Goal: Transaction & Acquisition: Purchase product/service

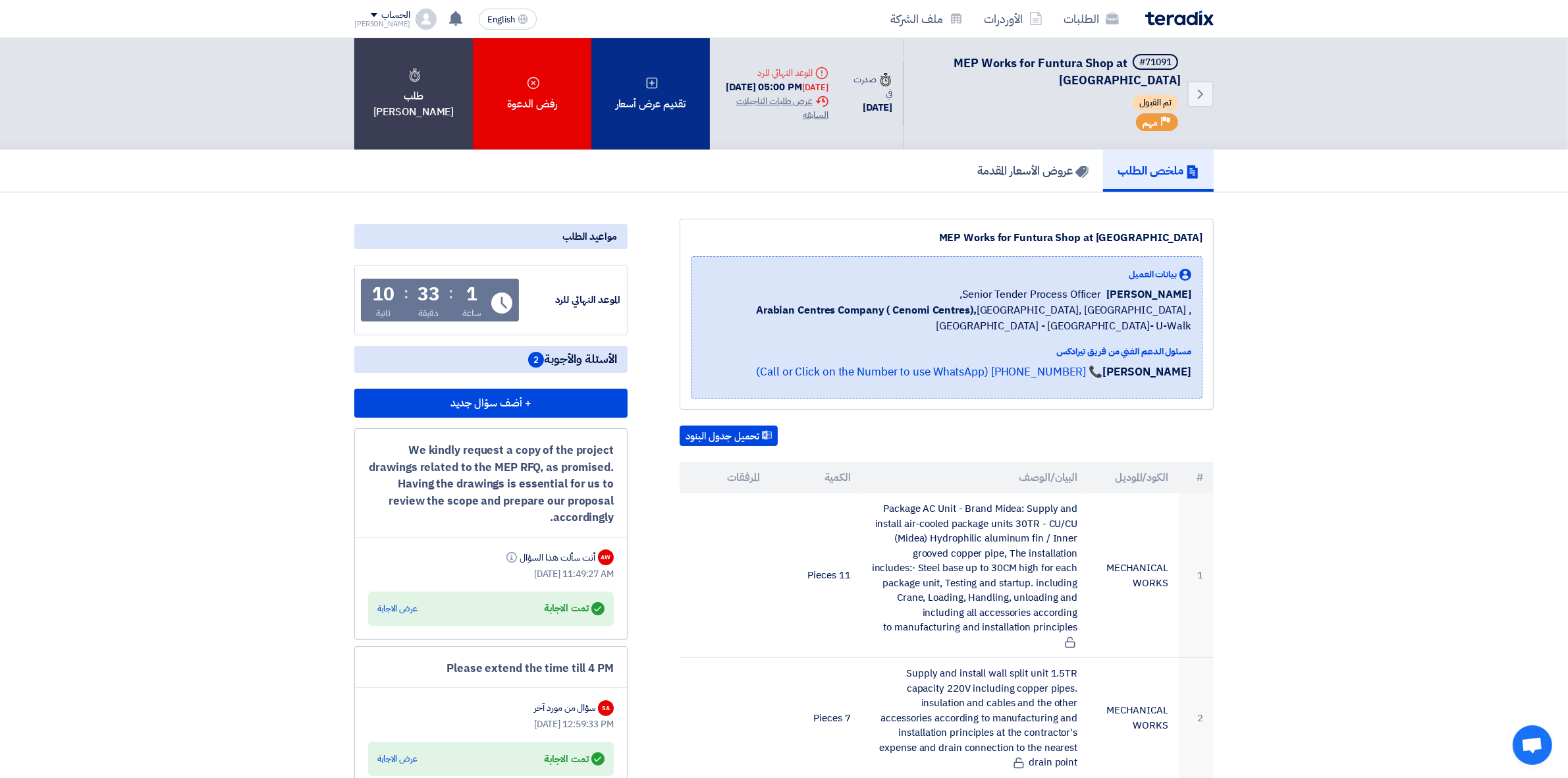
click at [646, 132] on div "تقديم عرض أسعار" at bounding box center [651, 93] width 118 height 111
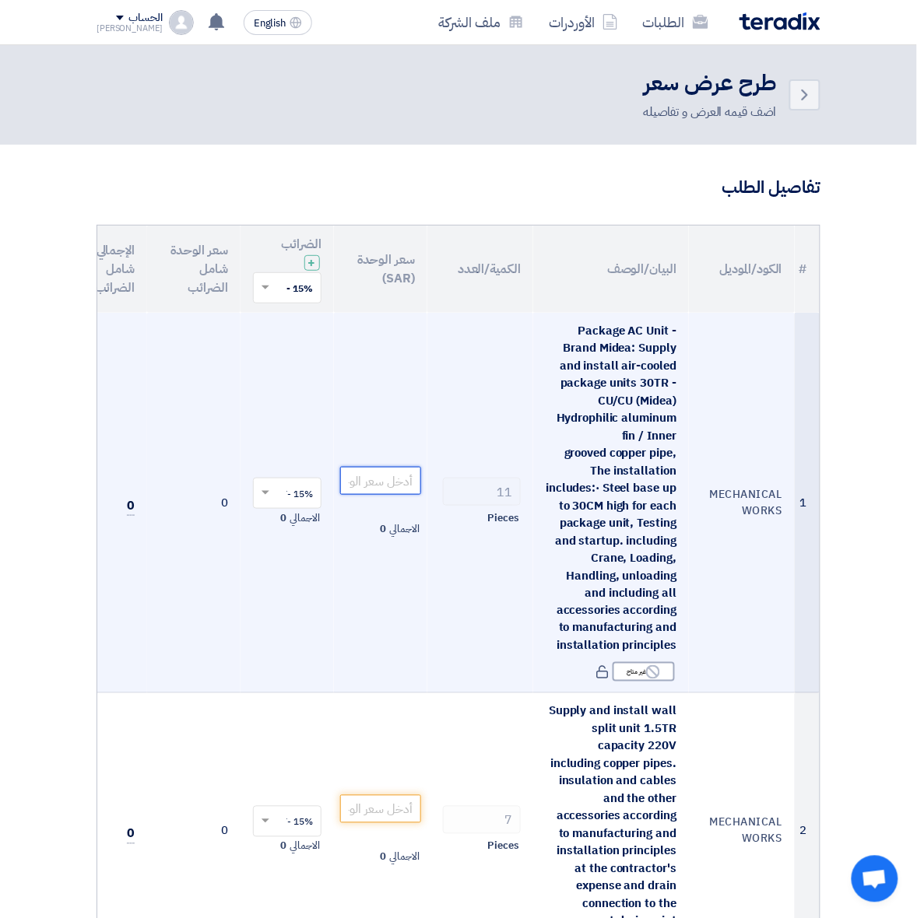
click at [391, 484] on input "number" at bounding box center [380, 481] width 81 height 28
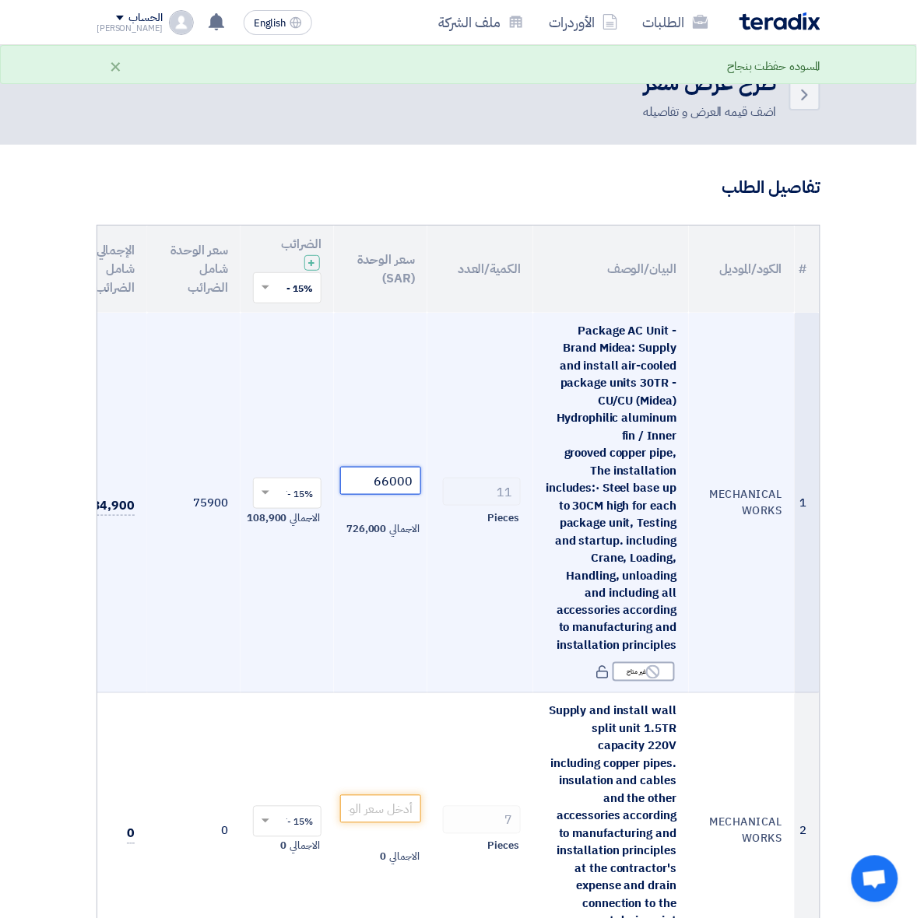
type input "66000"
click at [386, 577] on td "66000 الاجمالي 726,000" at bounding box center [380, 503] width 93 height 380
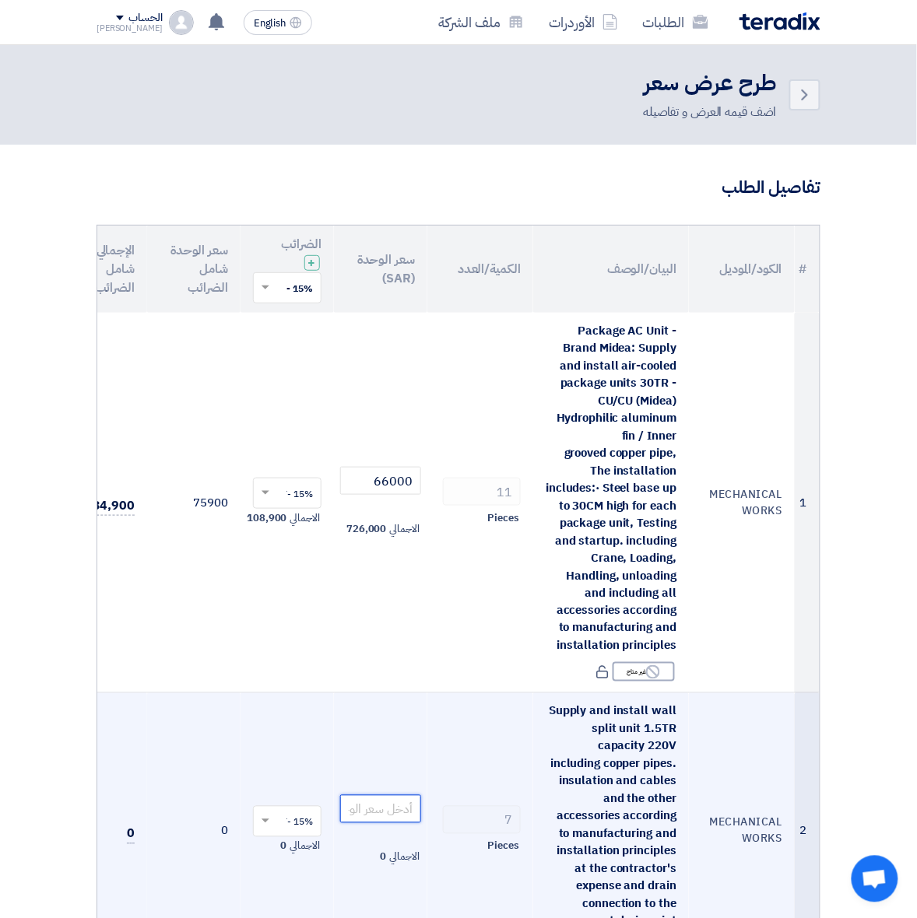
click at [397, 805] on input "number" at bounding box center [380, 809] width 81 height 28
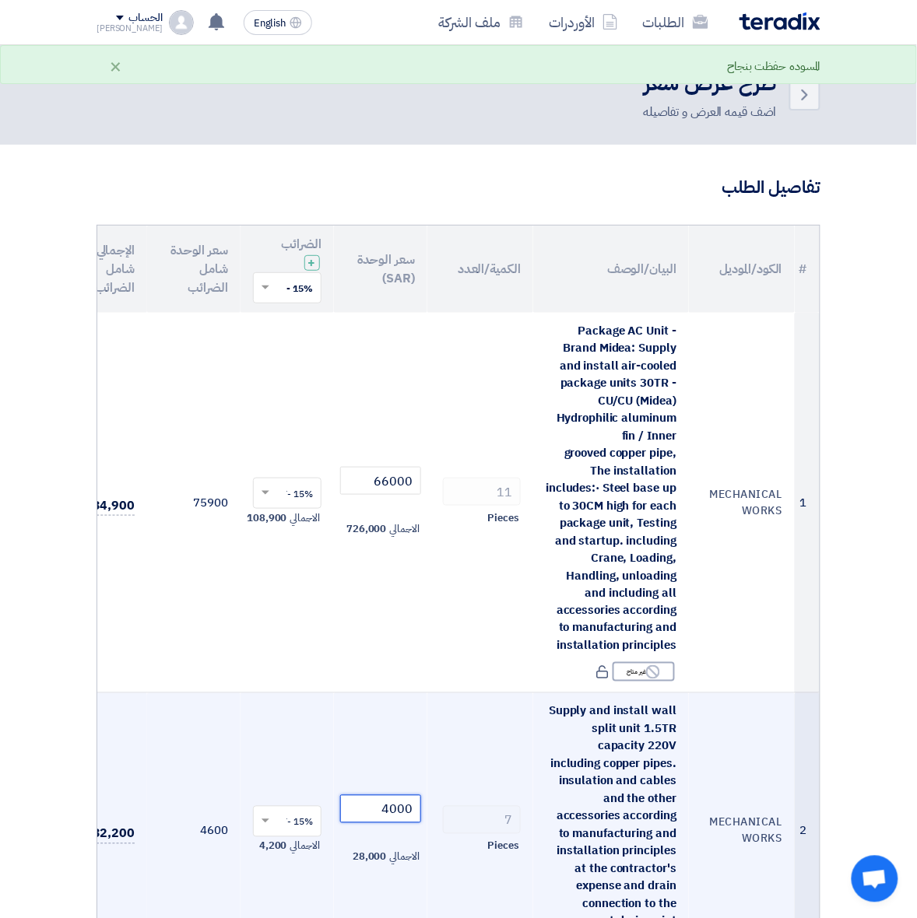
type input "4000"
click at [399, 747] on td "4000 الاجمالي 28,000" at bounding box center [380, 831] width 93 height 276
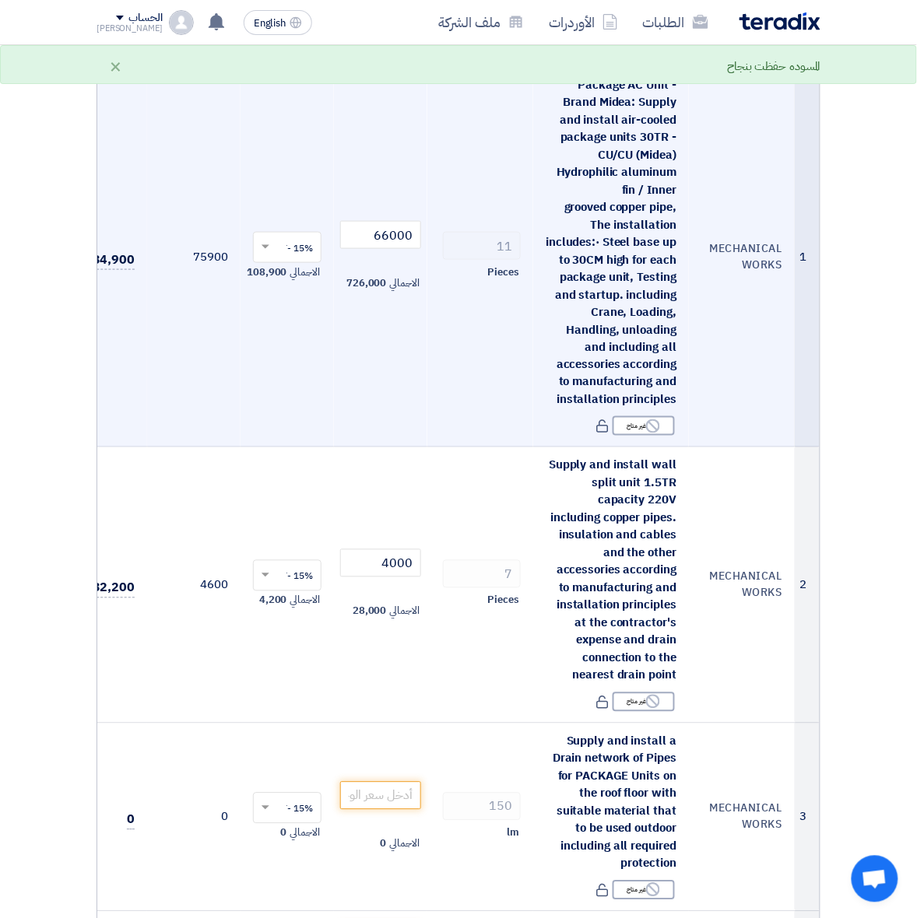
scroll to position [292, 0]
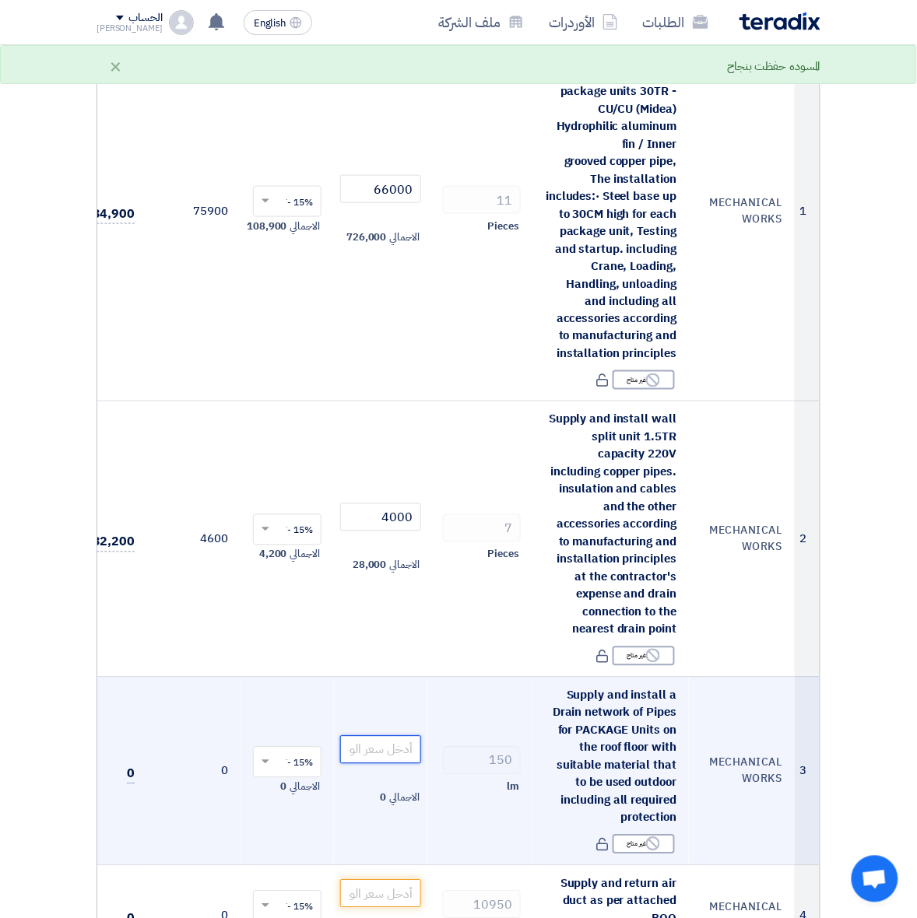
click at [391, 755] on input "number" at bounding box center [380, 750] width 81 height 28
type input "85"
click at [437, 829] on td "150 lm" at bounding box center [480, 771] width 106 height 188
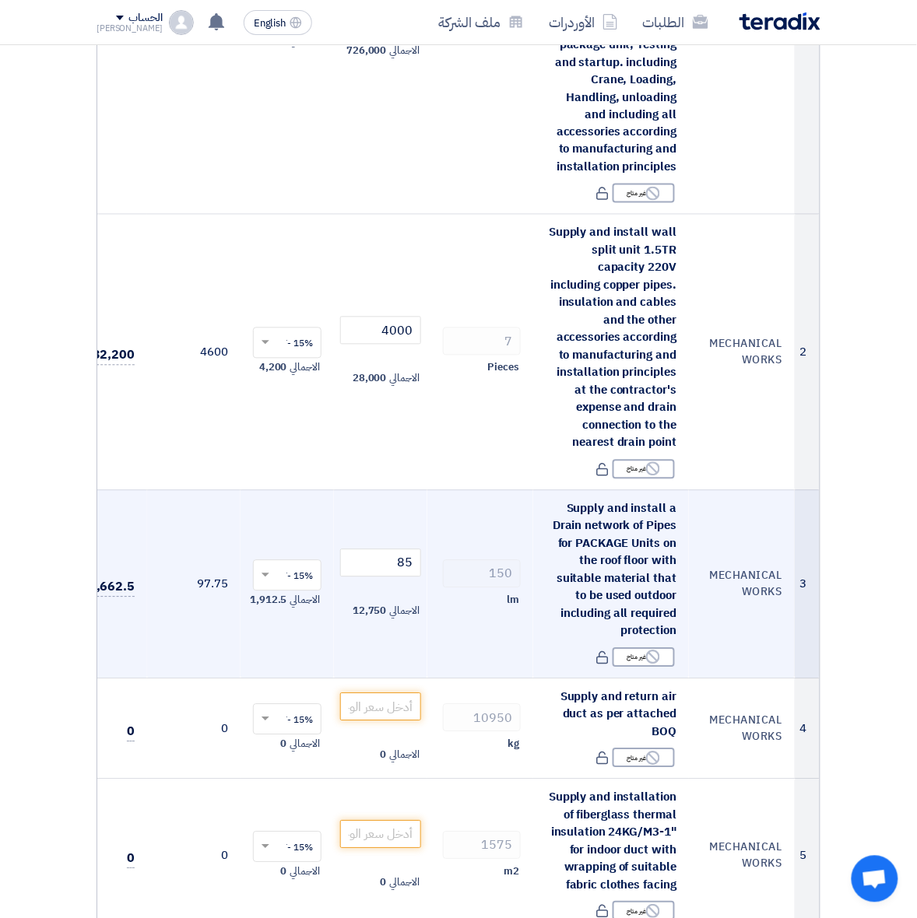
scroll to position [486, 0]
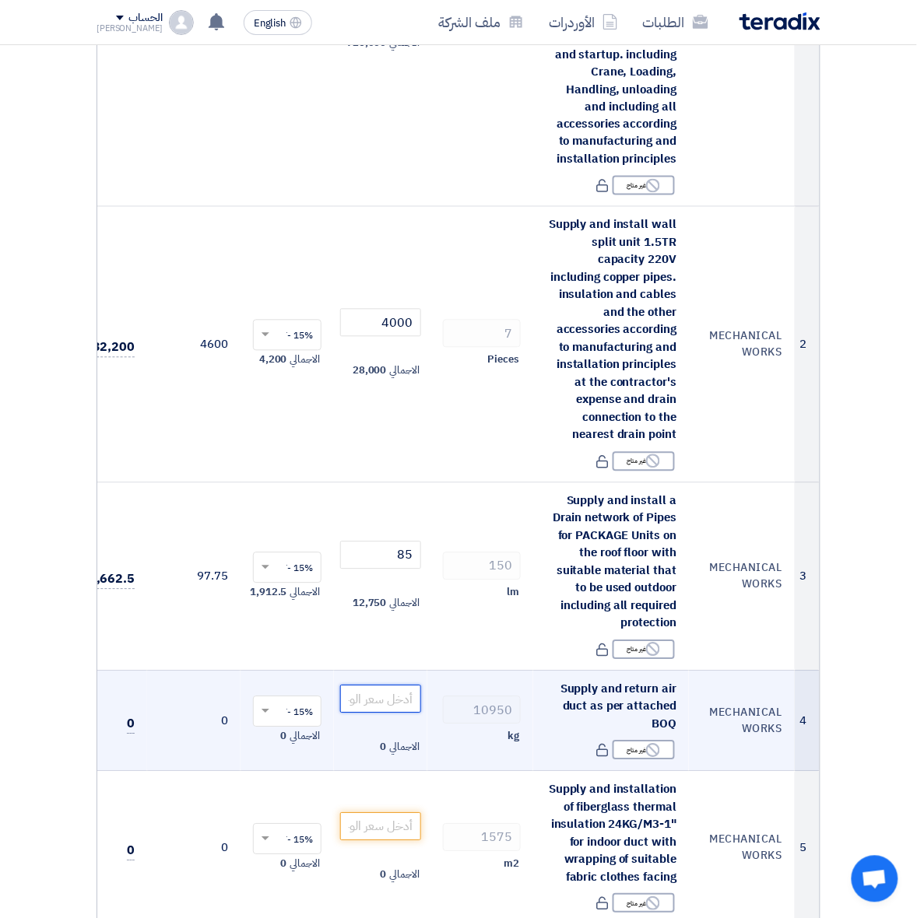
click at [389, 697] on input "number" at bounding box center [380, 699] width 81 height 28
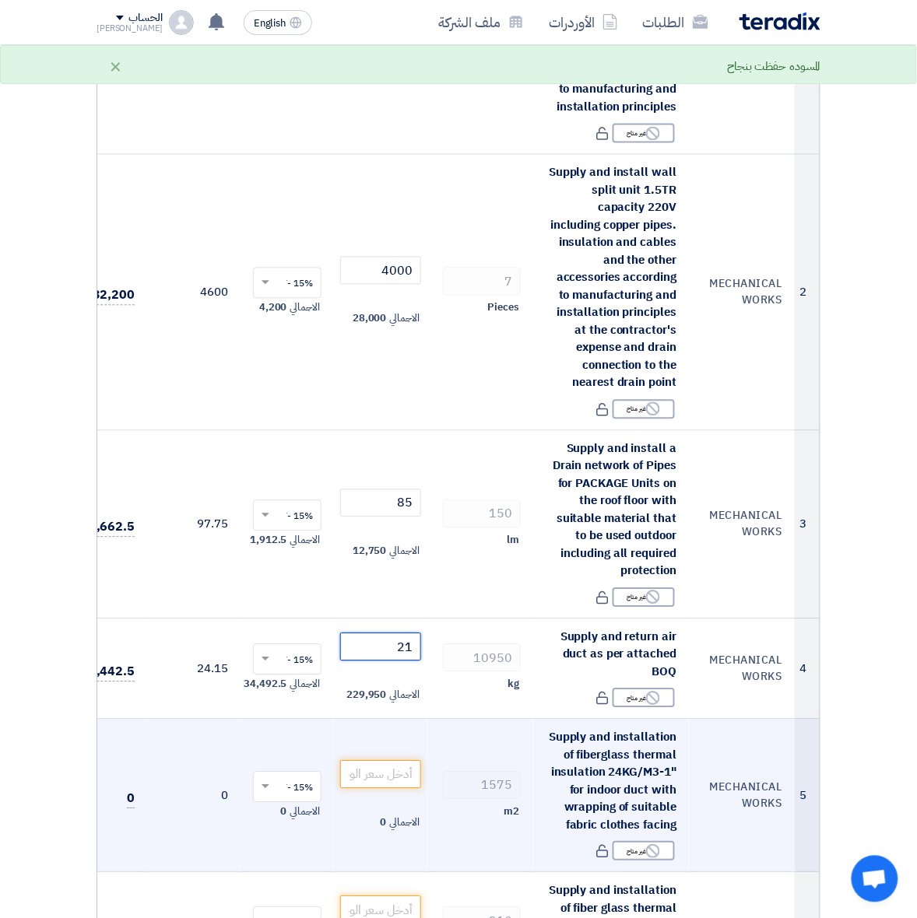
scroll to position [584, 0]
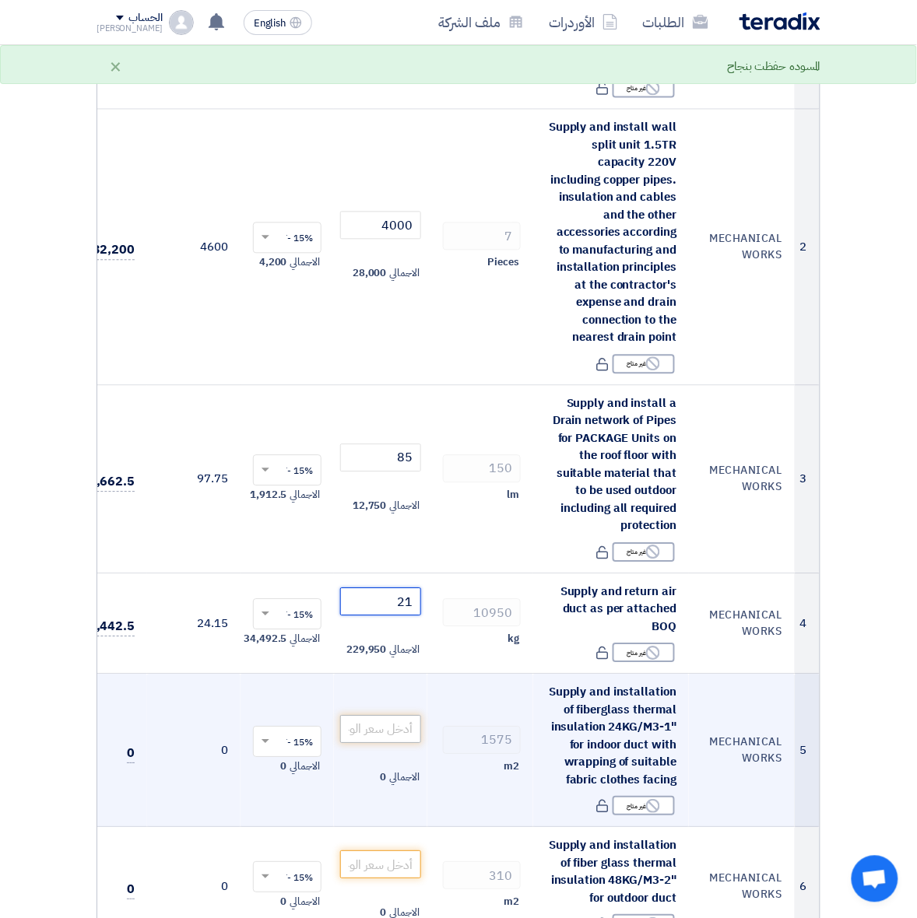
type input "21"
click at [401, 726] on input "number" at bounding box center [380, 730] width 81 height 28
type input "1"
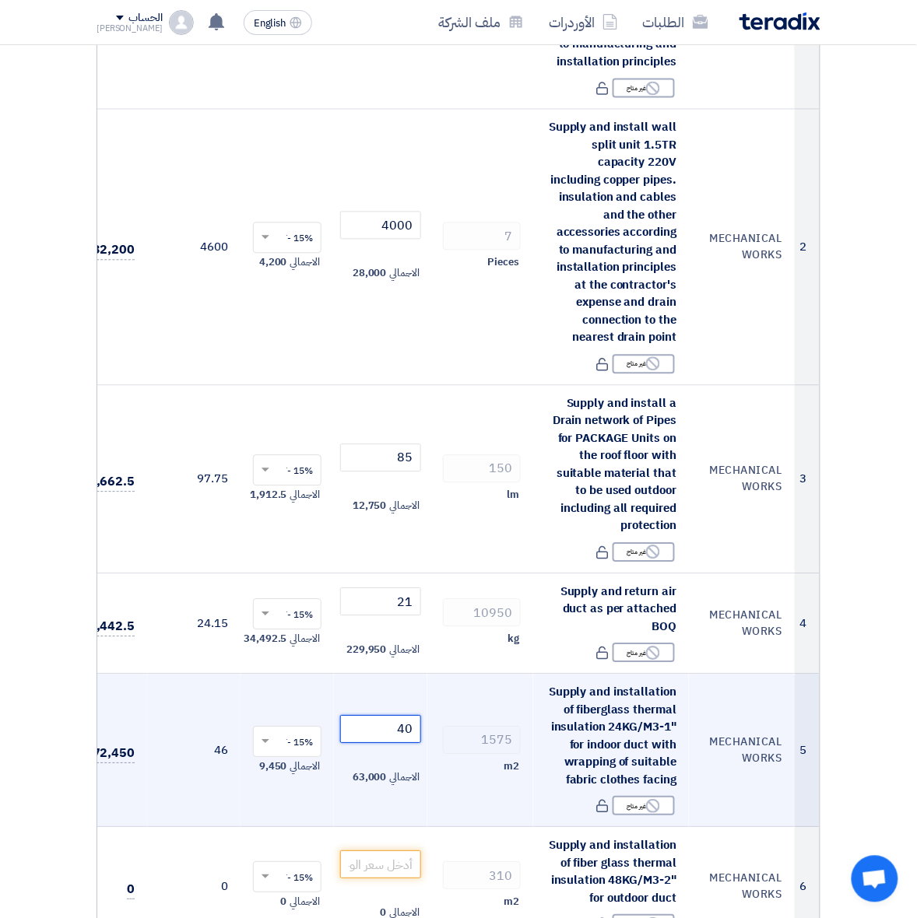
scroll to position [681, 0]
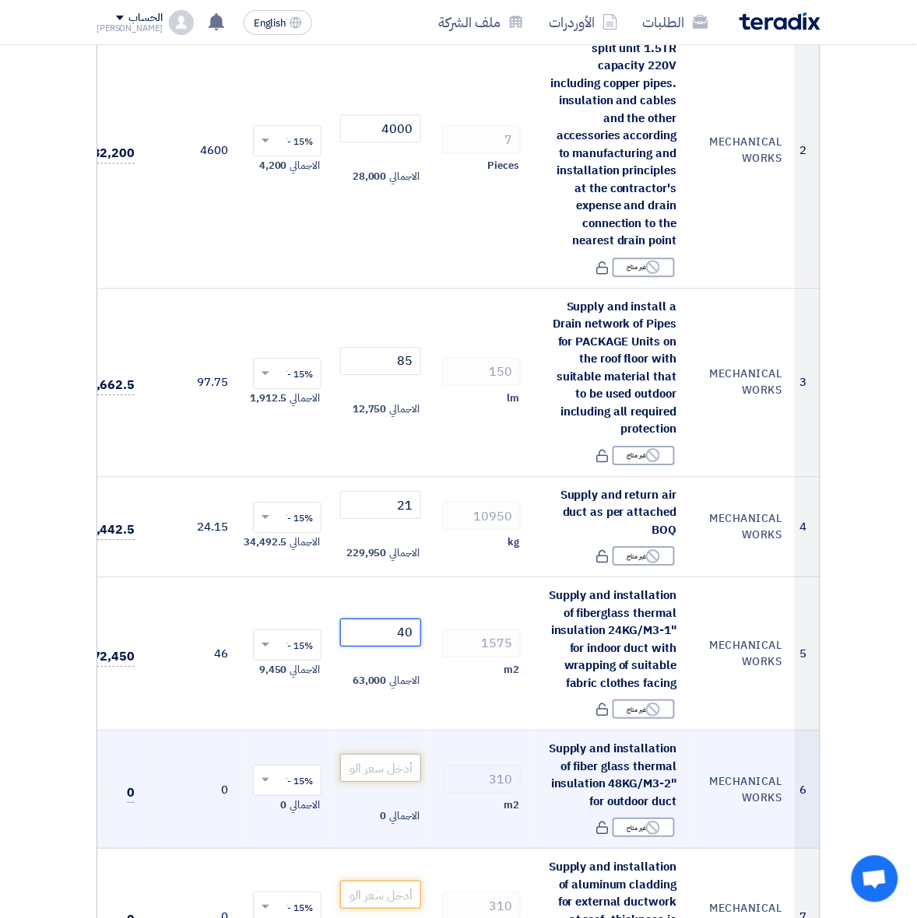
type input "40"
click at [367, 768] on input "number" at bounding box center [380, 768] width 81 height 28
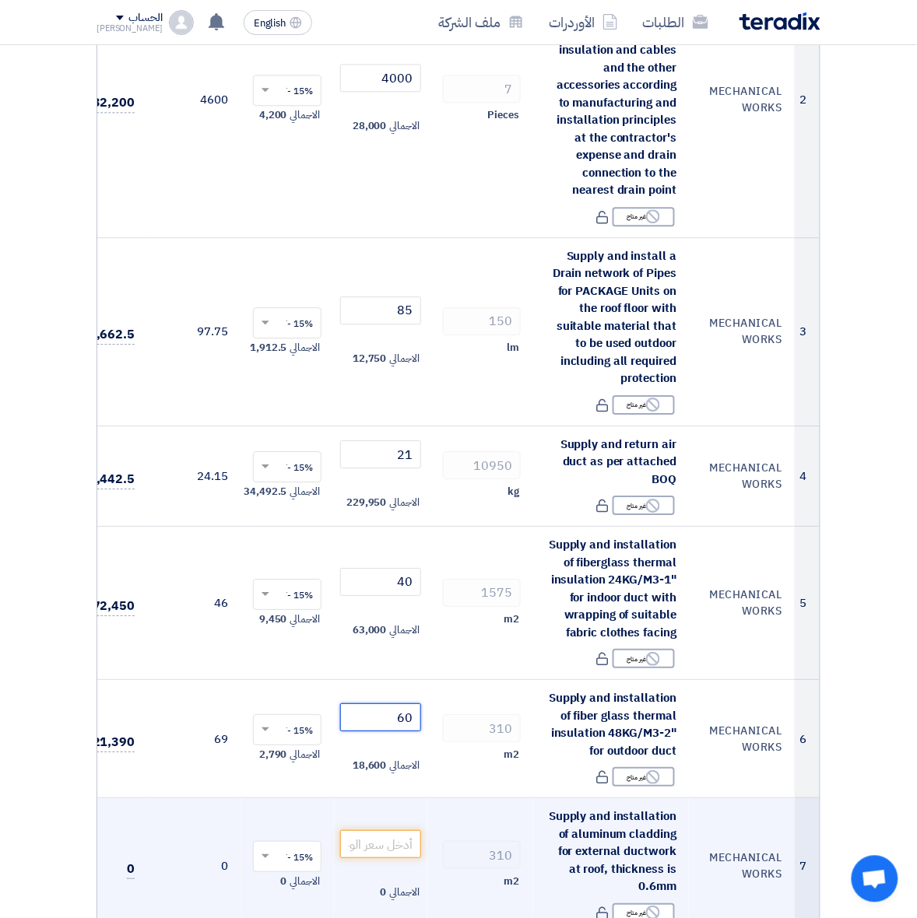
scroll to position [778, 0]
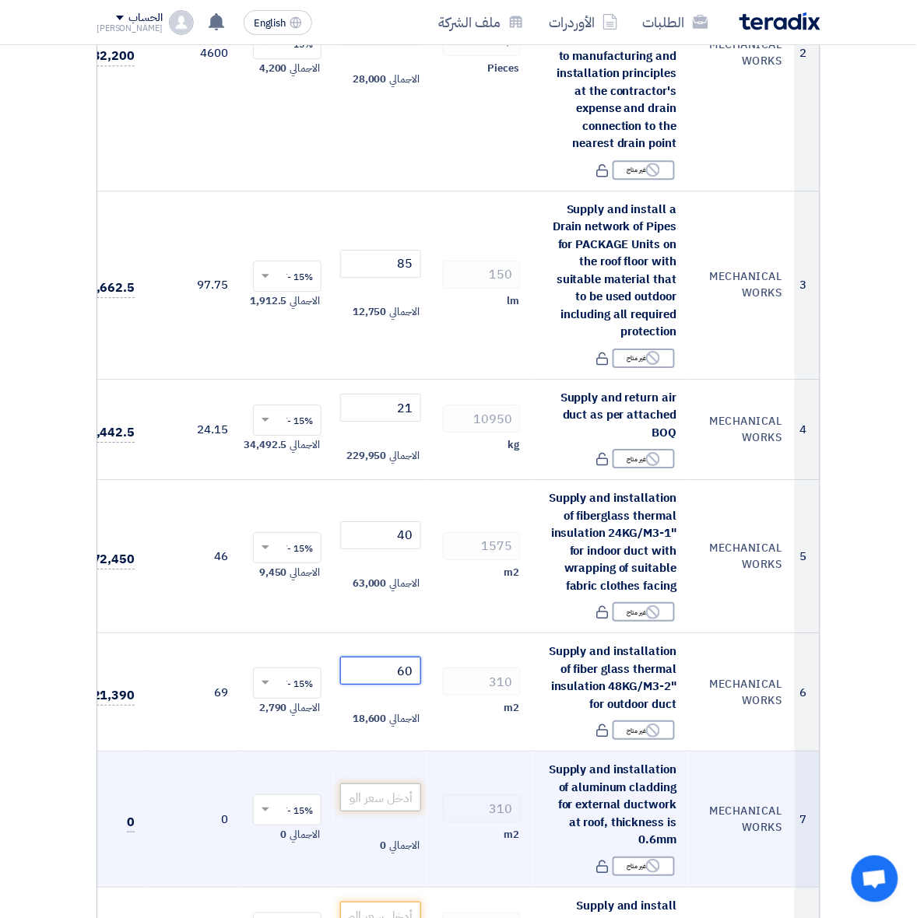
type input "60"
click at [393, 791] on input "number" at bounding box center [380, 797] width 81 height 28
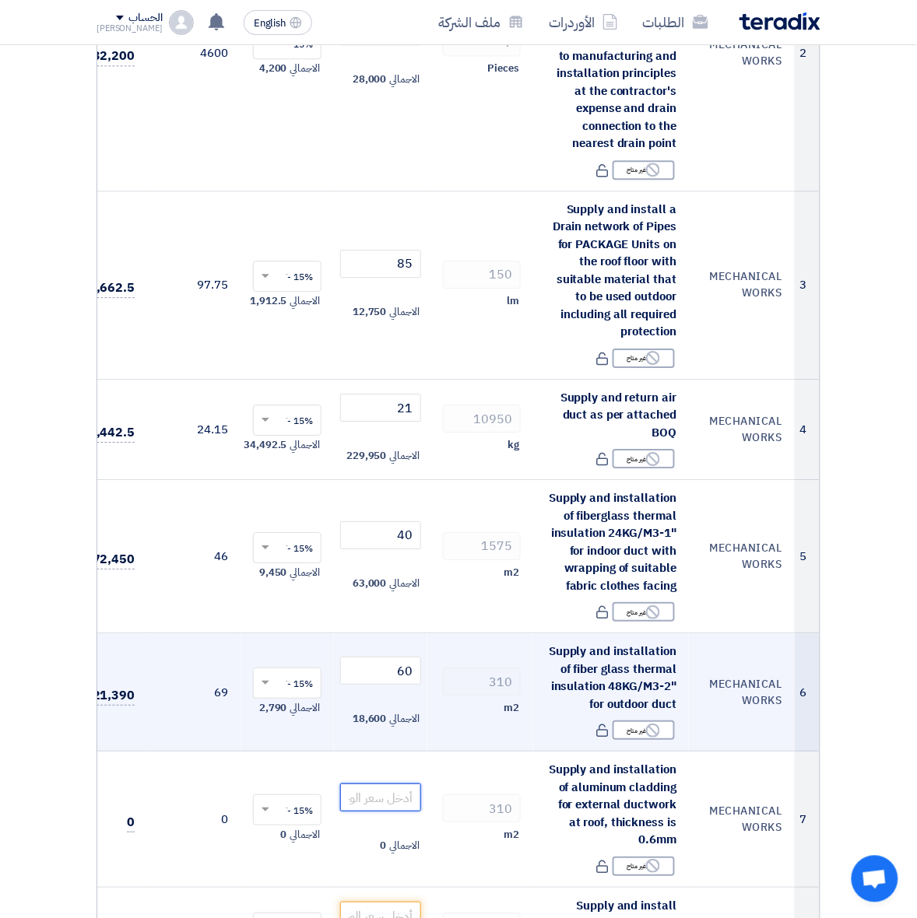
scroll to position [875, 0]
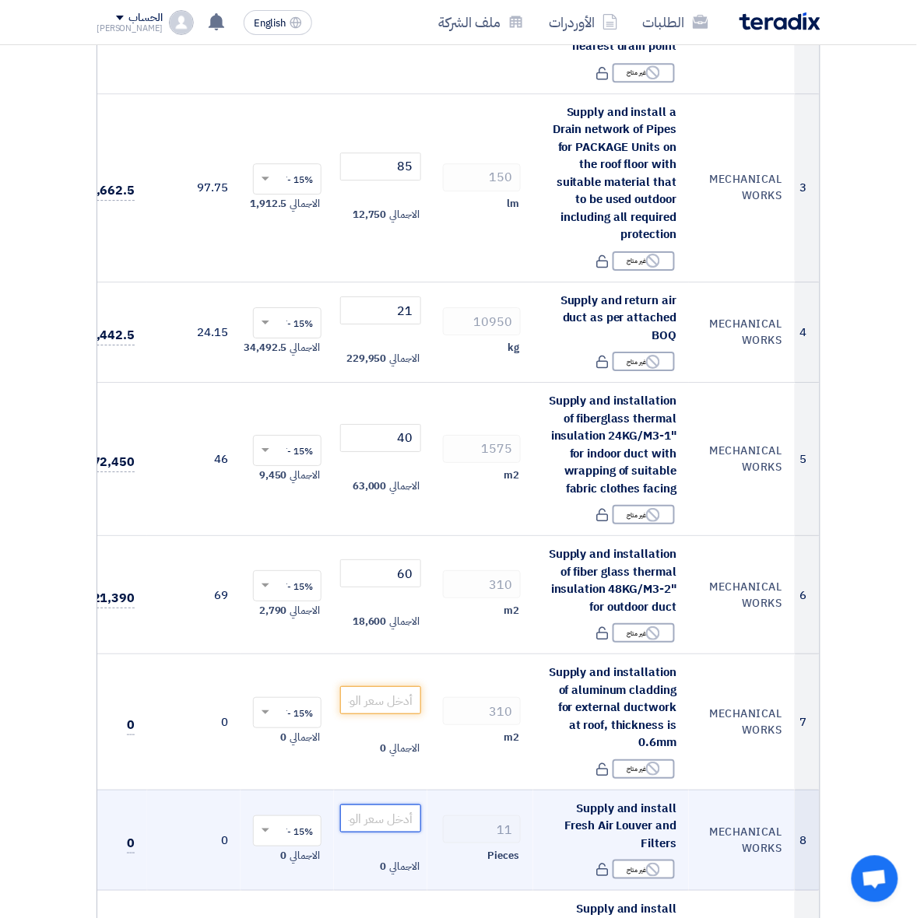
click at [382, 822] on input "number" at bounding box center [380, 818] width 81 height 28
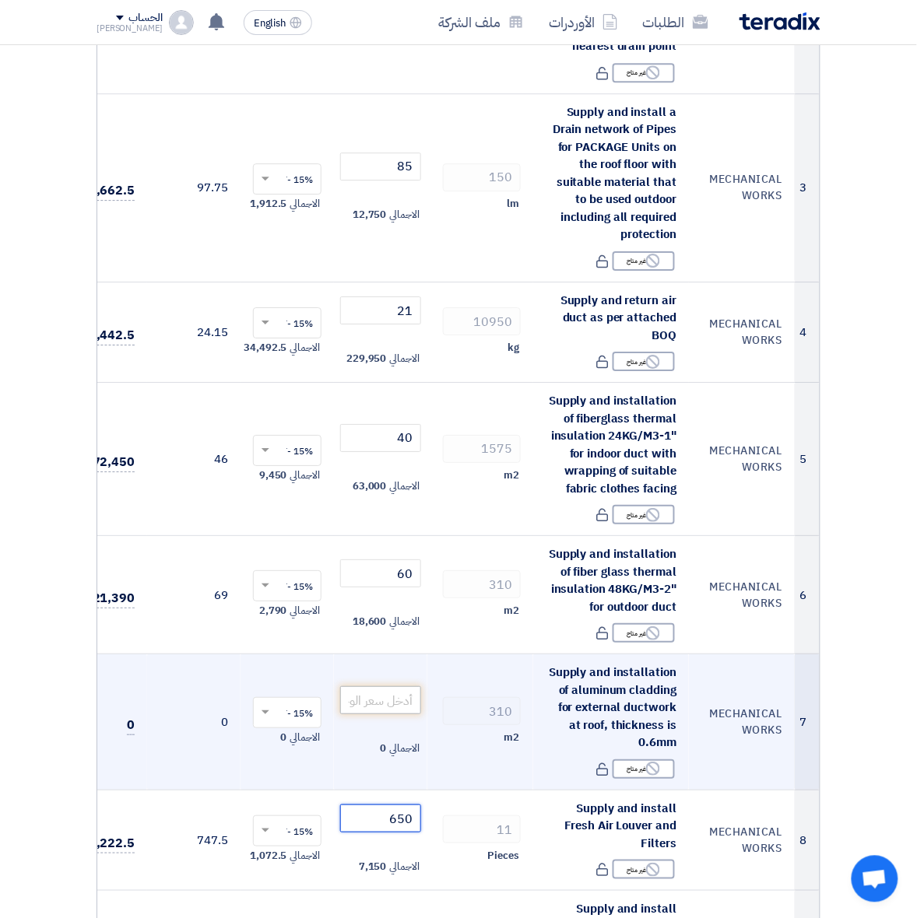
type input "650"
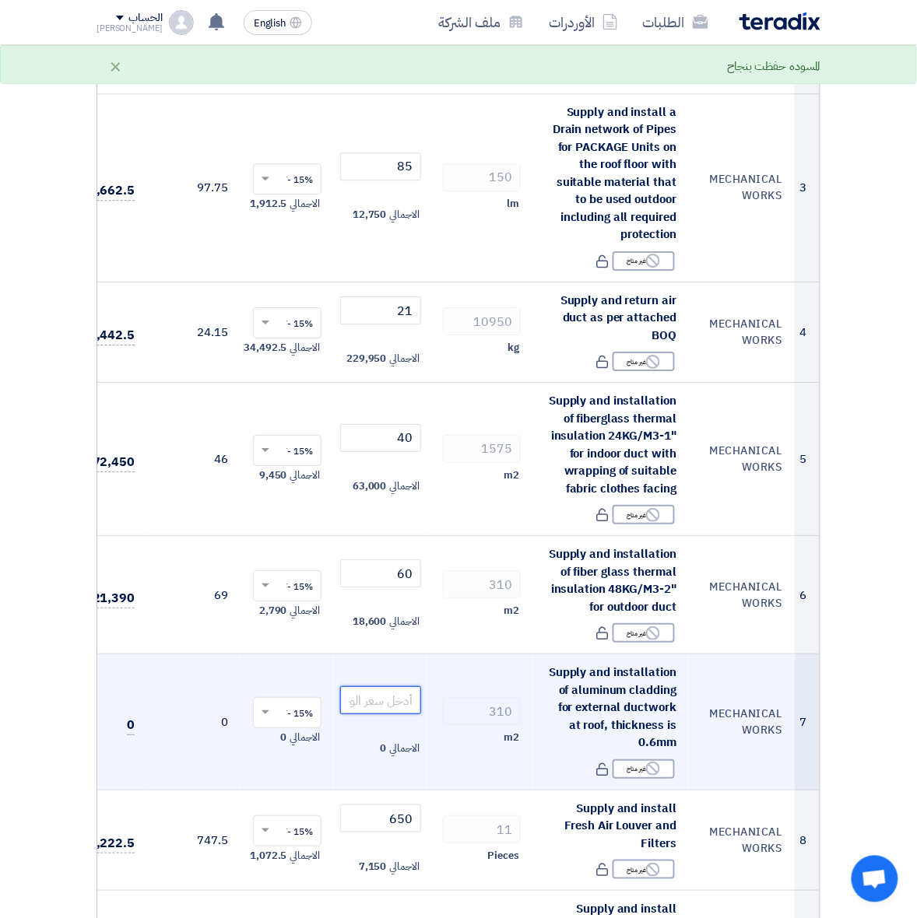
click at [399, 690] on input "number" at bounding box center [380, 700] width 81 height 28
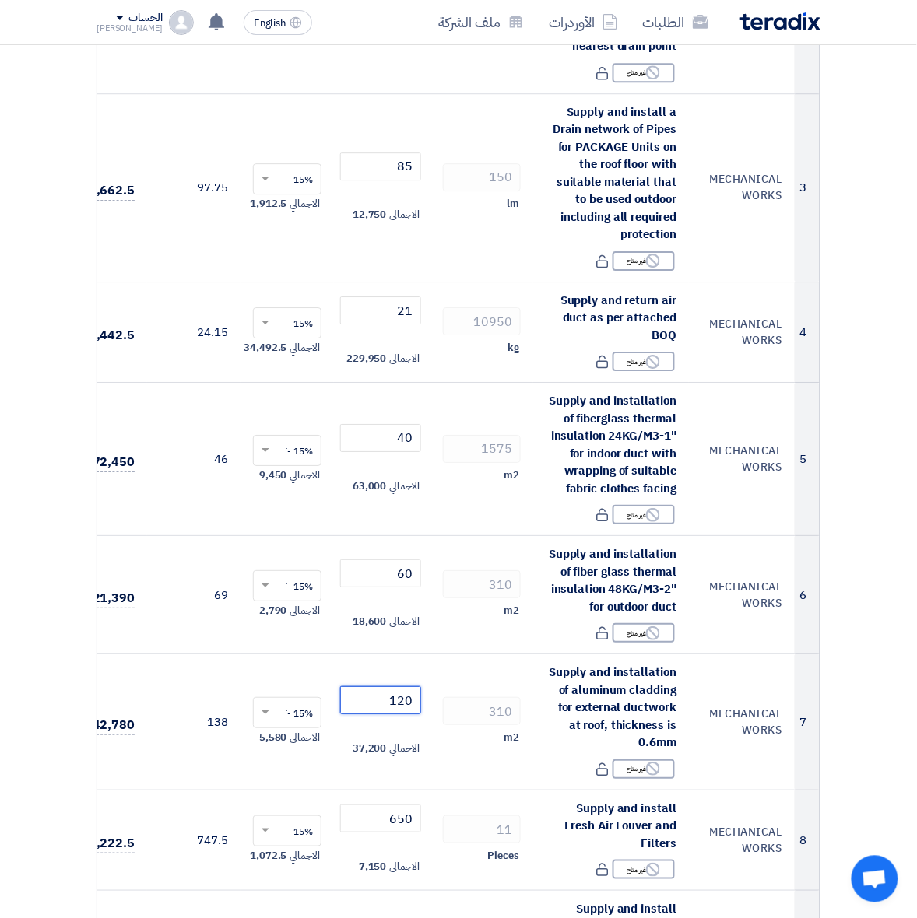
type input "120"
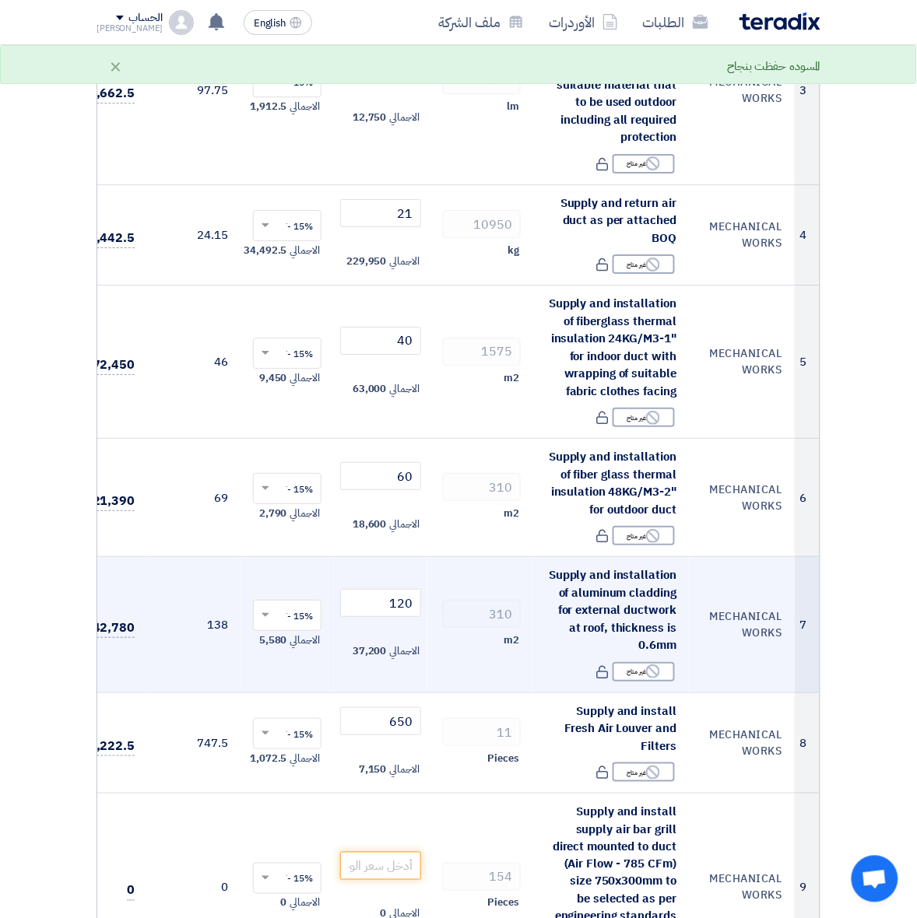
scroll to position [1070, 0]
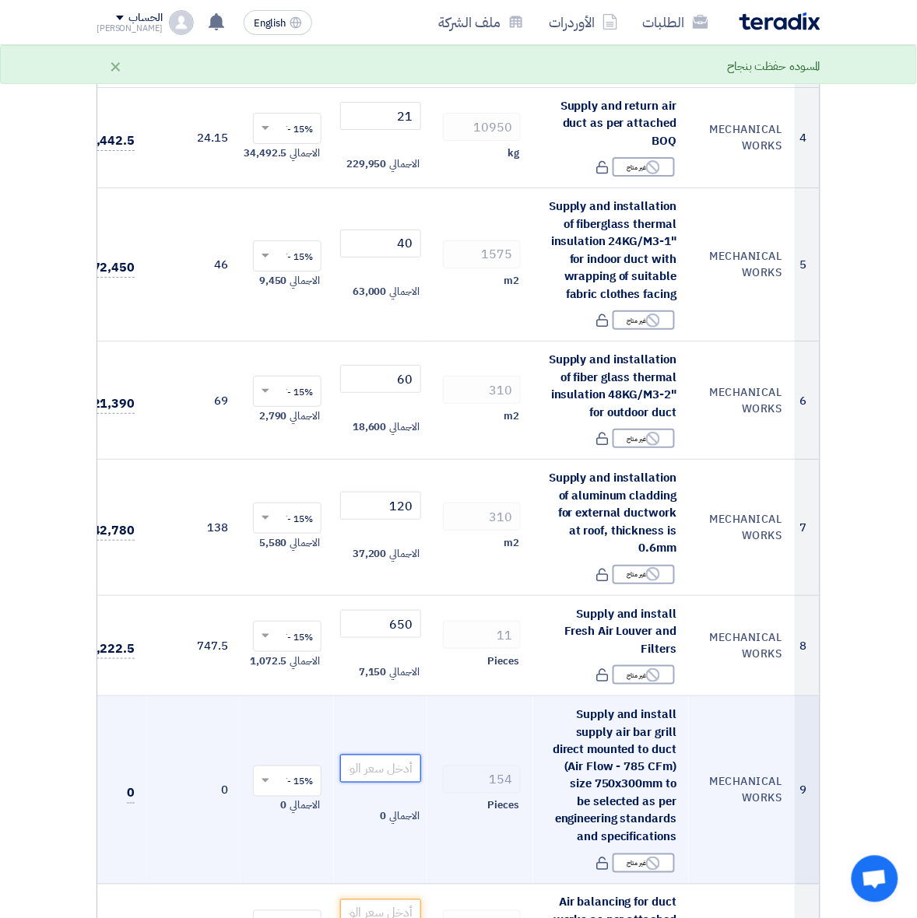
click at [386, 766] on input "number" at bounding box center [380, 769] width 81 height 28
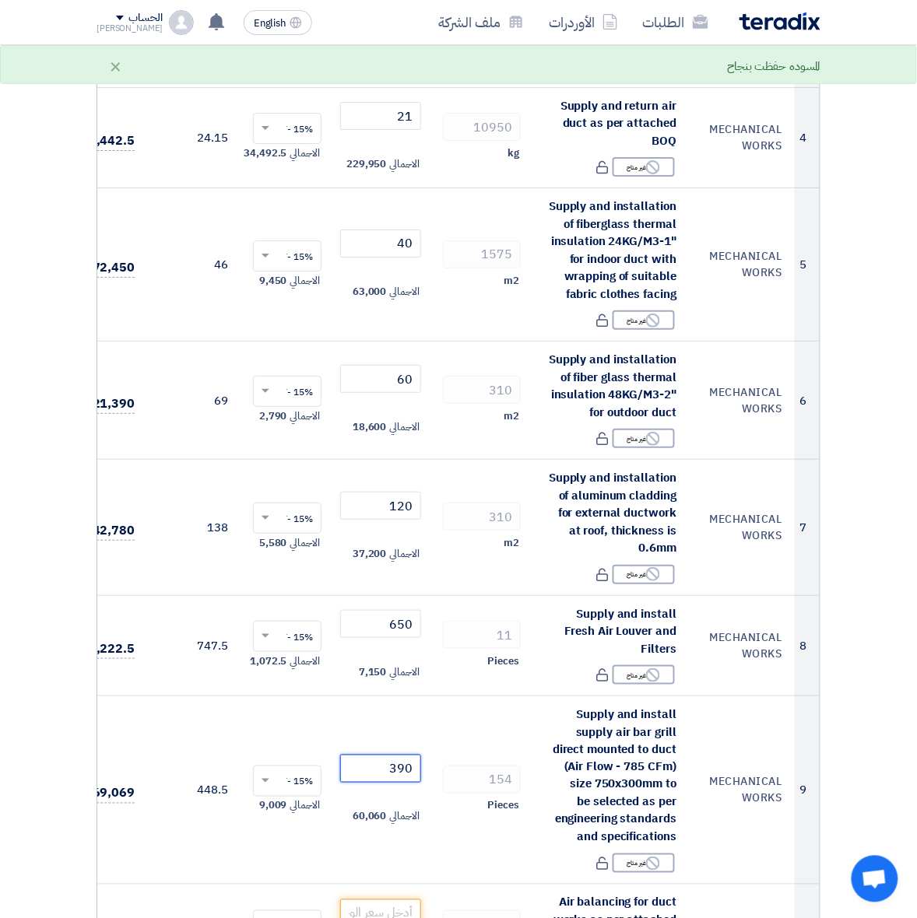
type input "390"
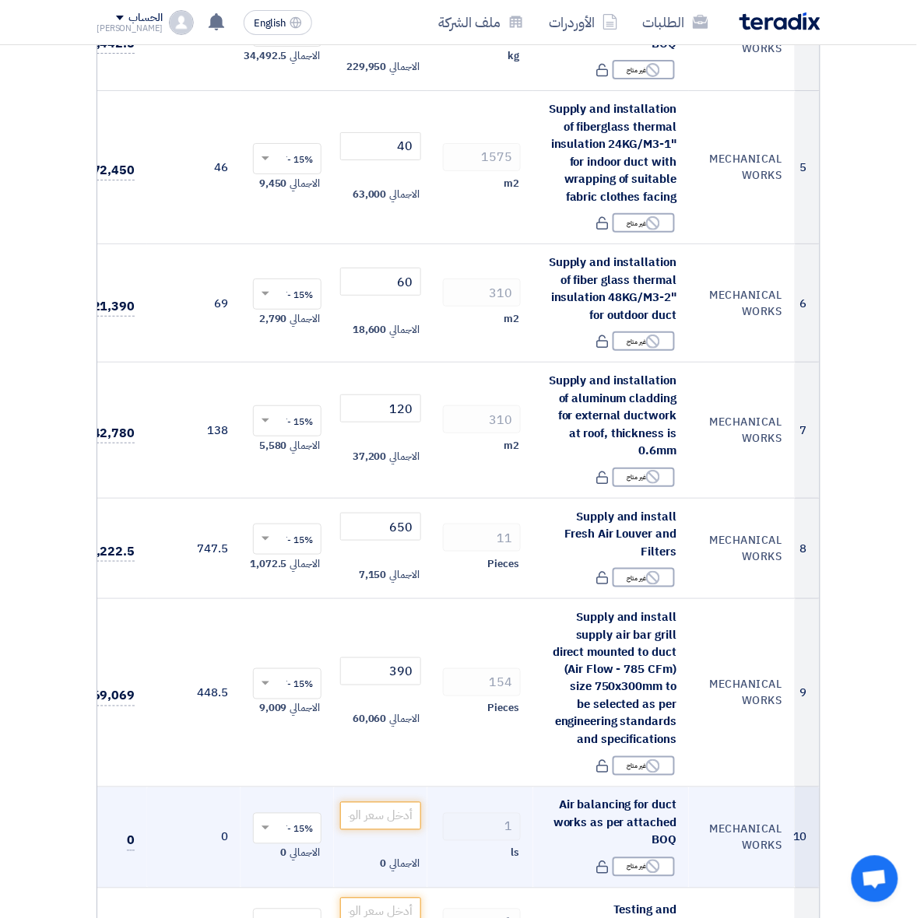
scroll to position [1264, 0]
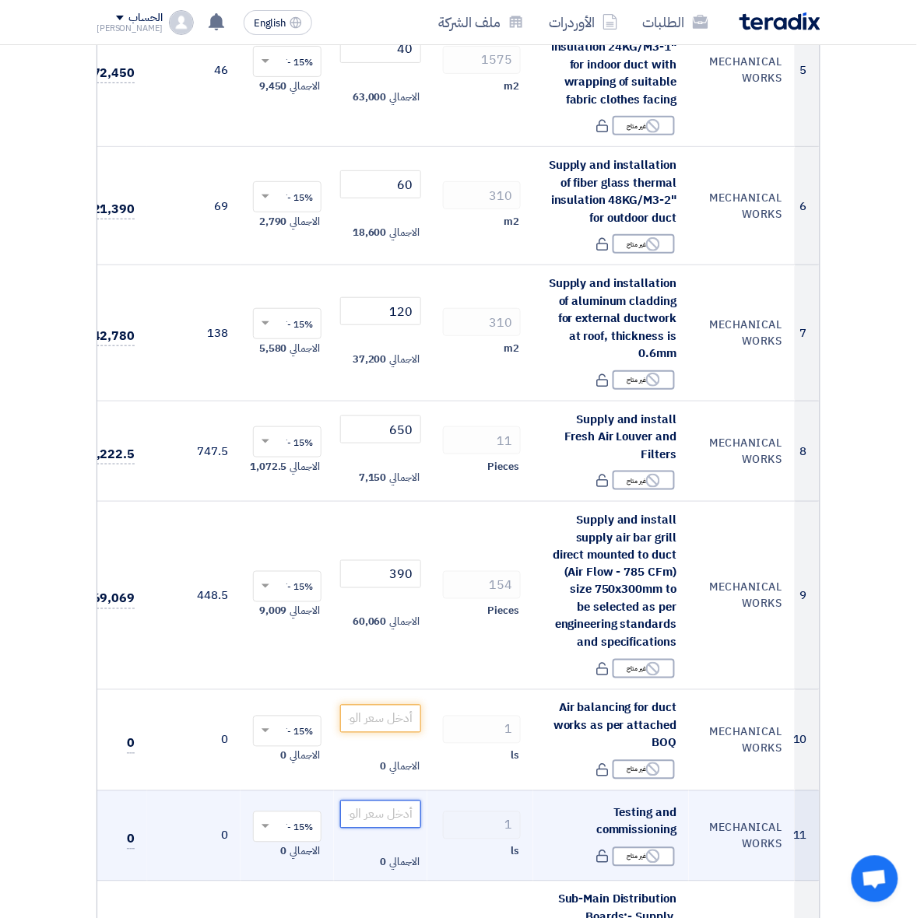
click at [387, 810] on input "number" at bounding box center [380, 815] width 81 height 28
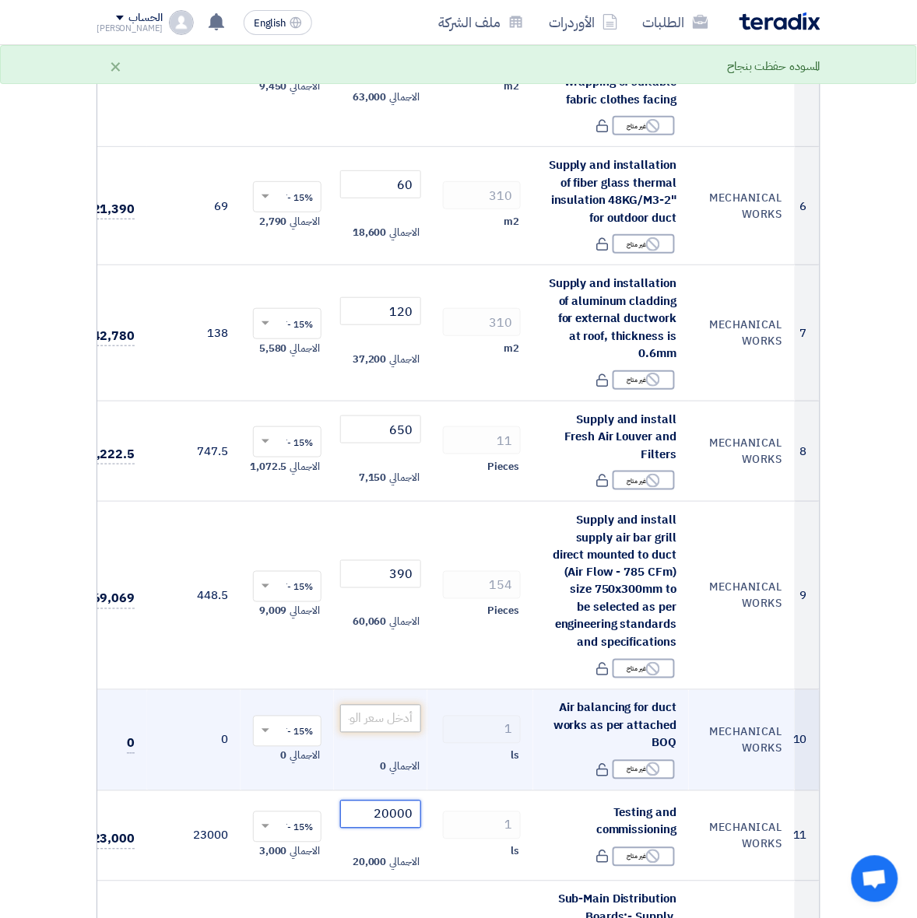
type input "20000"
click at [370, 710] on input "number" at bounding box center [380, 719] width 81 height 28
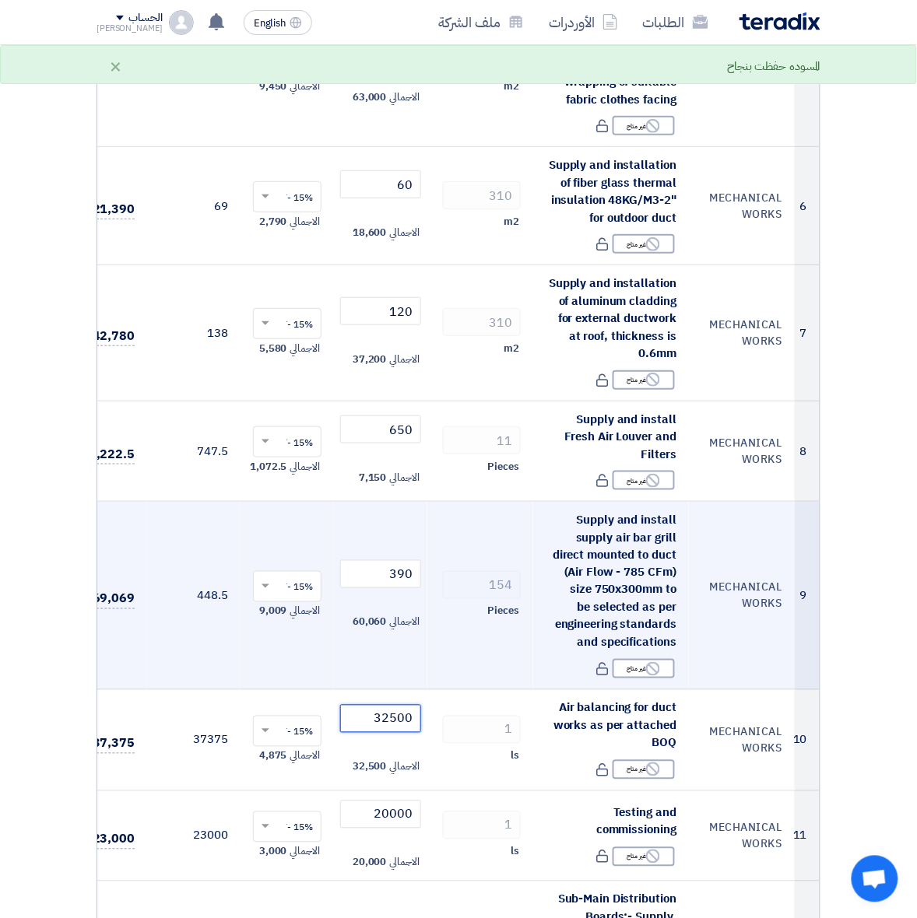
type input "32500"
click at [491, 652] on td "154 Pieces" at bounding box center [480, 596] width 106 height 188
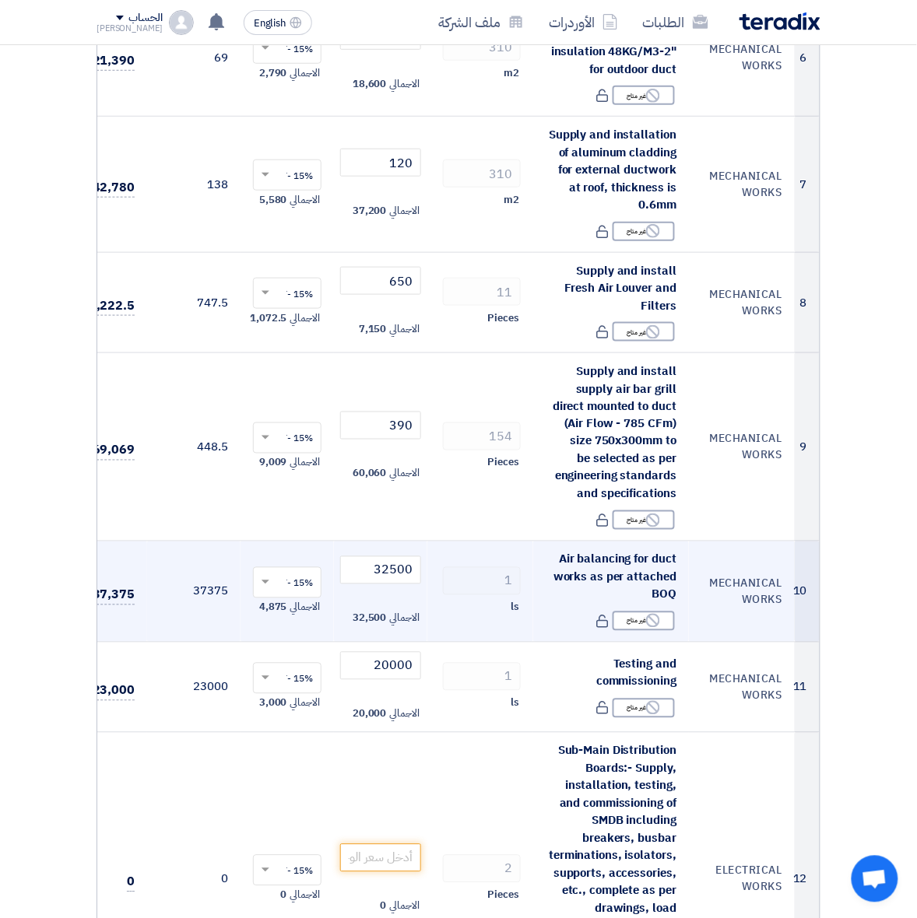
scroll to position [1459, 0]
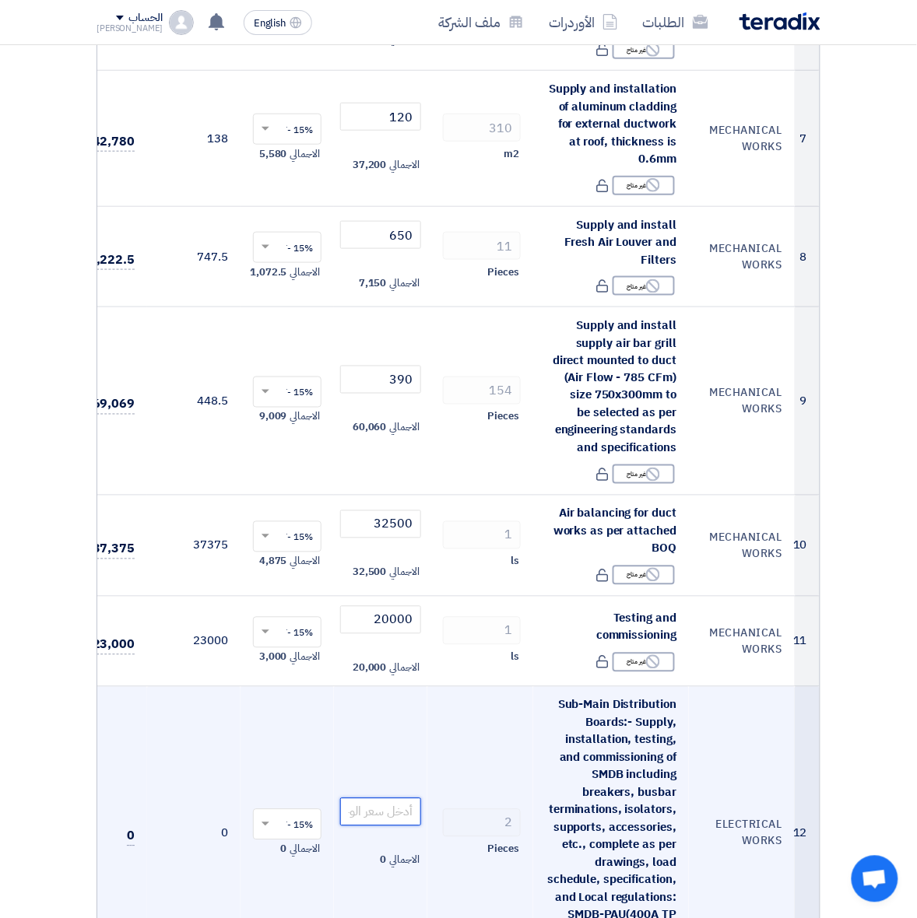
click at [373, 815] on input "number" at bounding box center [380, 812] width 81 height 28
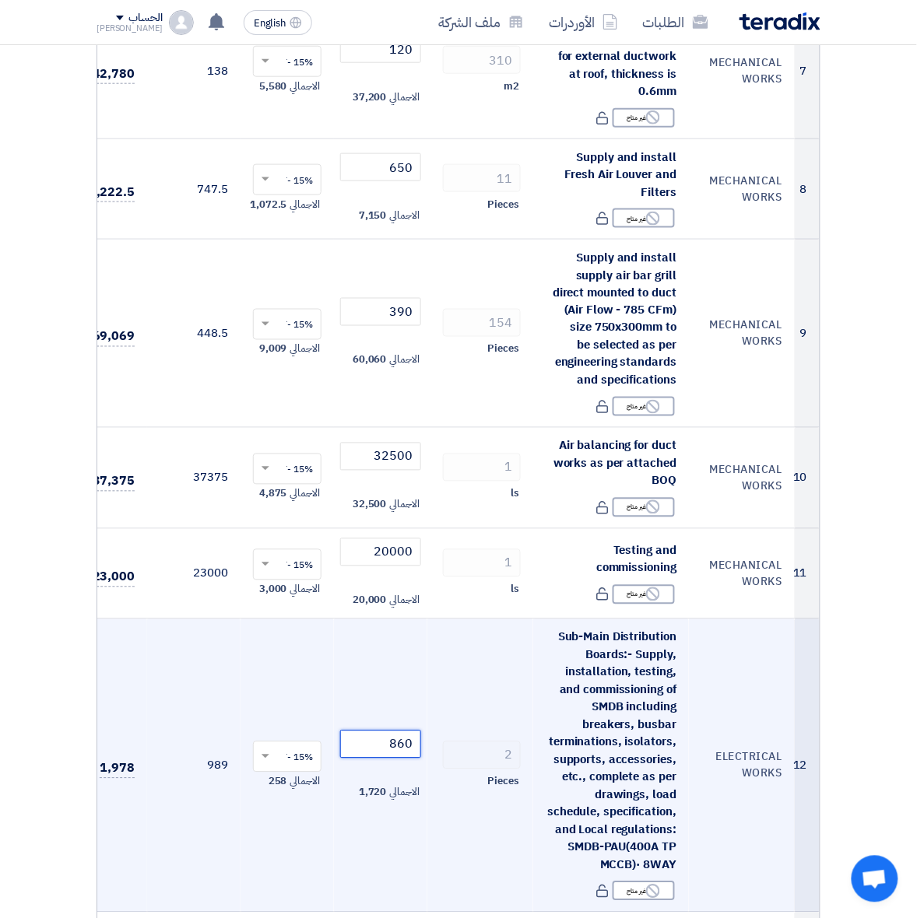
scroll to position [1556, 0]
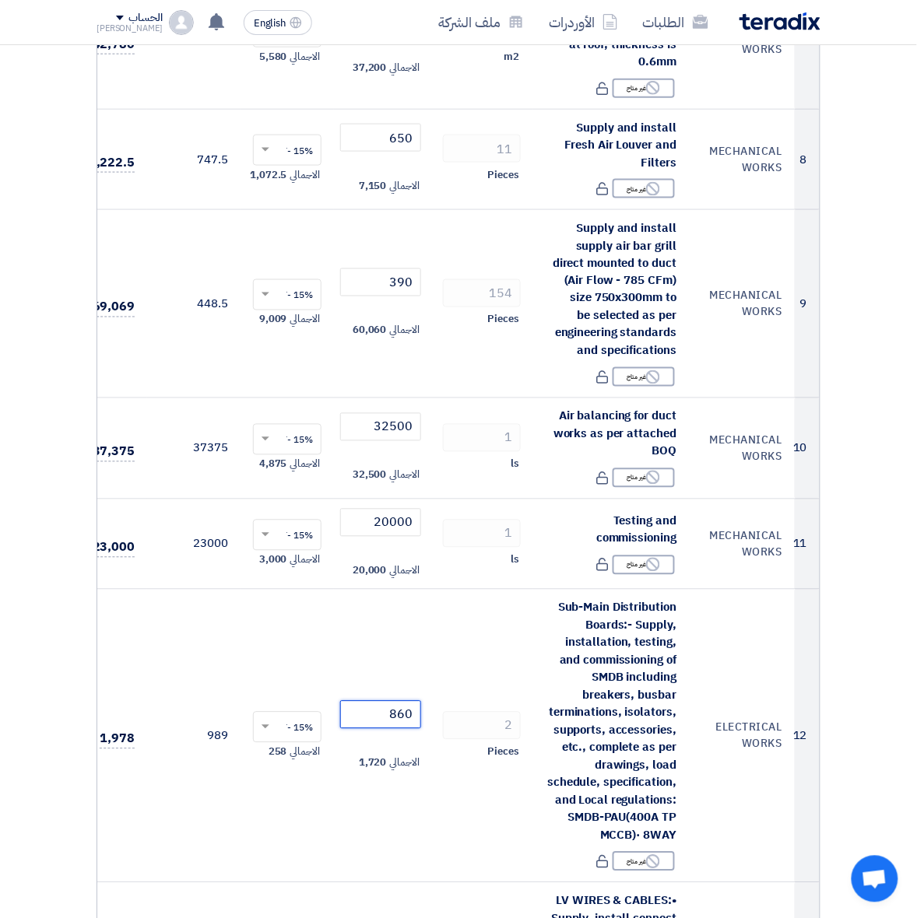
type input "860"
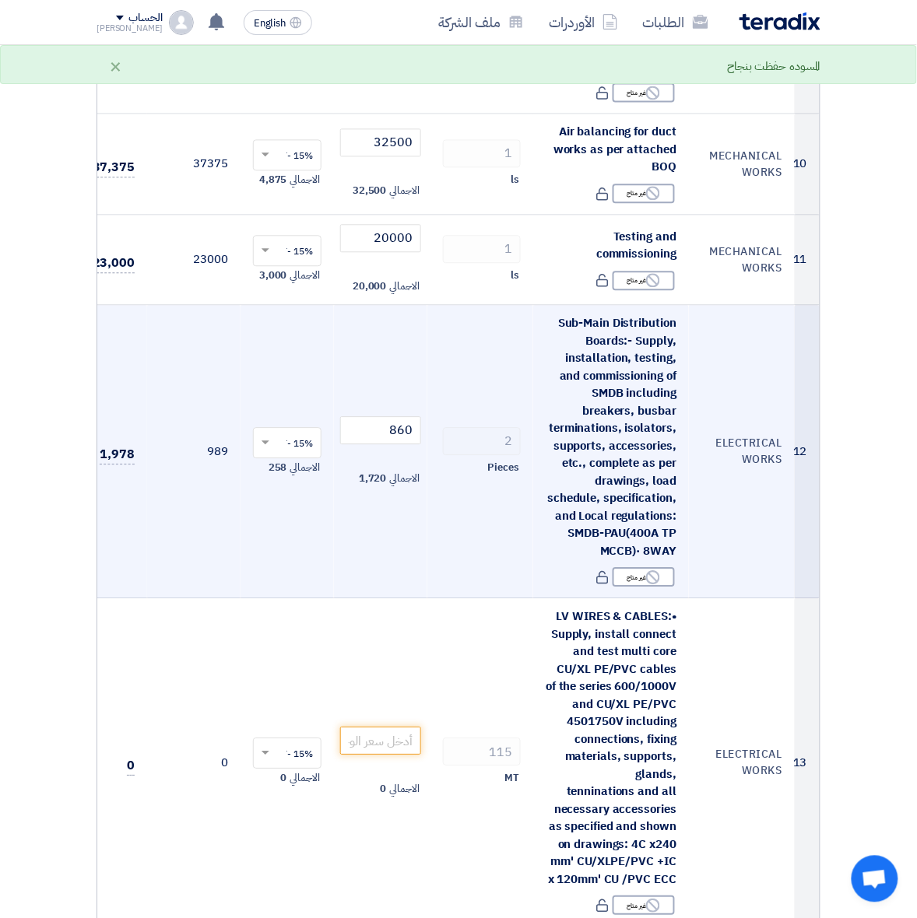
scroll to position [1848, 0]
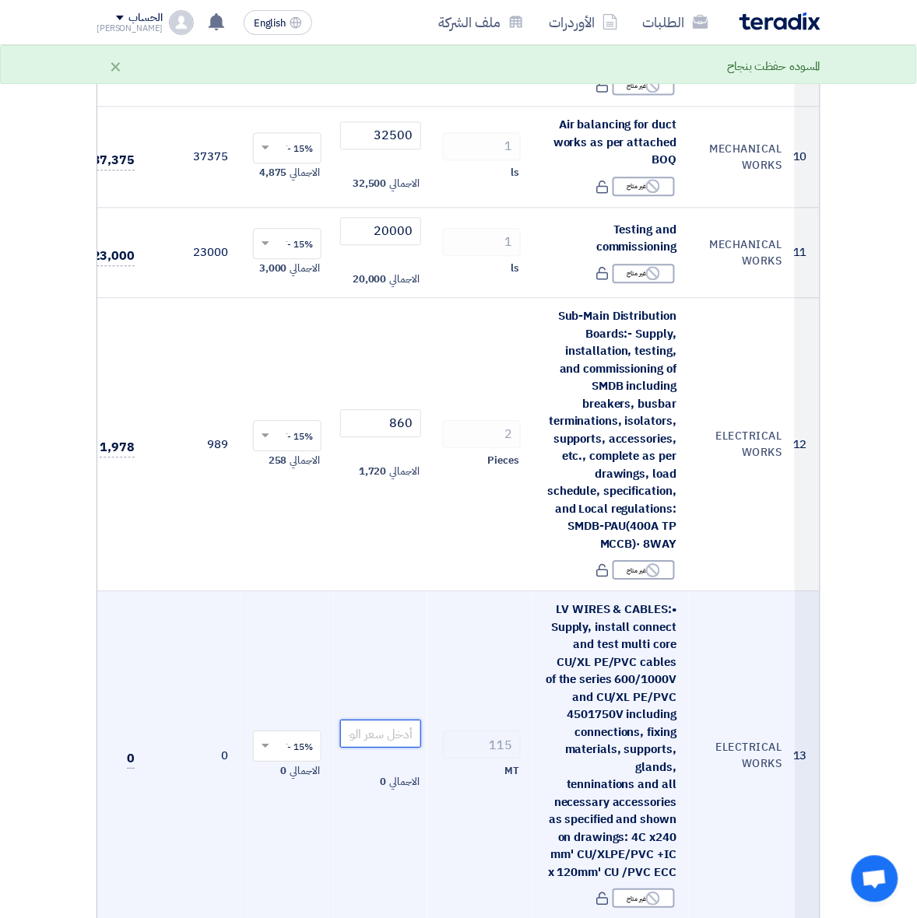
click at [387, 724] on input "number" at bounding box center [380, 734] width 81 height 28
type input "140"
click at [433, 846] on td "115 MT" at bounding box center [480, 755] width 106 height 328
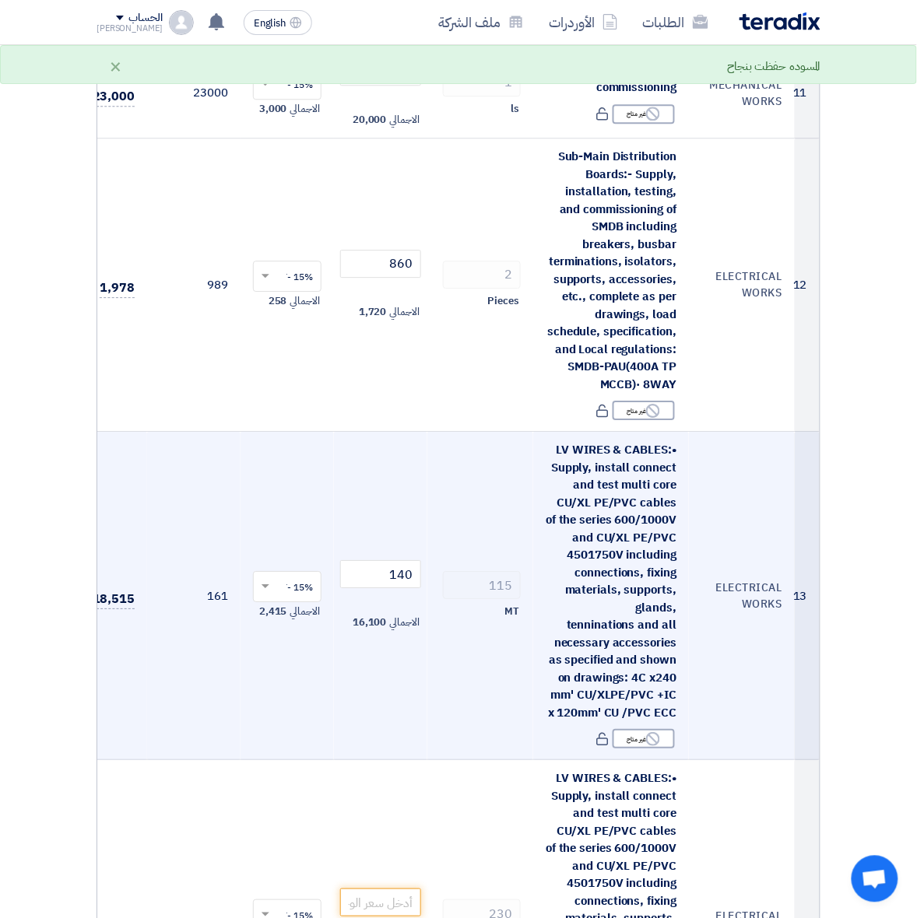
scroll to position [2042, 0]
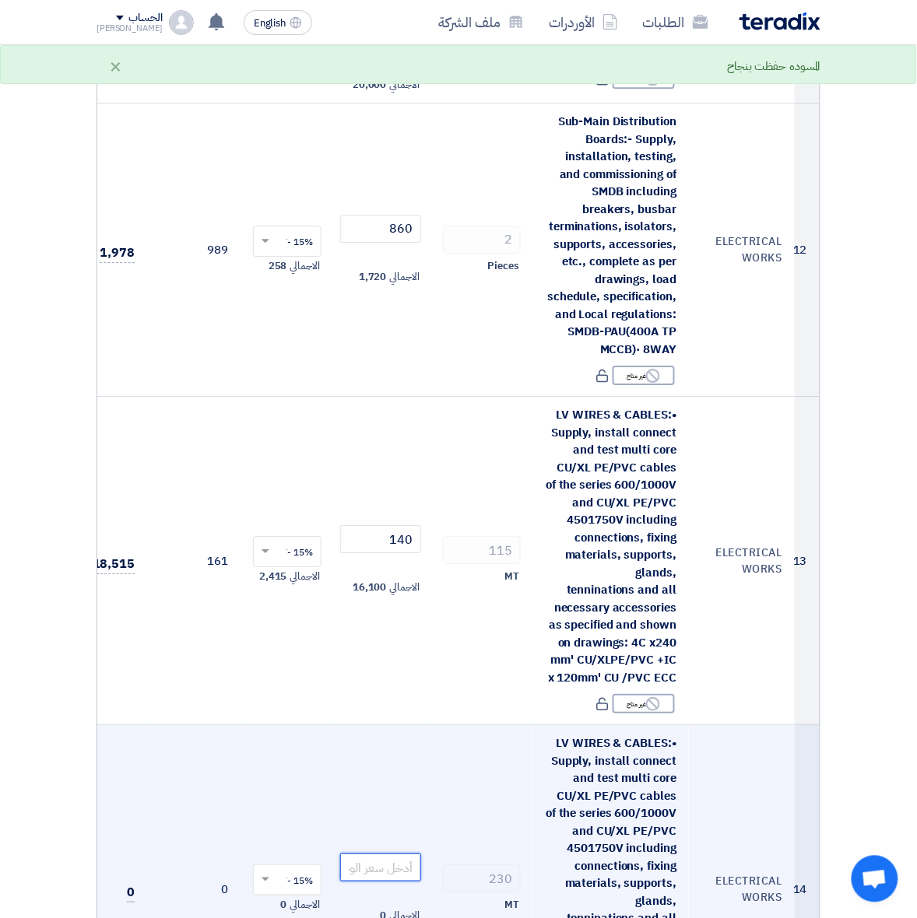
click at [385, 854] on input "number" at bounding box center [380, 868] width 81 height 28
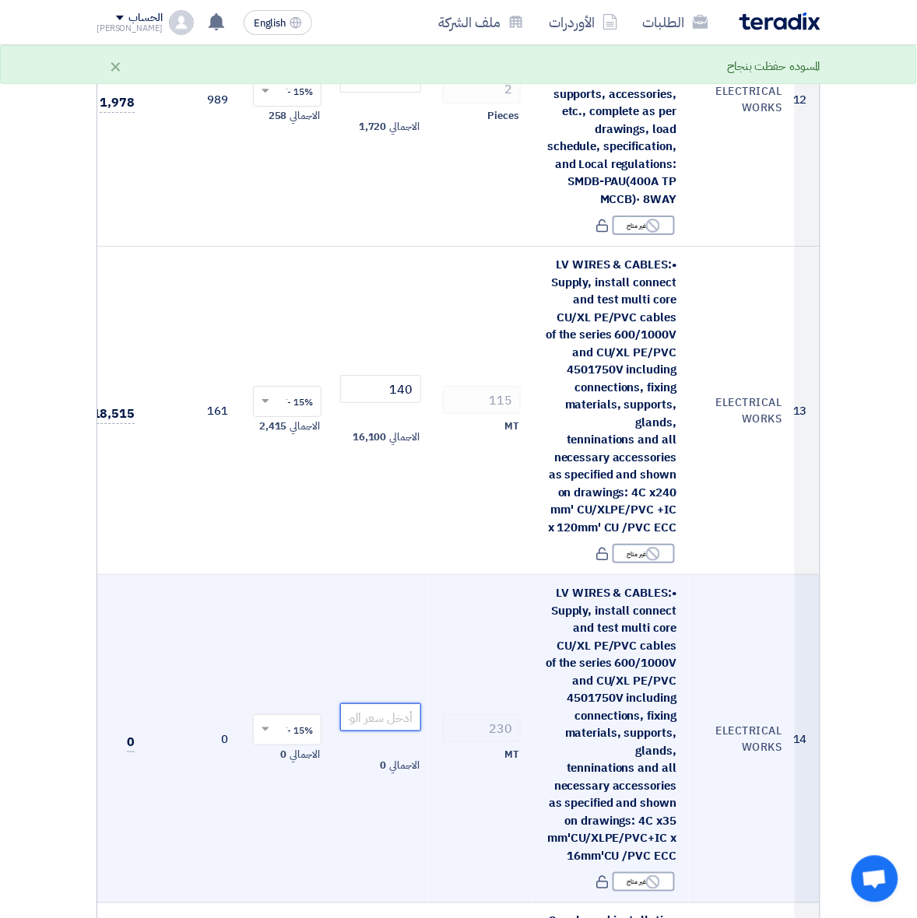
scroll to position [2237, 0]
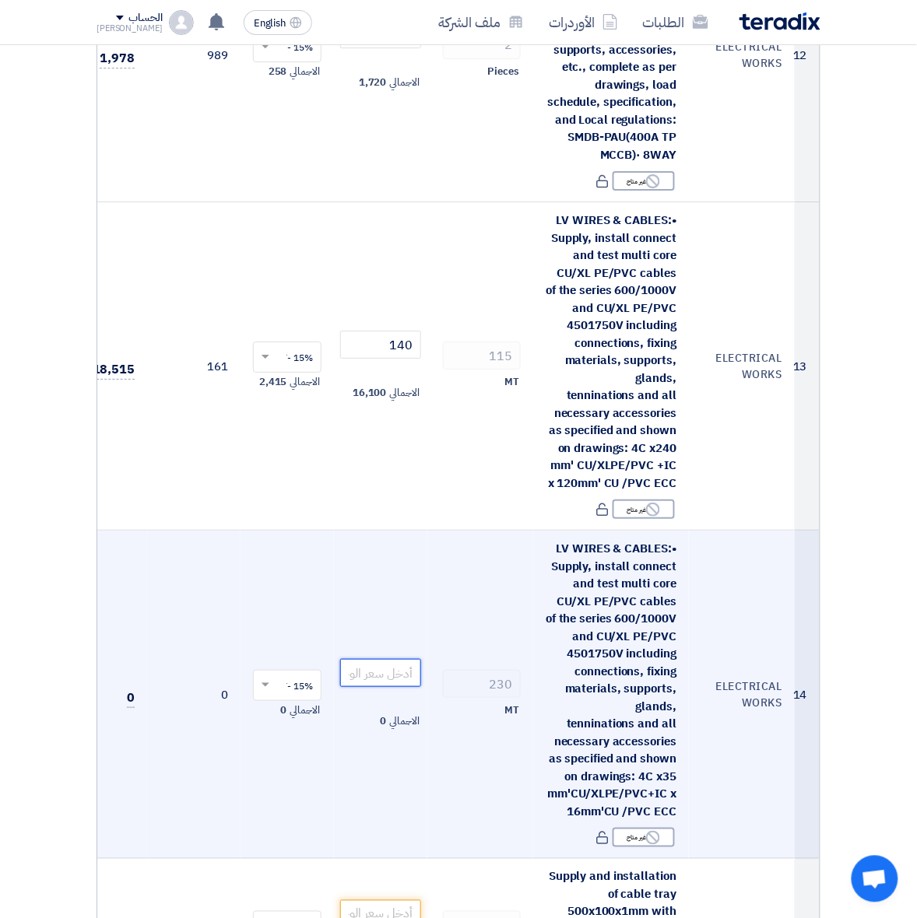
click at [362, 659] on input "number" at bounding box center [380, 673] width 81 height 28
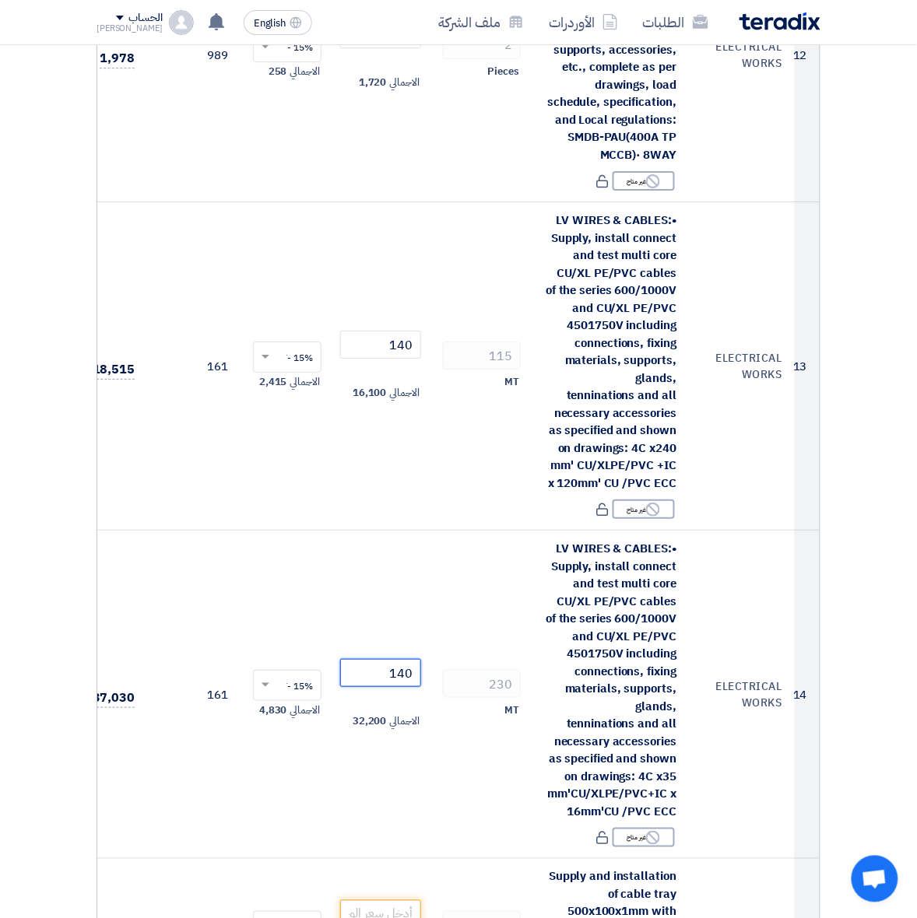
type input "140"
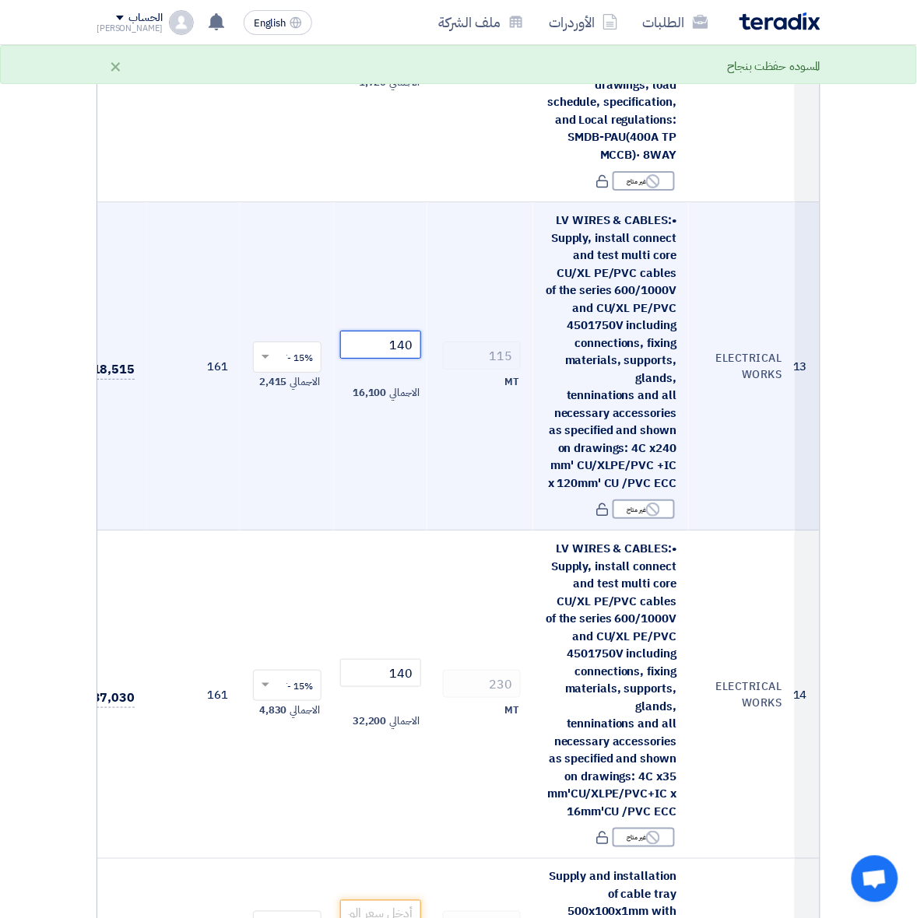
drag, startPoint x: 379, startPoint y: 332, endPoint x: 436, endPoint y: 332, distance: 56.8
click at [436, 332] on tr "13 ELECTRICAL WORKS LV WIRES & CABLES:• Supply, install connect and test multi …" at bounding box center [440, 366] width 758 height 328
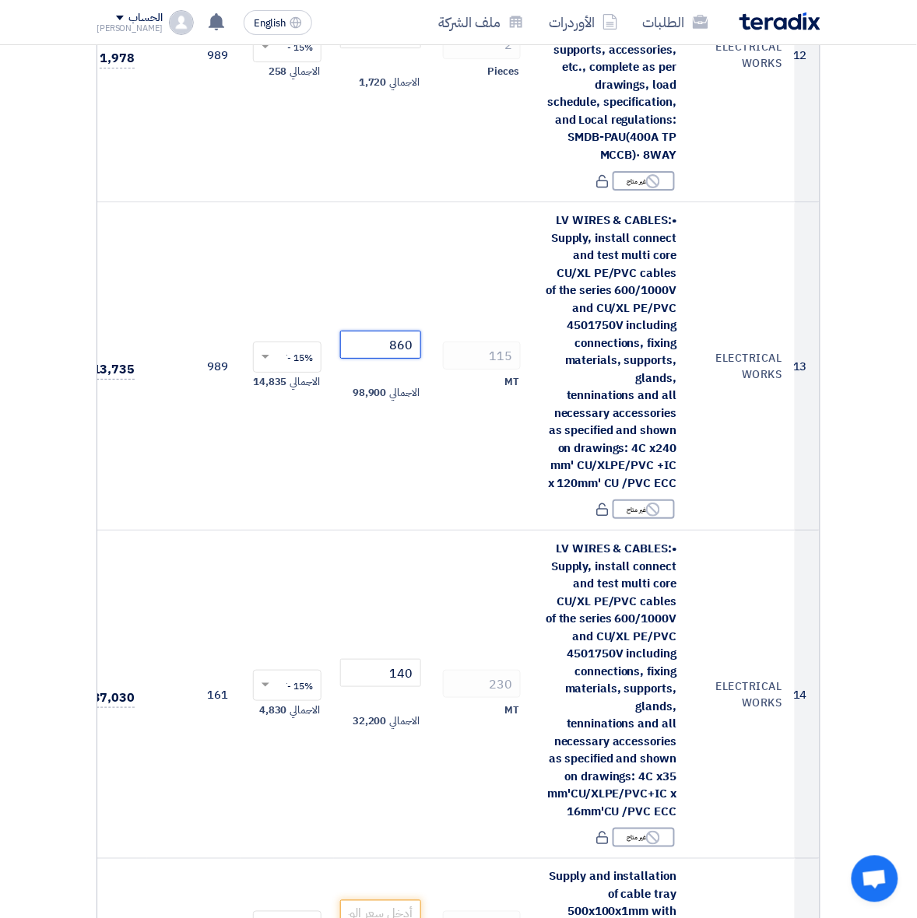
type input "860"
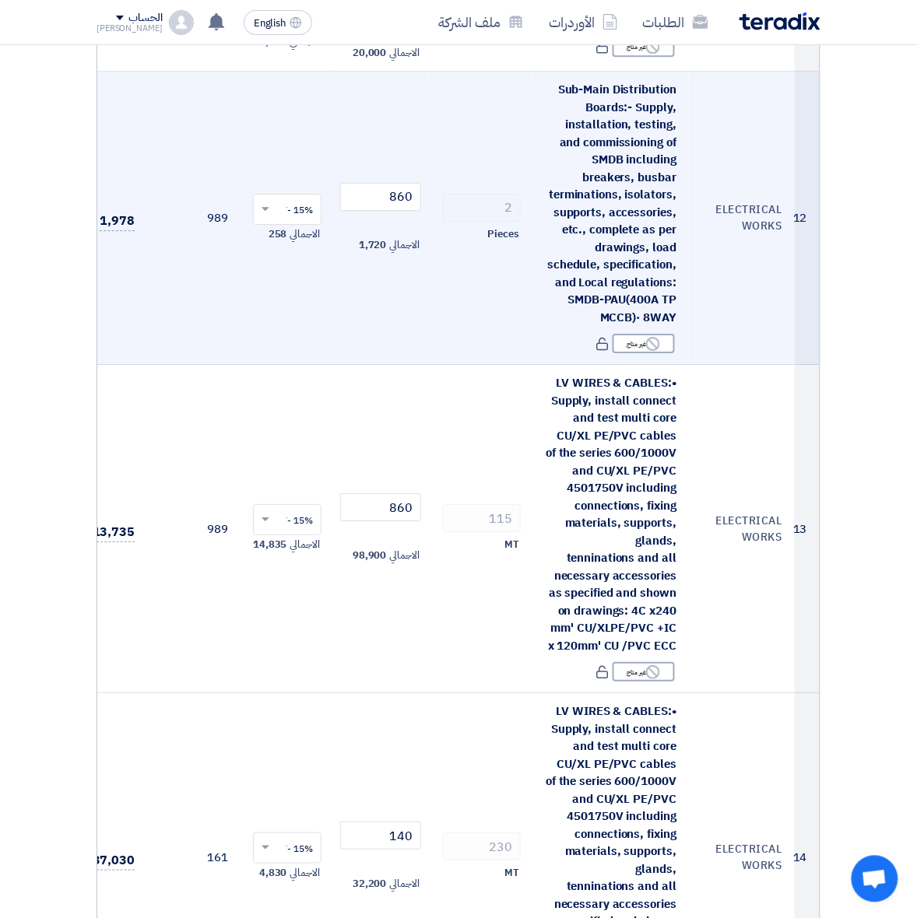
scroll to position [2042, 0]
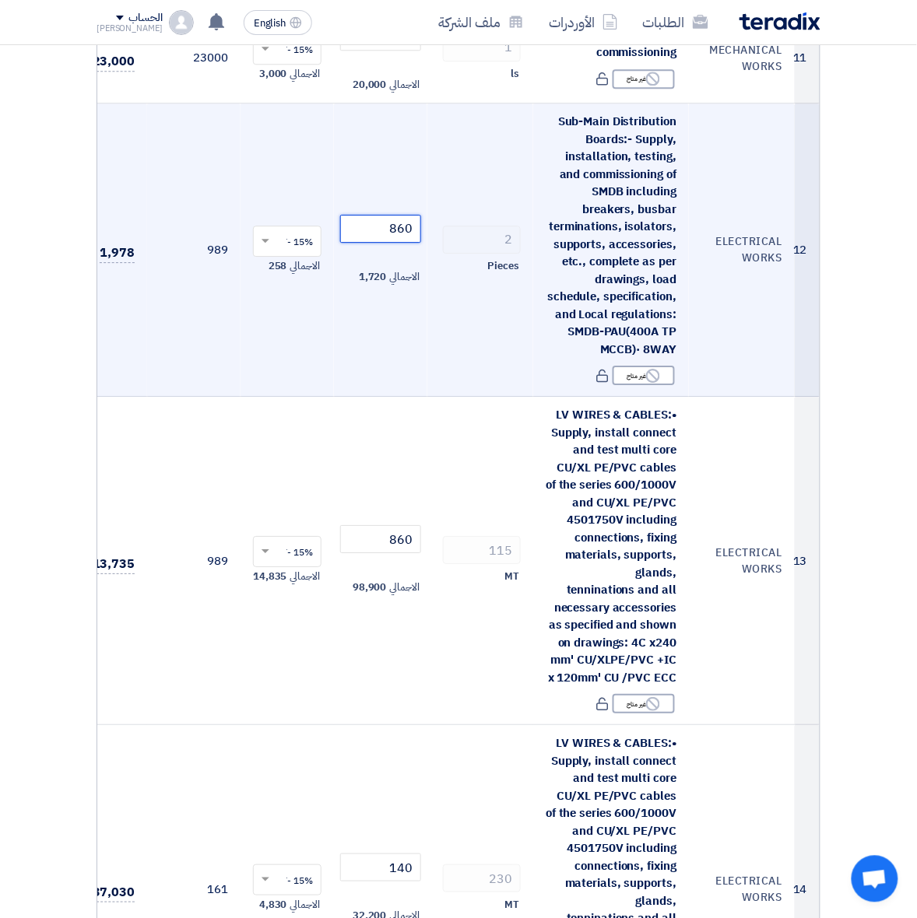
click at [503, 219] on tr "12 ELECTRICAL WORKS Sub-Main Distribution Boards:- Supply, installation, testin…" at bounding box center [440, 249] width 758 height 293
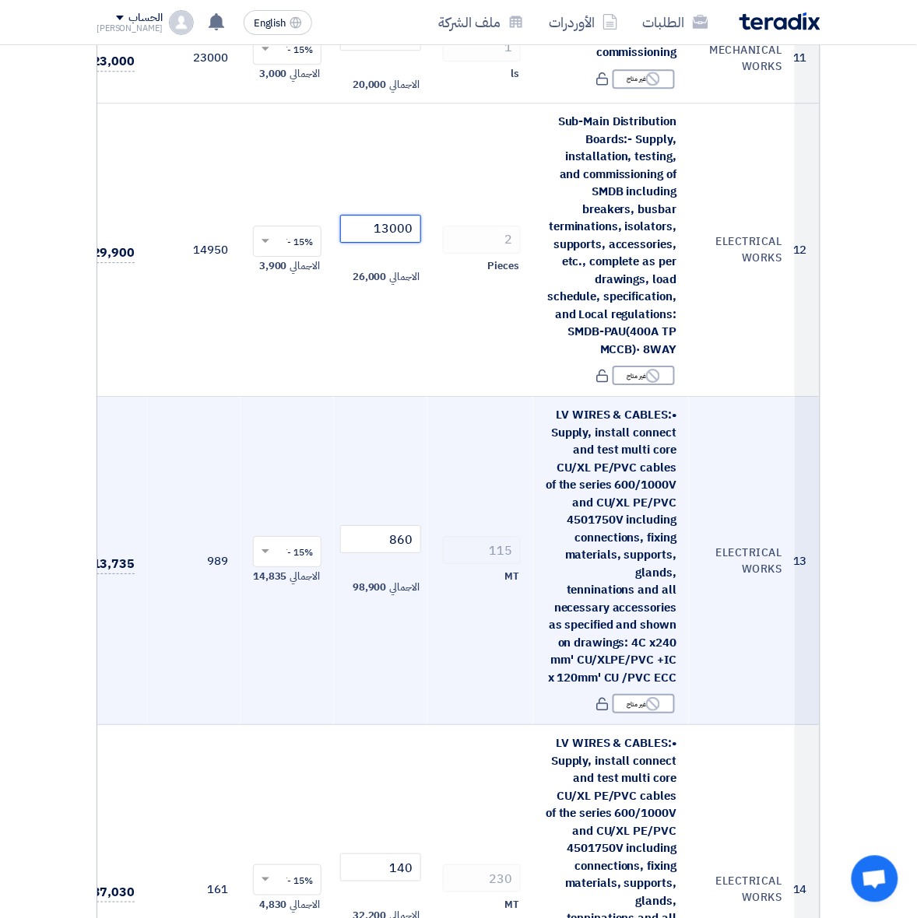
type input "13000"
click at [467, 401] on td "115 MT" at bounding box center [480, 561] width 106 height 328
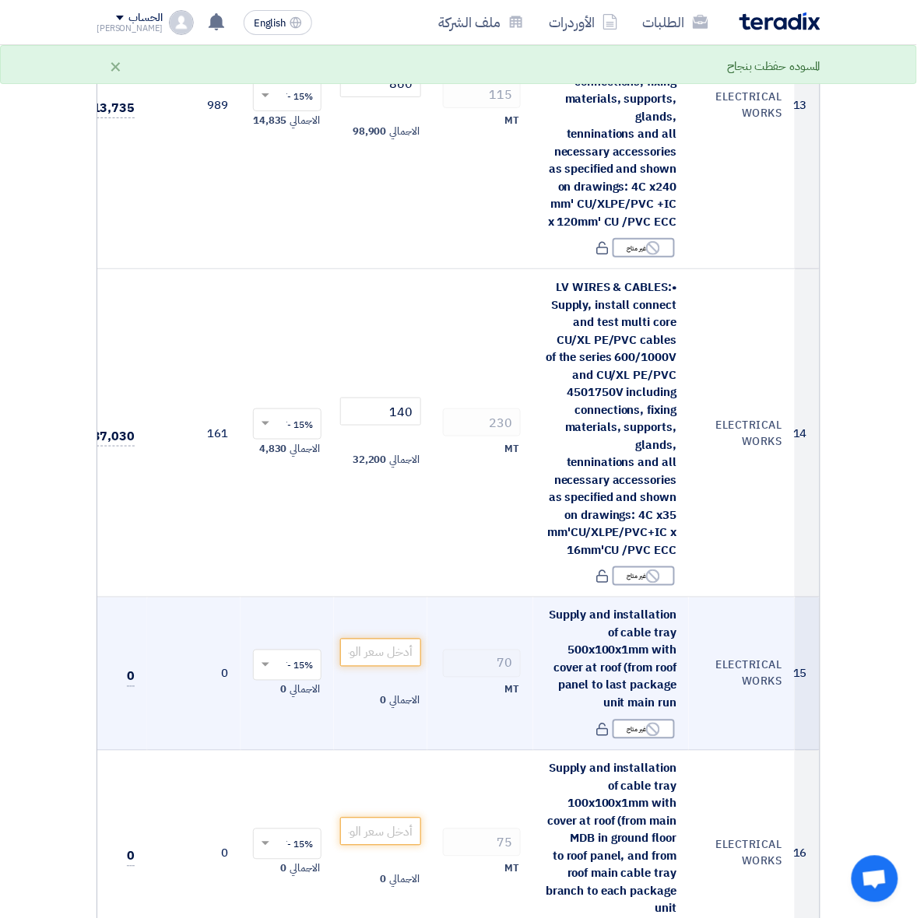
scroll to position [2529, 0]
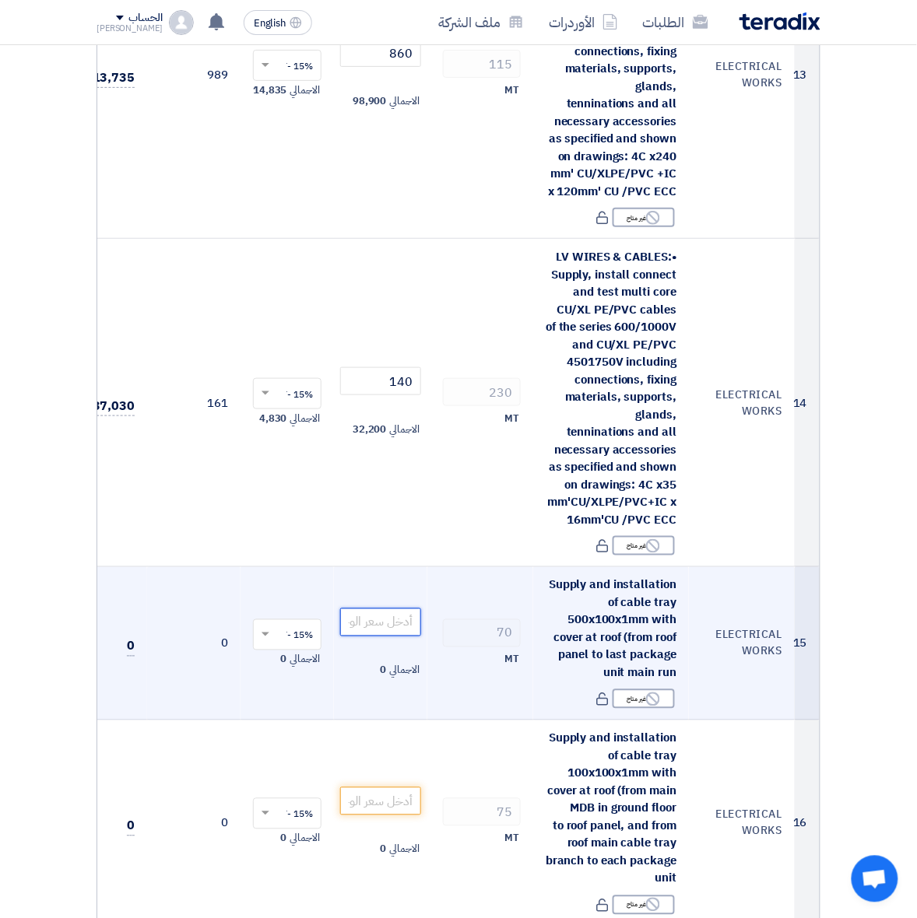
click at [380, 612] on input "number" at bounding box center [380, 622] width 81 height 28
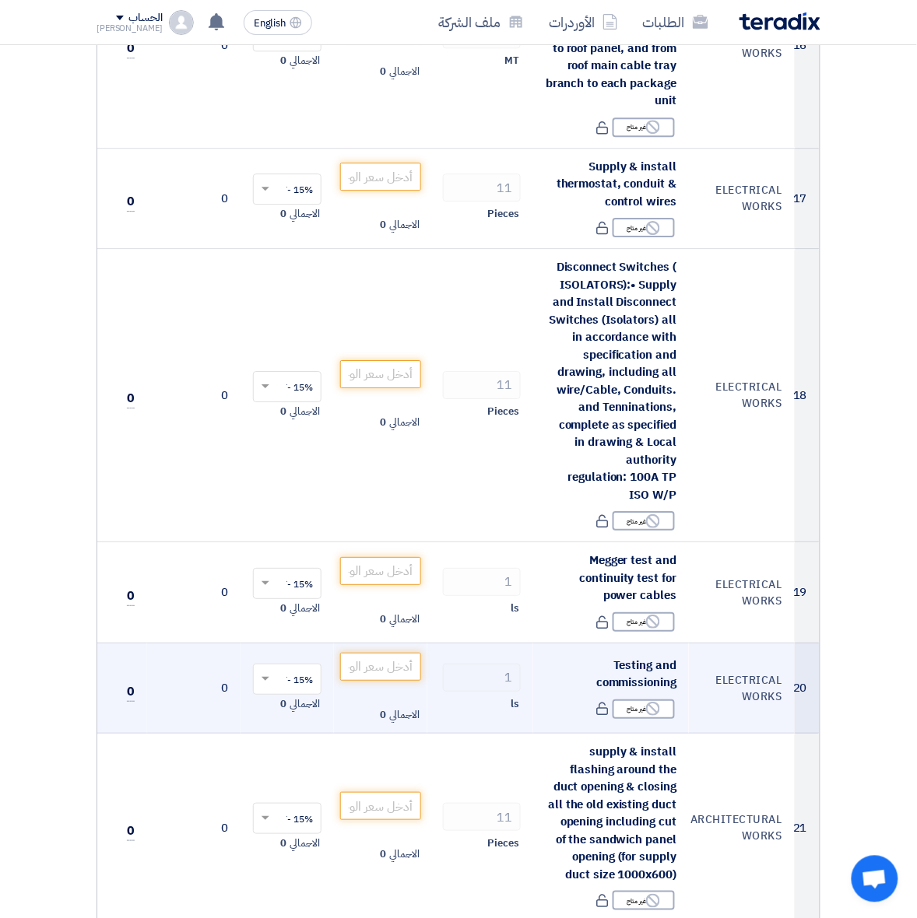
scroll to position [3696, 0]
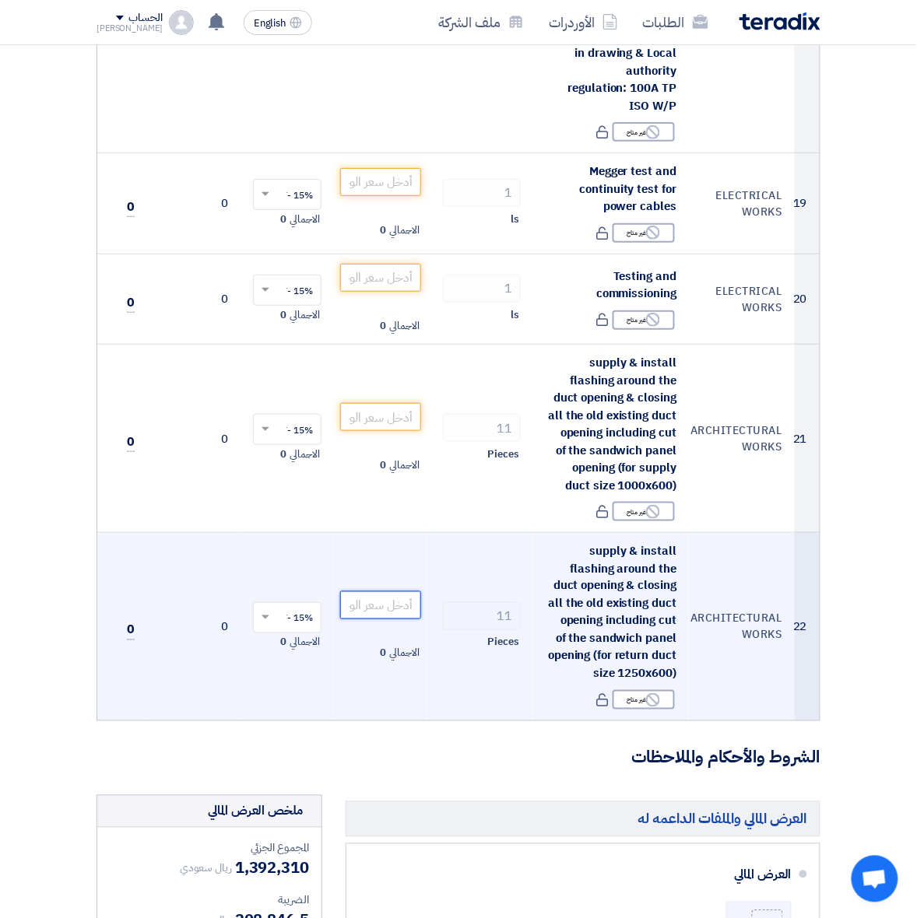
click at [387, 608] on input "number" at bounding box center [380, 605] width 81 height 28
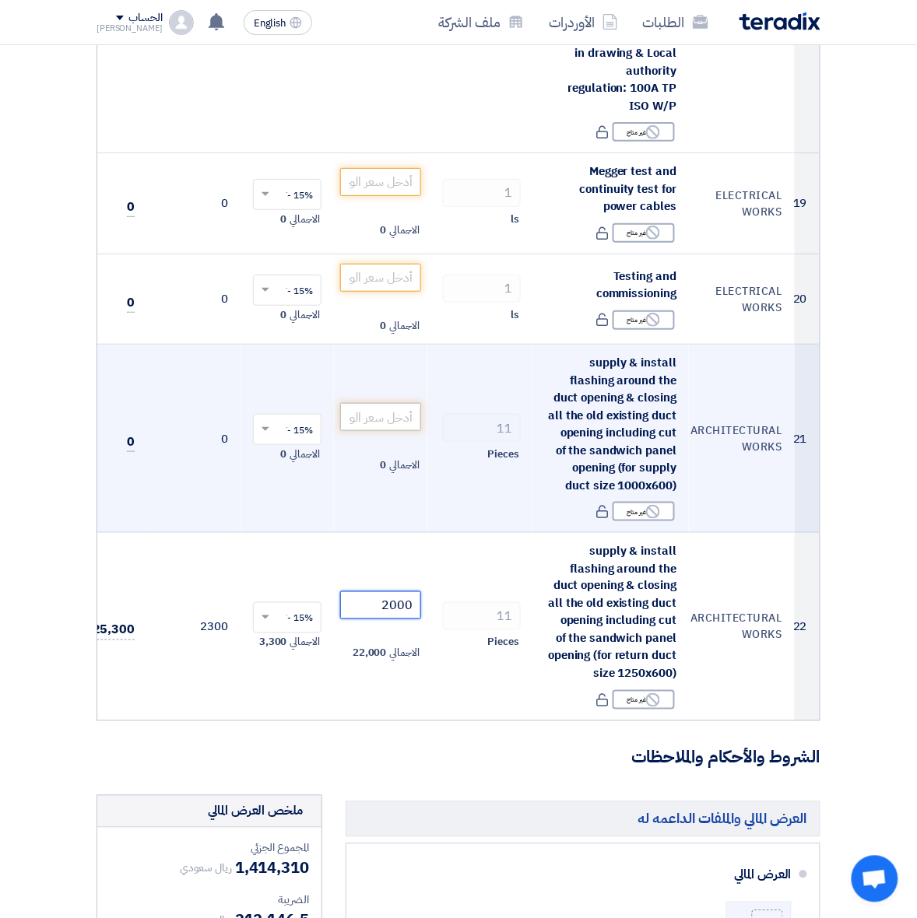
type input "2000"
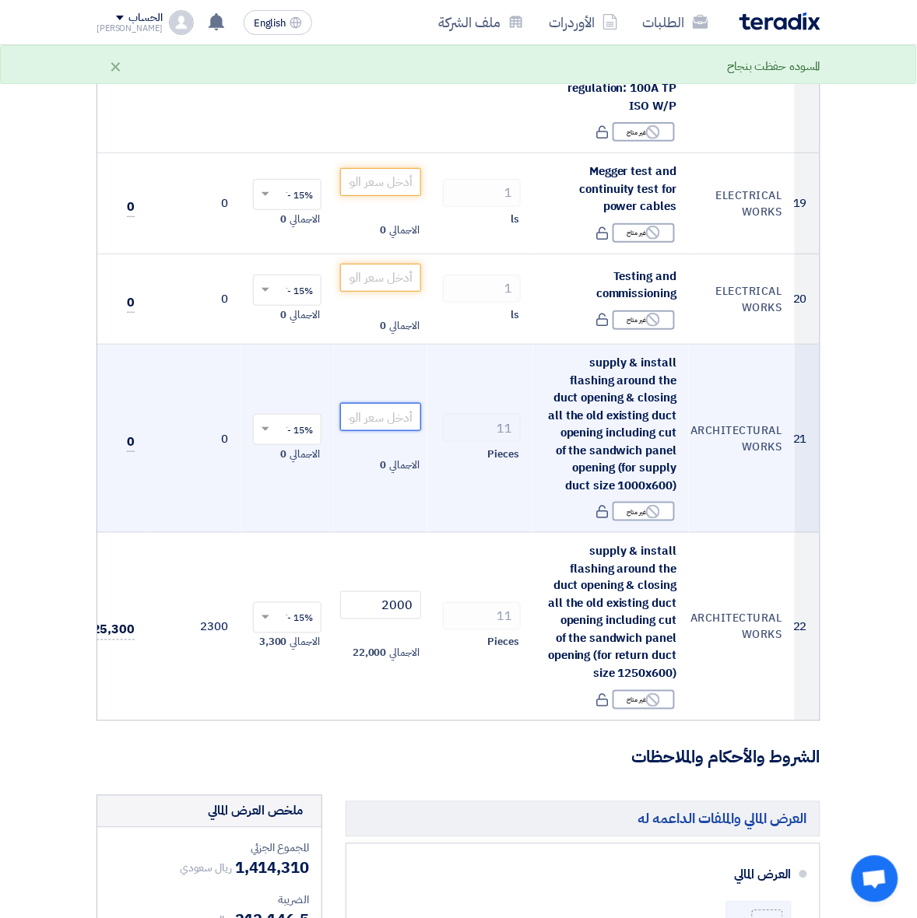
click at [395, 405] on input "number" at bounding box center [380, 417] width 81 height 28
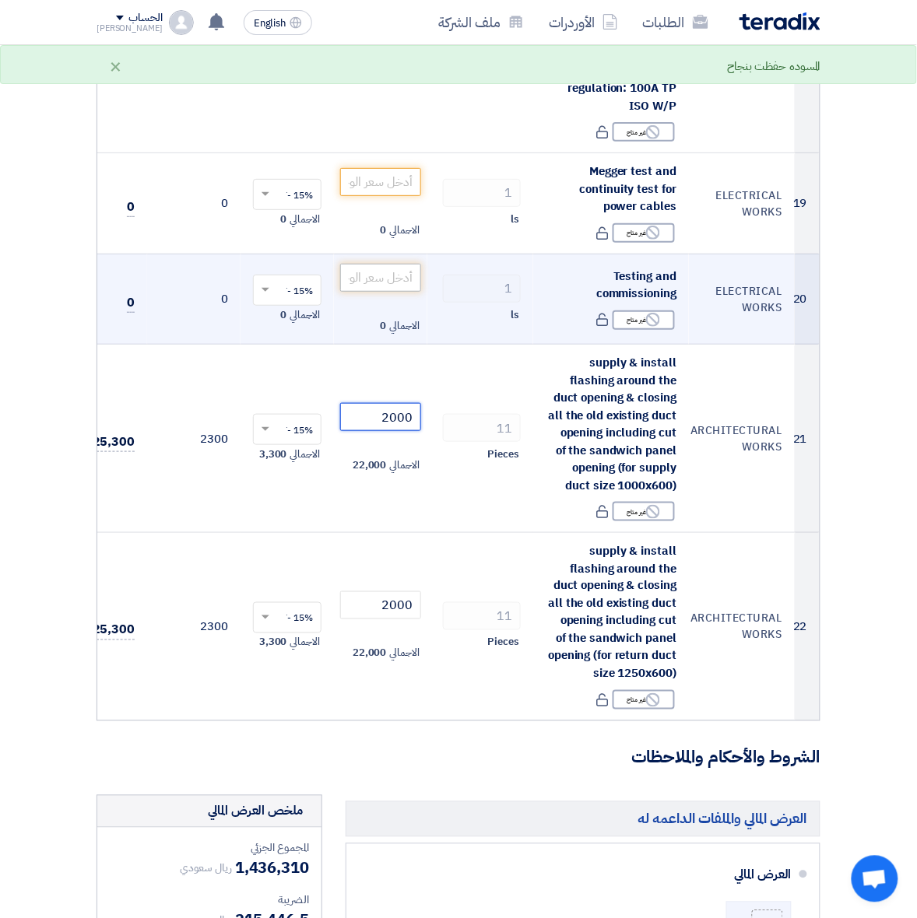
type input "2000"
click at [387, 264] on input "number" at bounding box center [380, 278] width 81 height 28
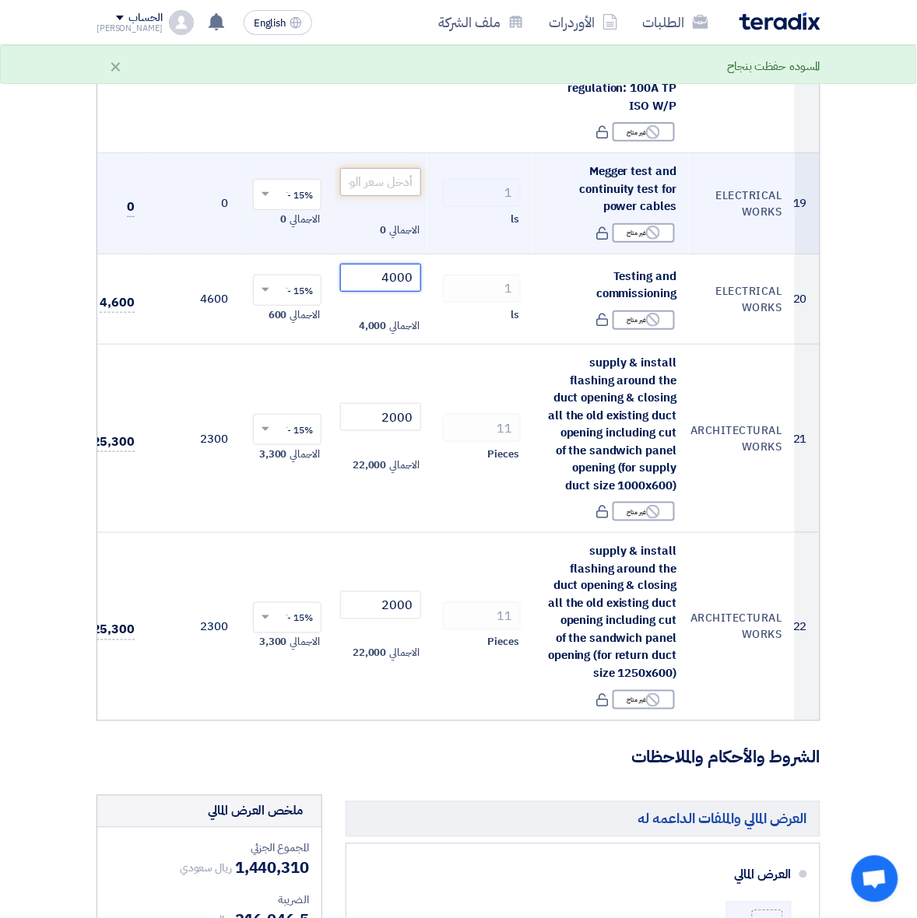
type input "4000"
click at [380, 172] on input "number" at bounding box center [380, 182] width 81 height 28
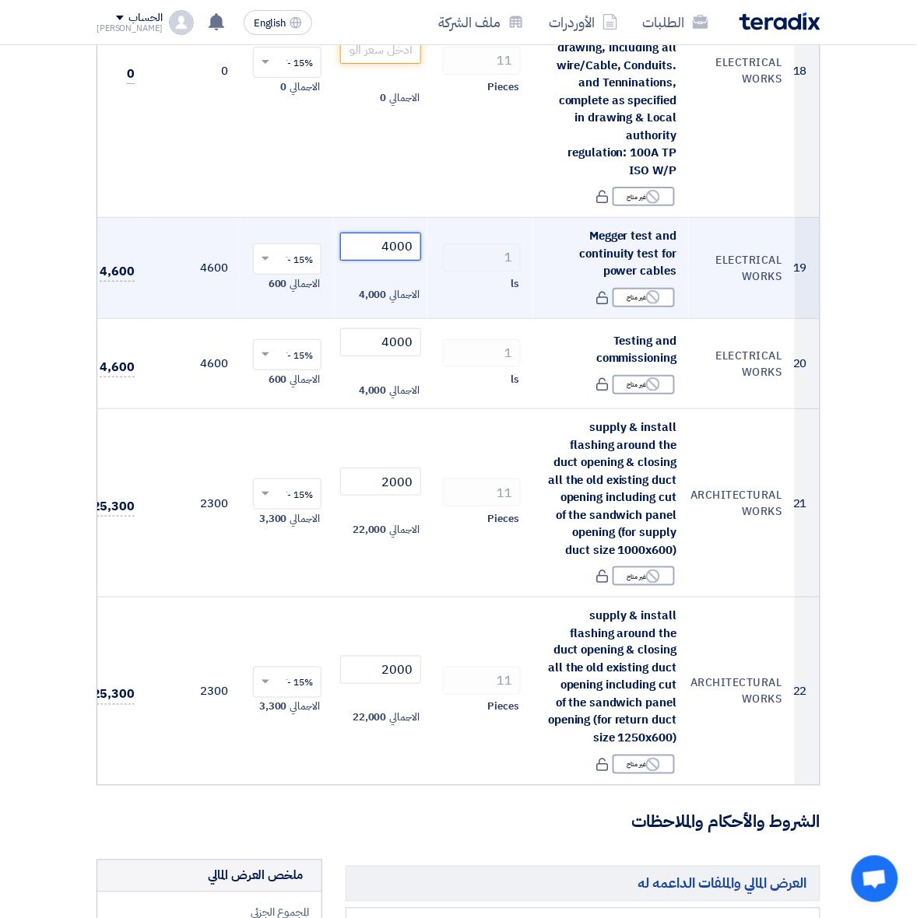
scroll to position [3598, 0]
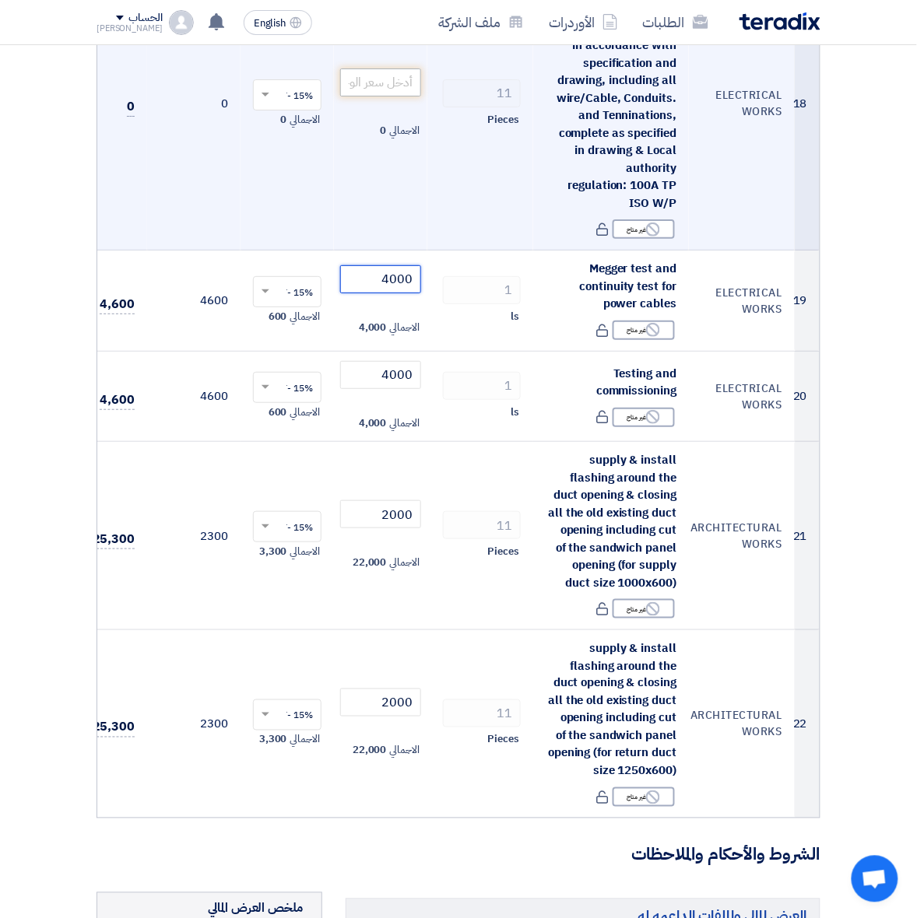
type input "4000"
click at [383, 82] on input "number" at bounding box center [380, 82] width 81 height 28
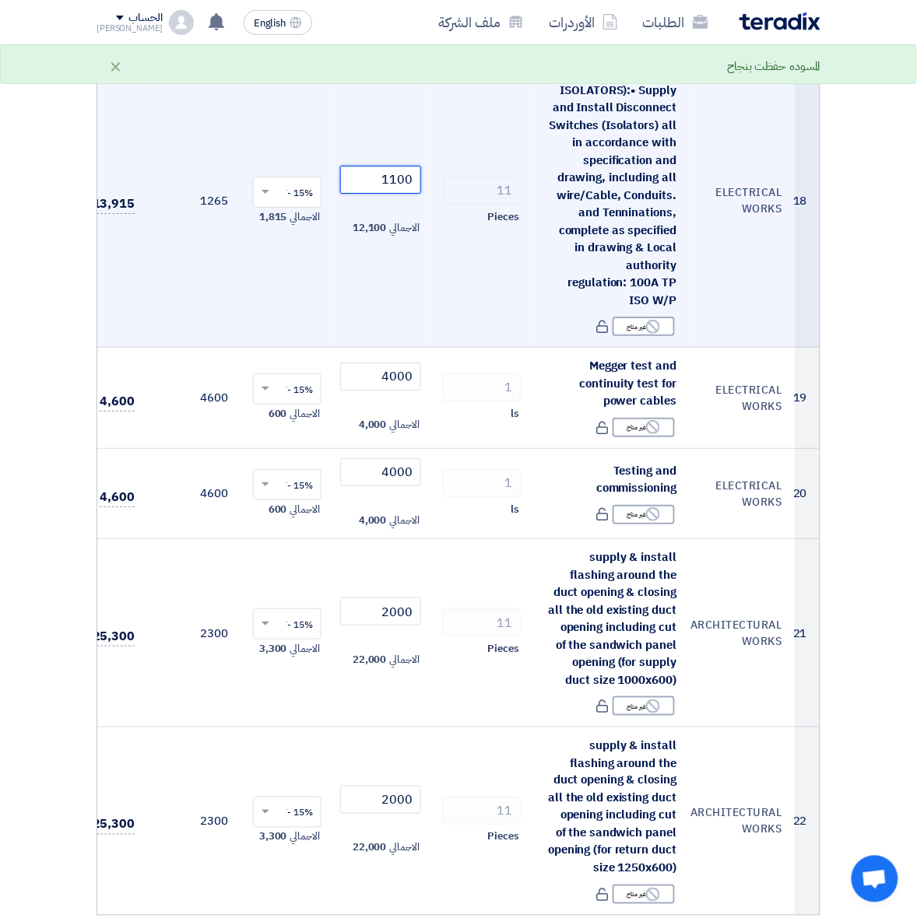
scroll to position [3307, 0]
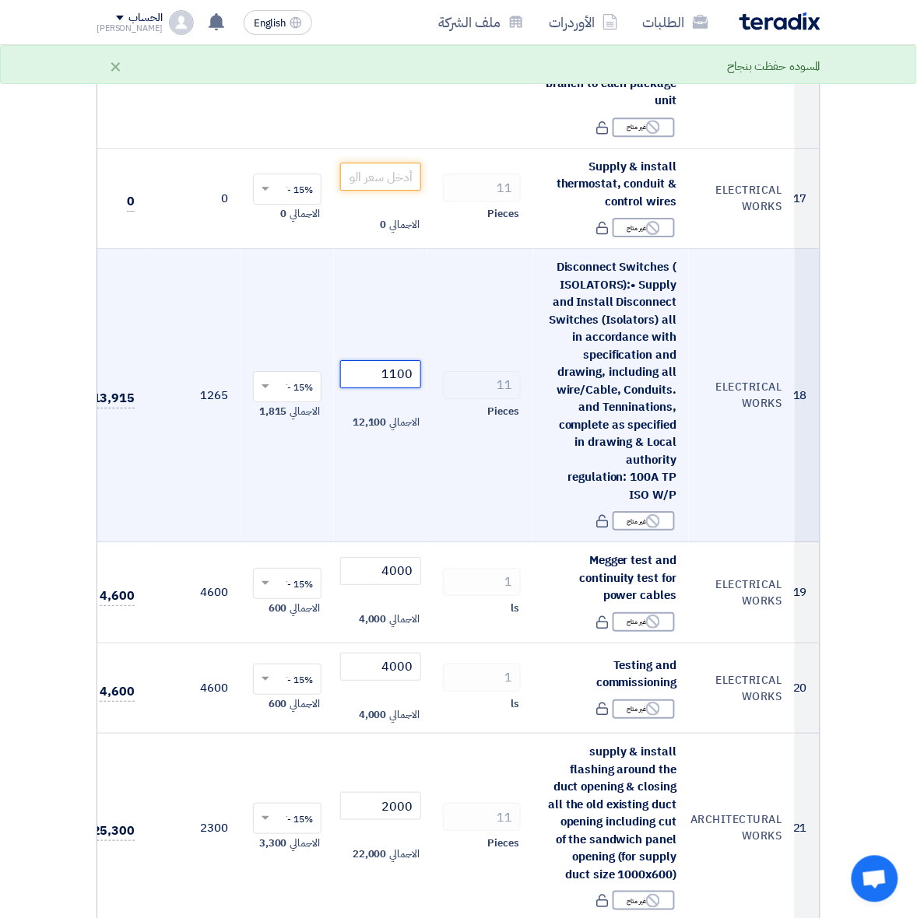
type input "1100"
click at [394, 176] on input "number" at bounding box center [380, 177] width 81 height 28
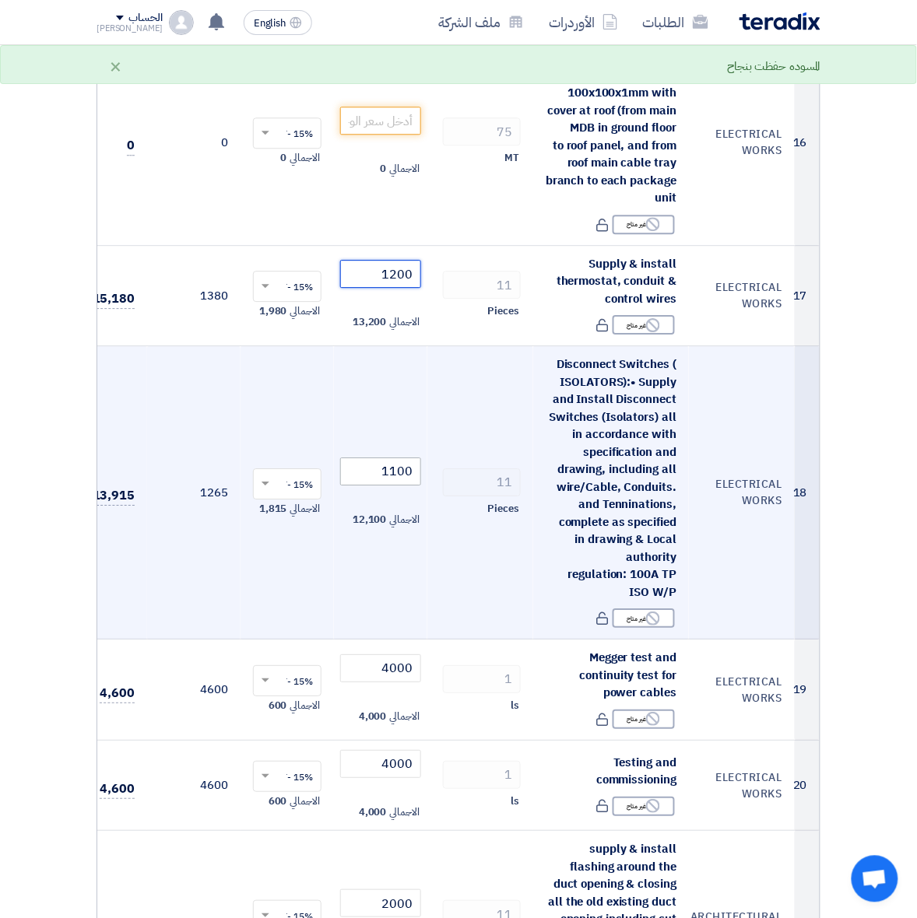
scroll to position [3112, 0]
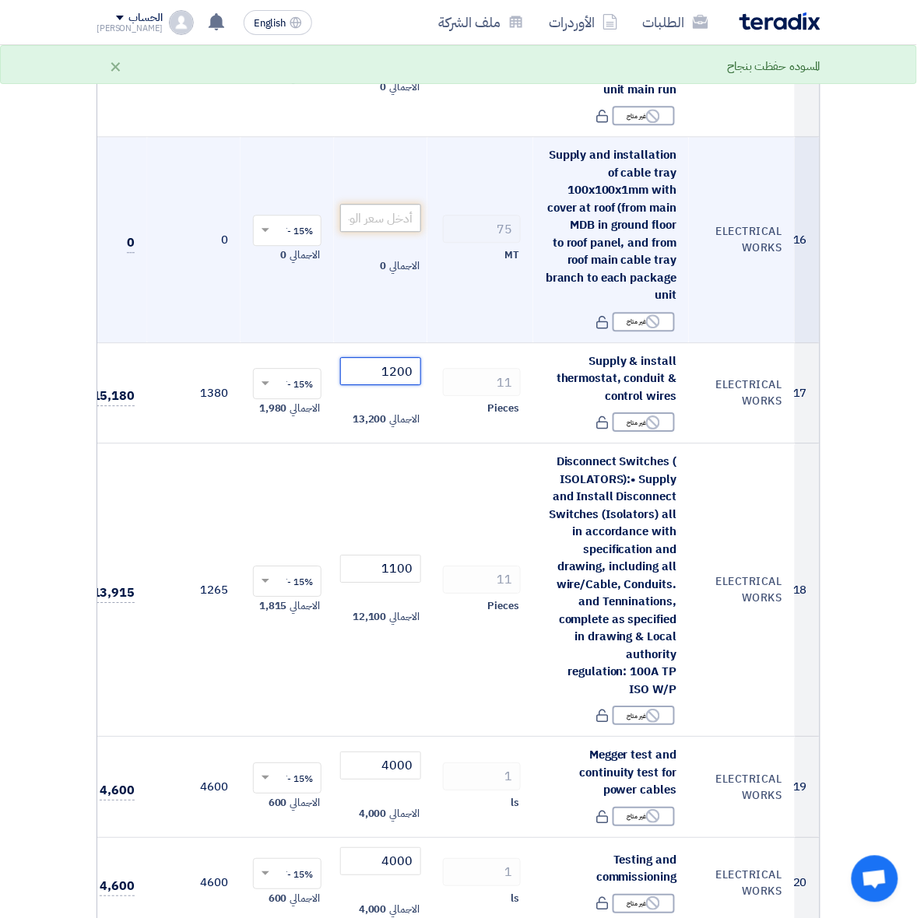
type input "1200"
click at [366, 206] on input "number" at bounding box center [380, 218] width 81 height 28
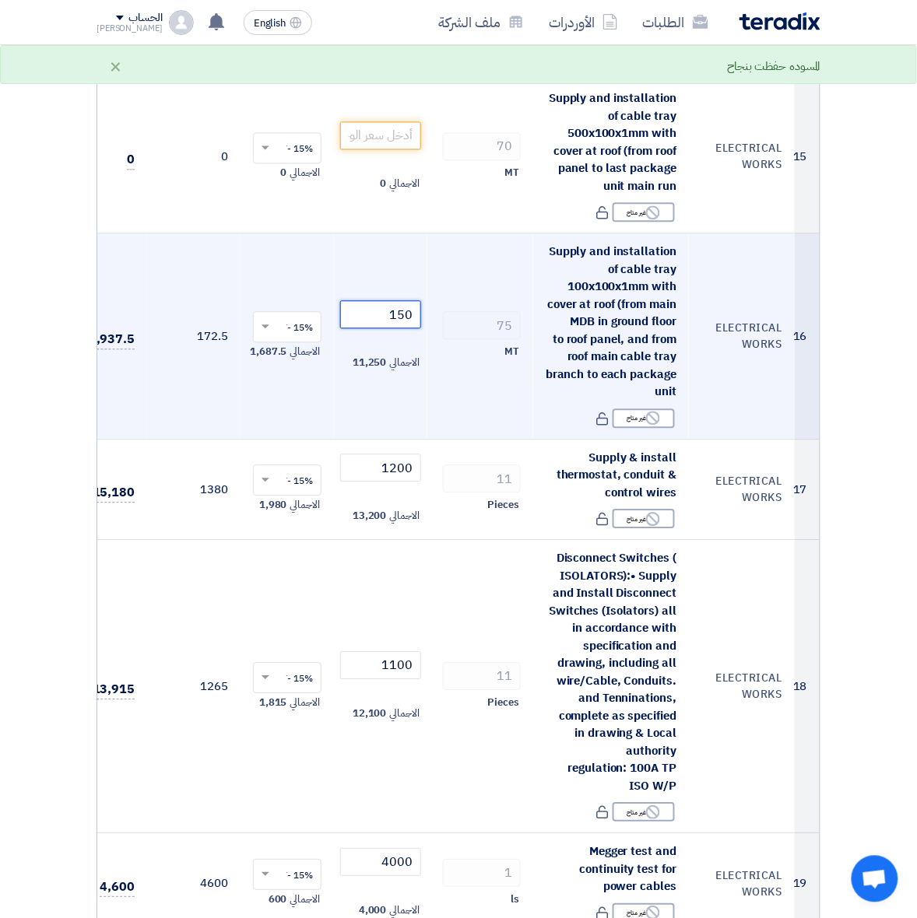
scroll to position [2918, 0]
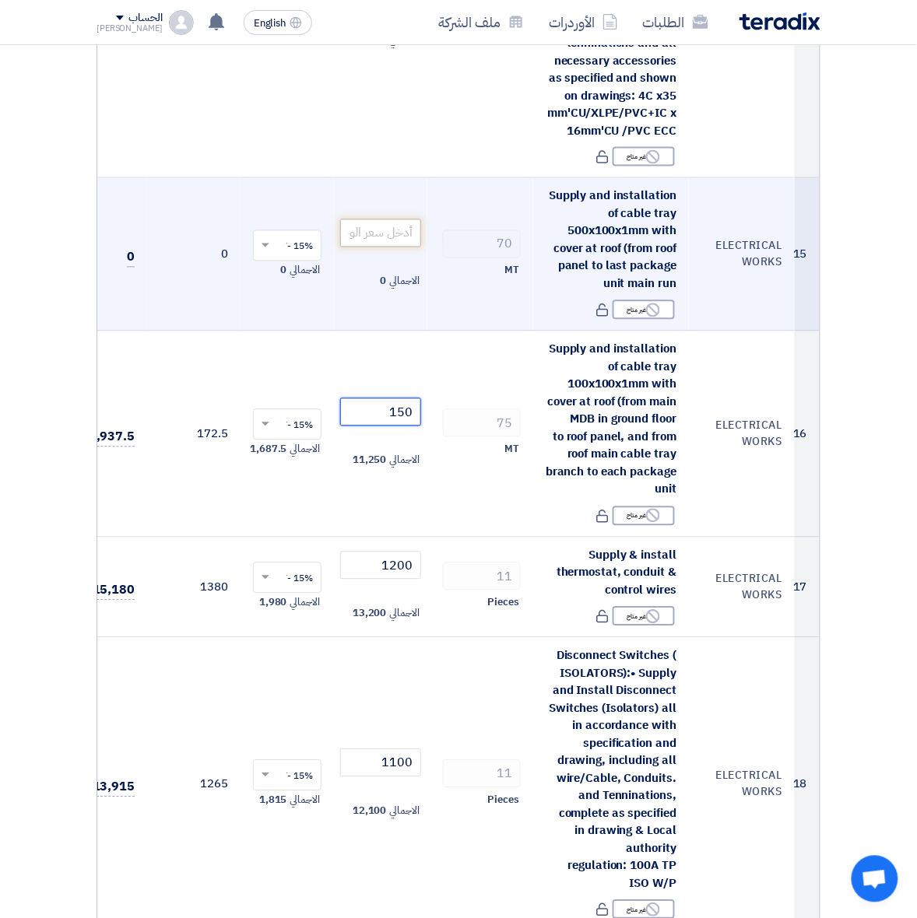
type input "150"
click at [367, 219] on input "number" at bounding box center [380, 233] width 81 height 28
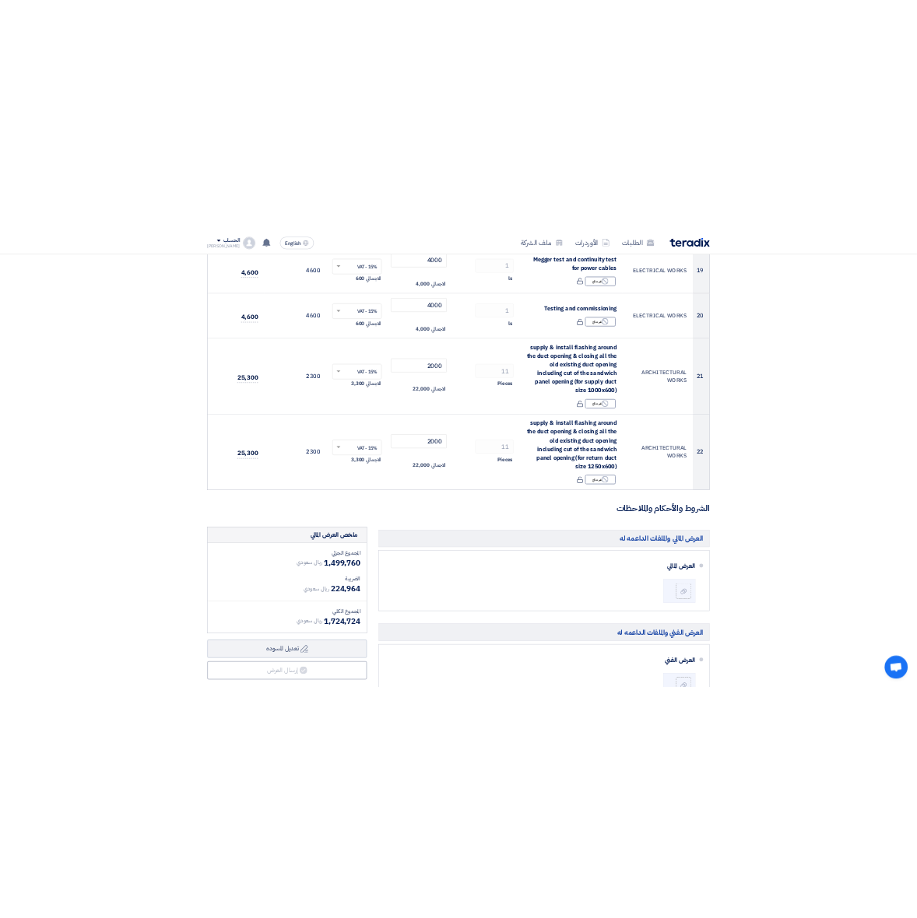
scroll to position [3307, 0]
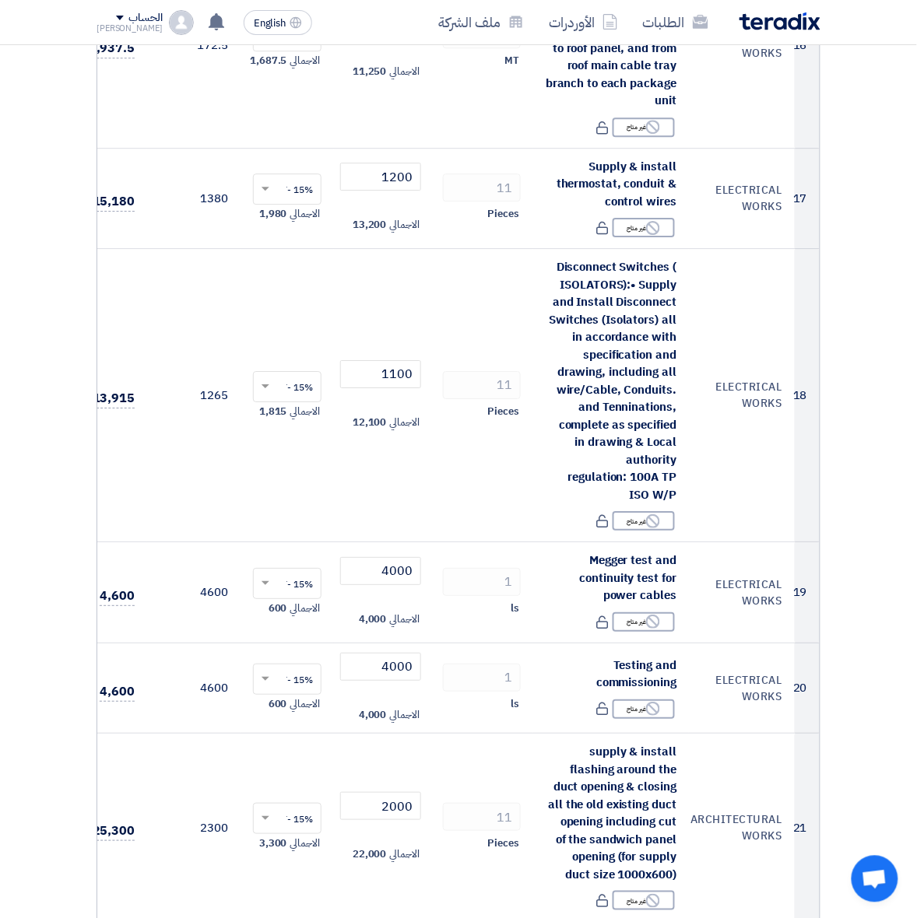
type input "270"
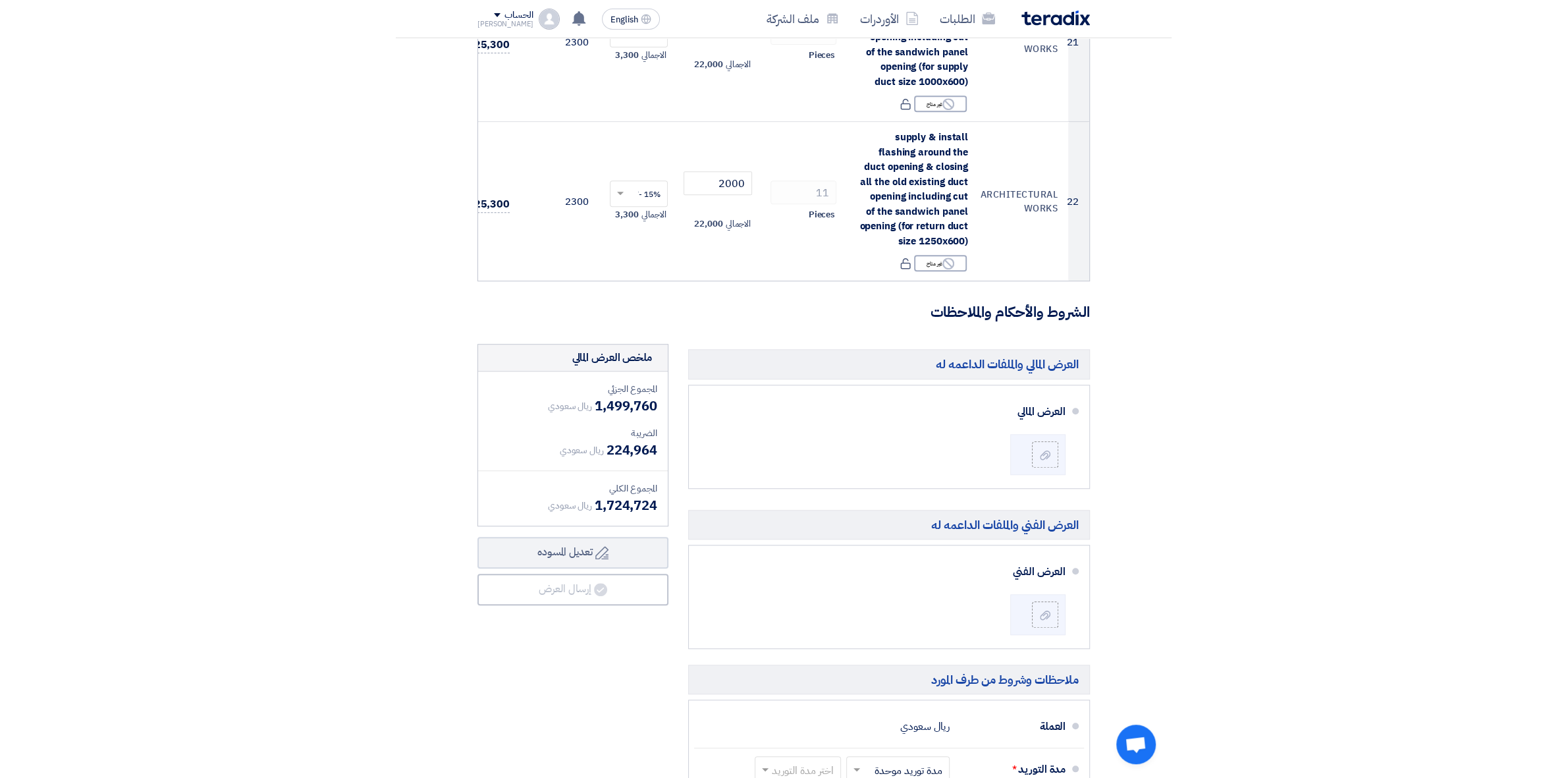
scroll to position [3380, 0]
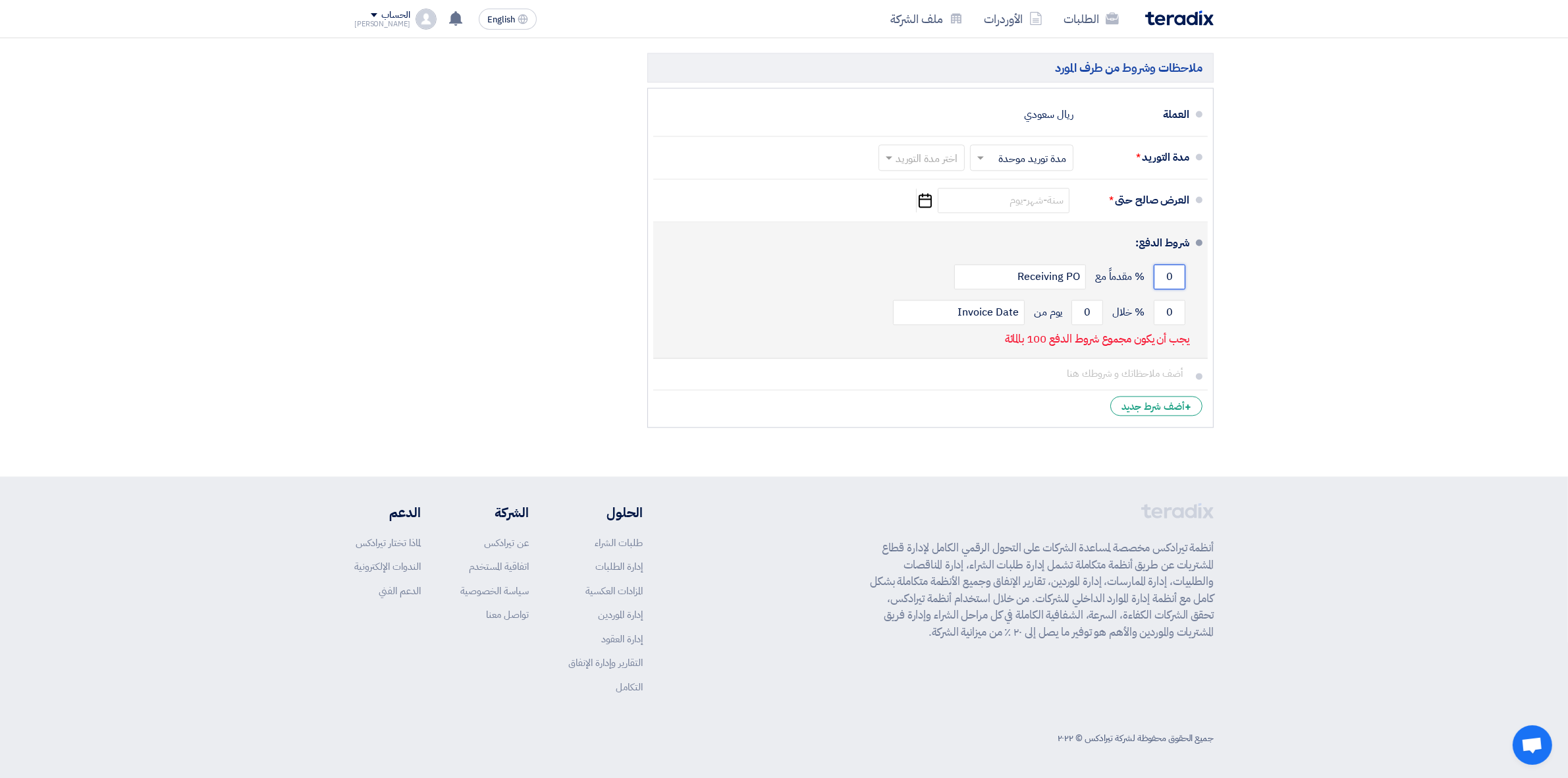
drag, startPoint x: 1175, startPoint y: 273, endPoint x: 1158, endPoint y: 273, distance: 17.0
click at [1158, 273] on input "0" at bounding box center [1169, 277] width 31 height 25
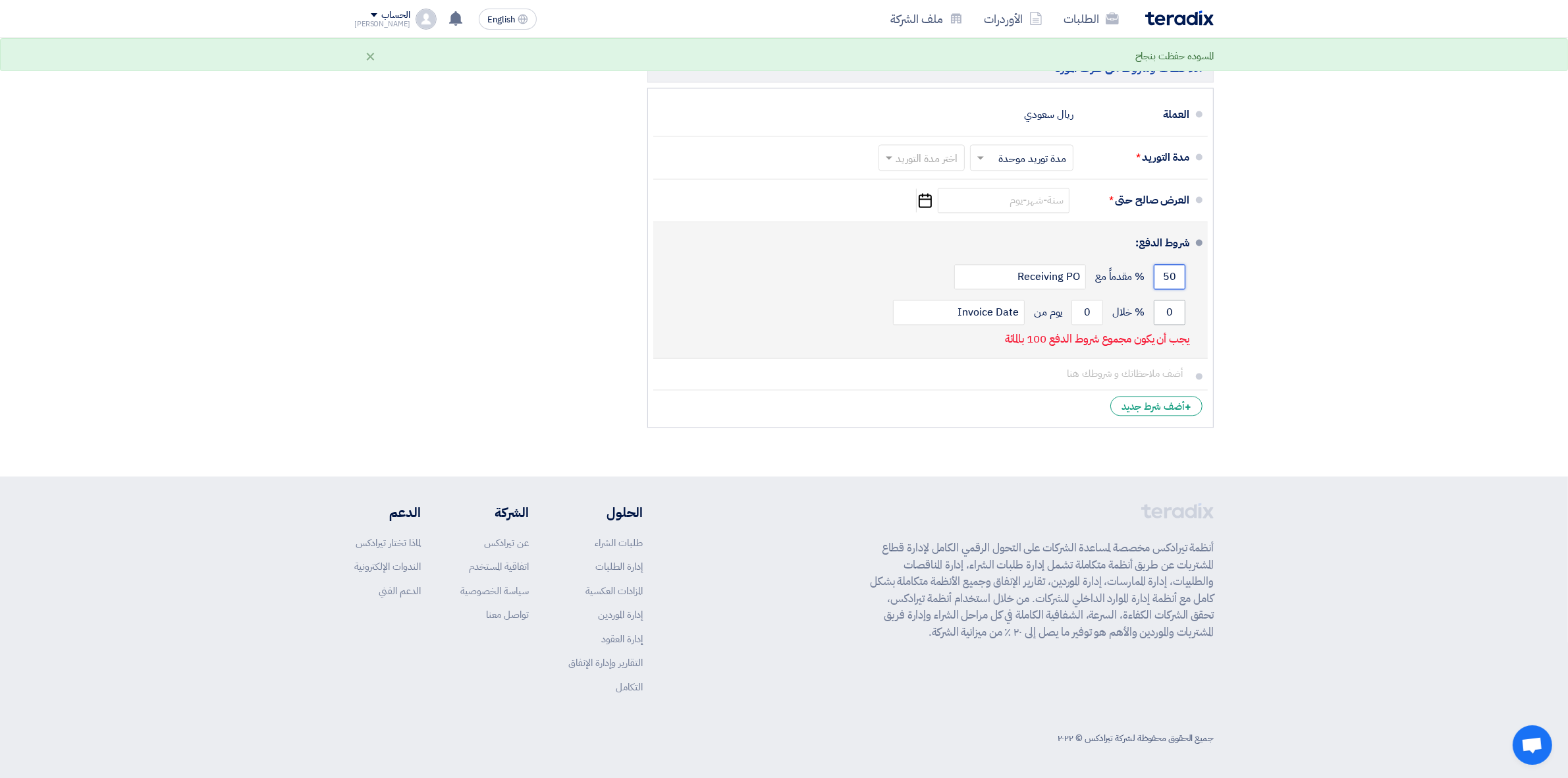
type input "50"
drag, startPoint x: 1158, startPoint y: 310, endPoint x: 1179, endPoint y: 304, distance: 21.8
click at [1179, 304] on input "0" at bounding box center [1169, 312] width 31 height 25
type input "50"
drag, startPoint x: 1084, startPoint y: 314, endPoint x: 1095, endPoint y: 310, distance: 11.7
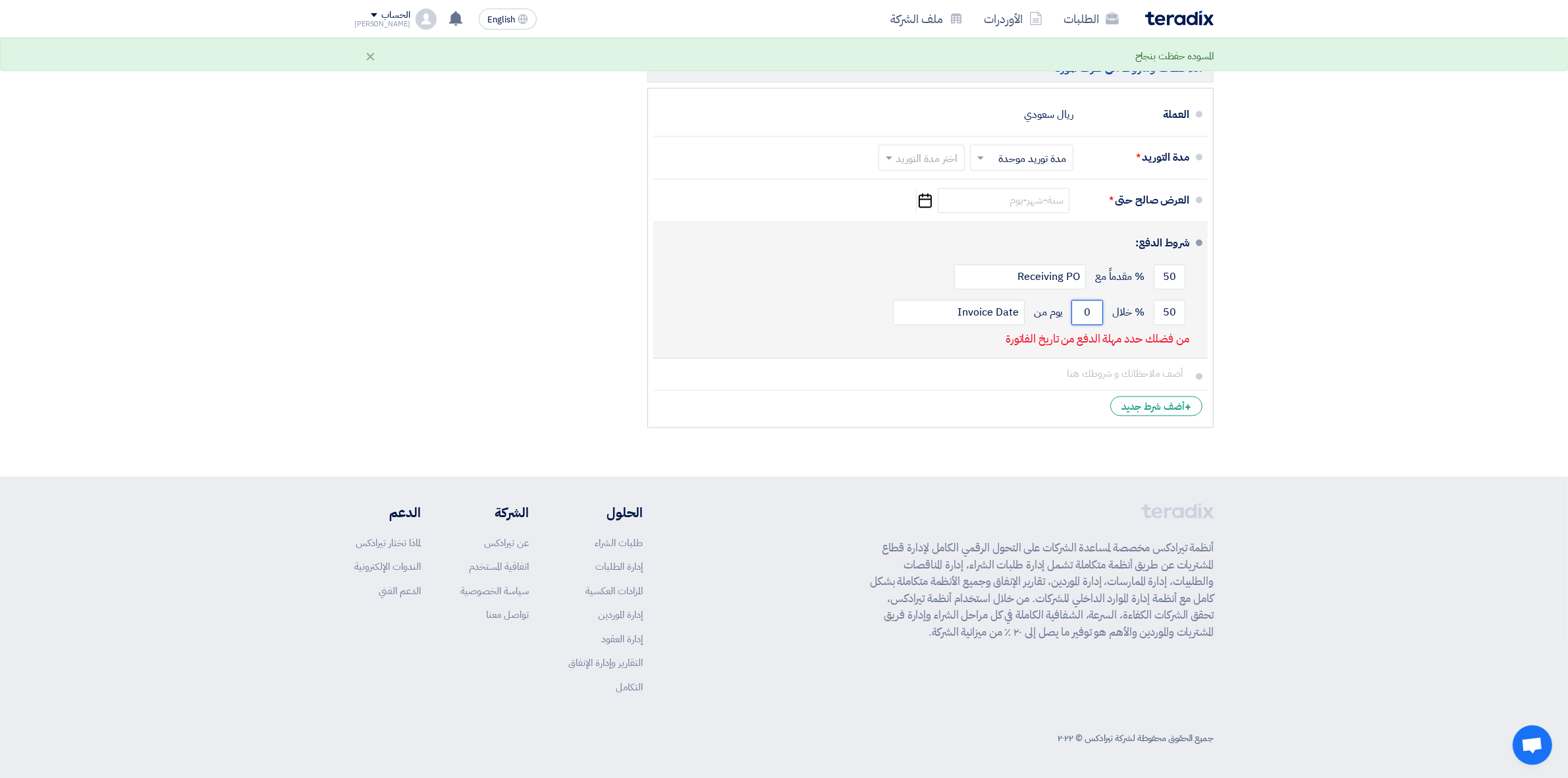
click at [1095, 310] on input "0" at bounding box center [1087, 312] width 31 height 25
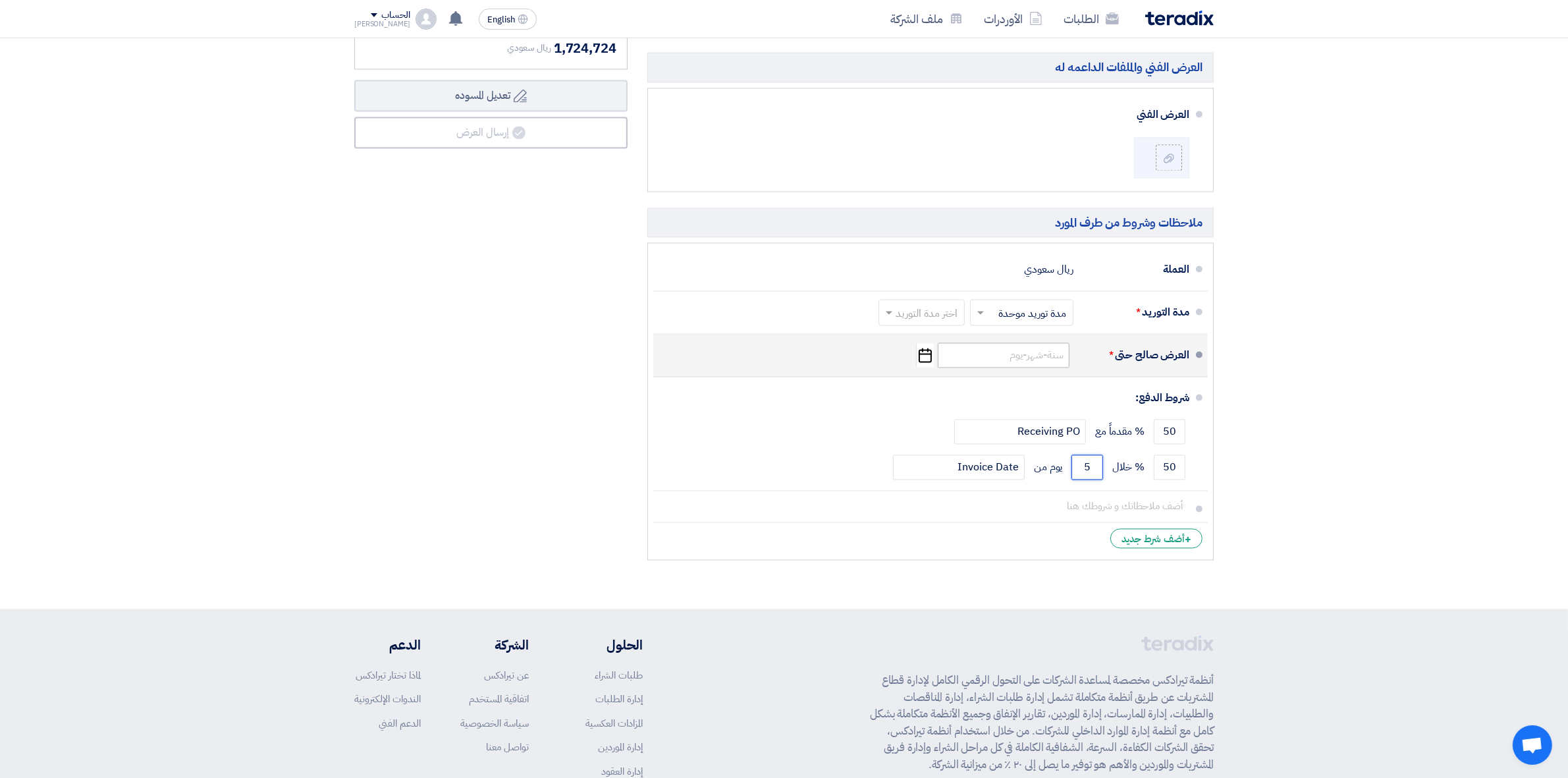
scroll to position [3193, 0]
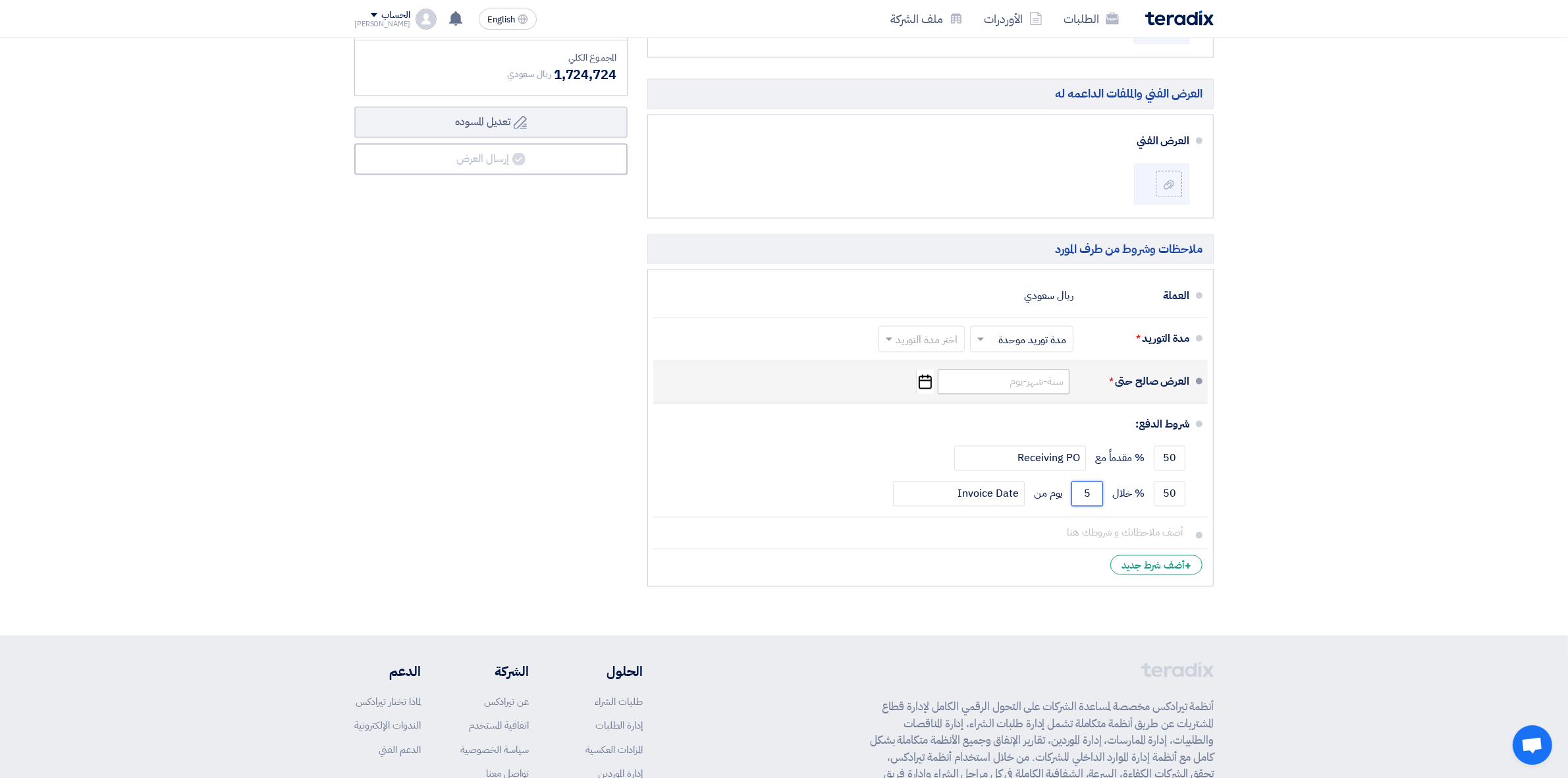
type input "5"
click at [1028, 385] on input at bounding box center [1004, 382] width 132 height 25
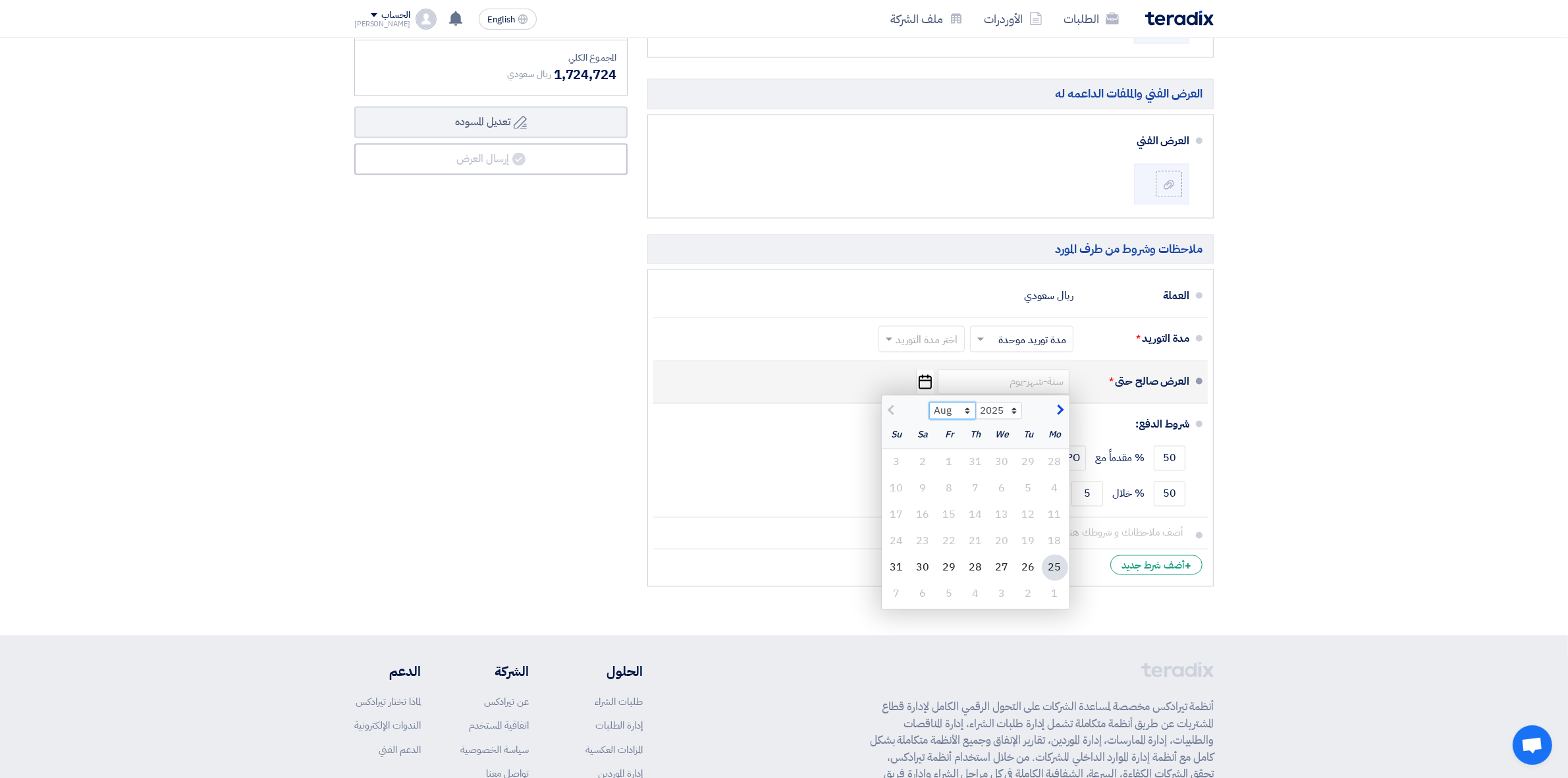
click at [968, 419] on select "Aug Sep Oct Nov Dec" at bounding box center [952, 411] width 47 height 17
select select "9"
click at [929, 407] on select "Aug Sep Oct Nov Dec" at bounding box center [952, 411] width 47 height 17
click at [977, 544] on div "25" at bounding box center [975, 540] width 26 height 26
type input "[DATE]"
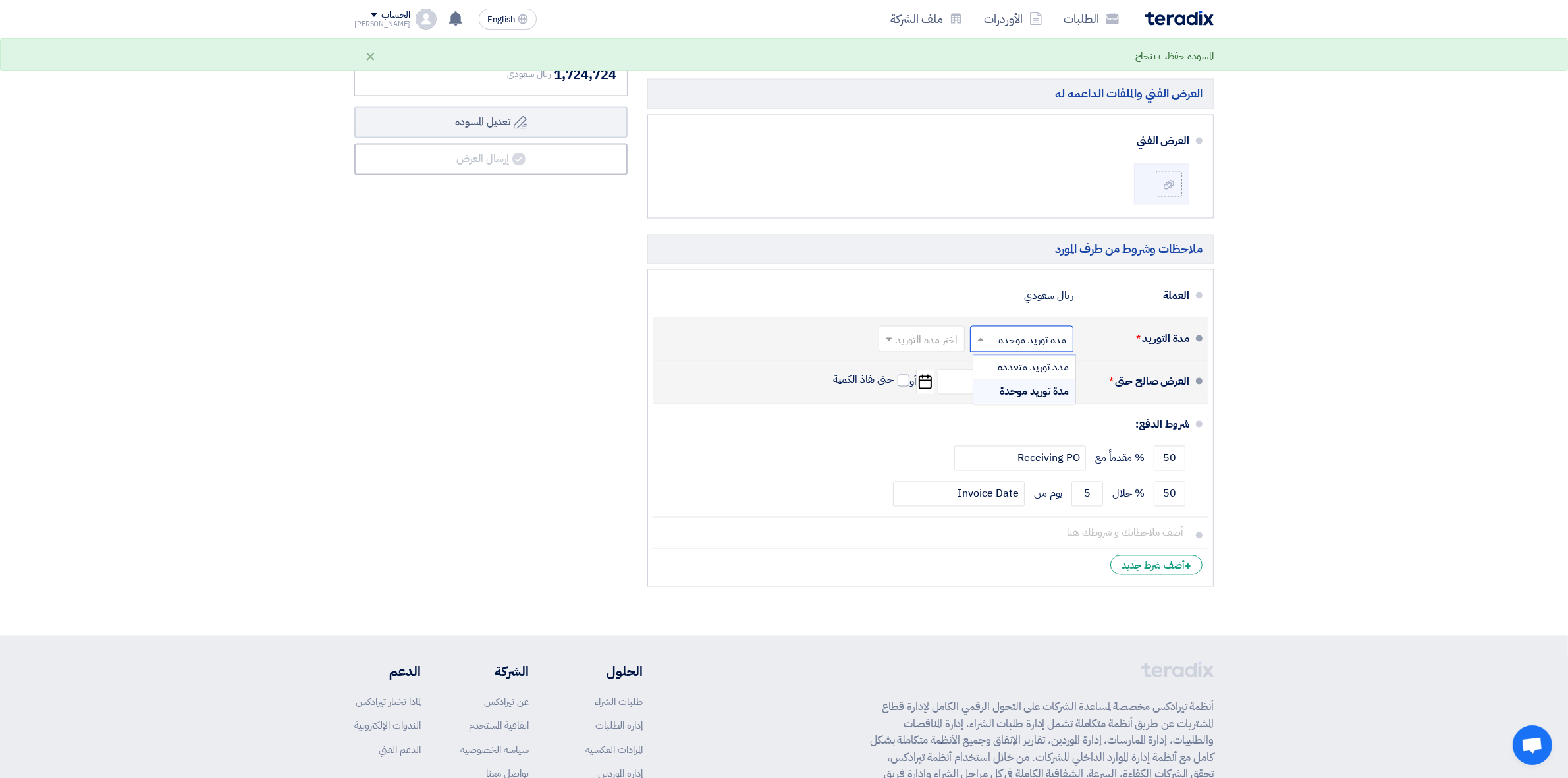
click at [1014, 349] on input "text" at bounding box center [1019, 339] width 96 height 19
click at [1011, 399] on span "مدة توريد موحدة" at bounding box center [1034, 391] width 69 height 16
click at [911, 336] on input "text" at bounding box center [919, 339] width 80 height 19
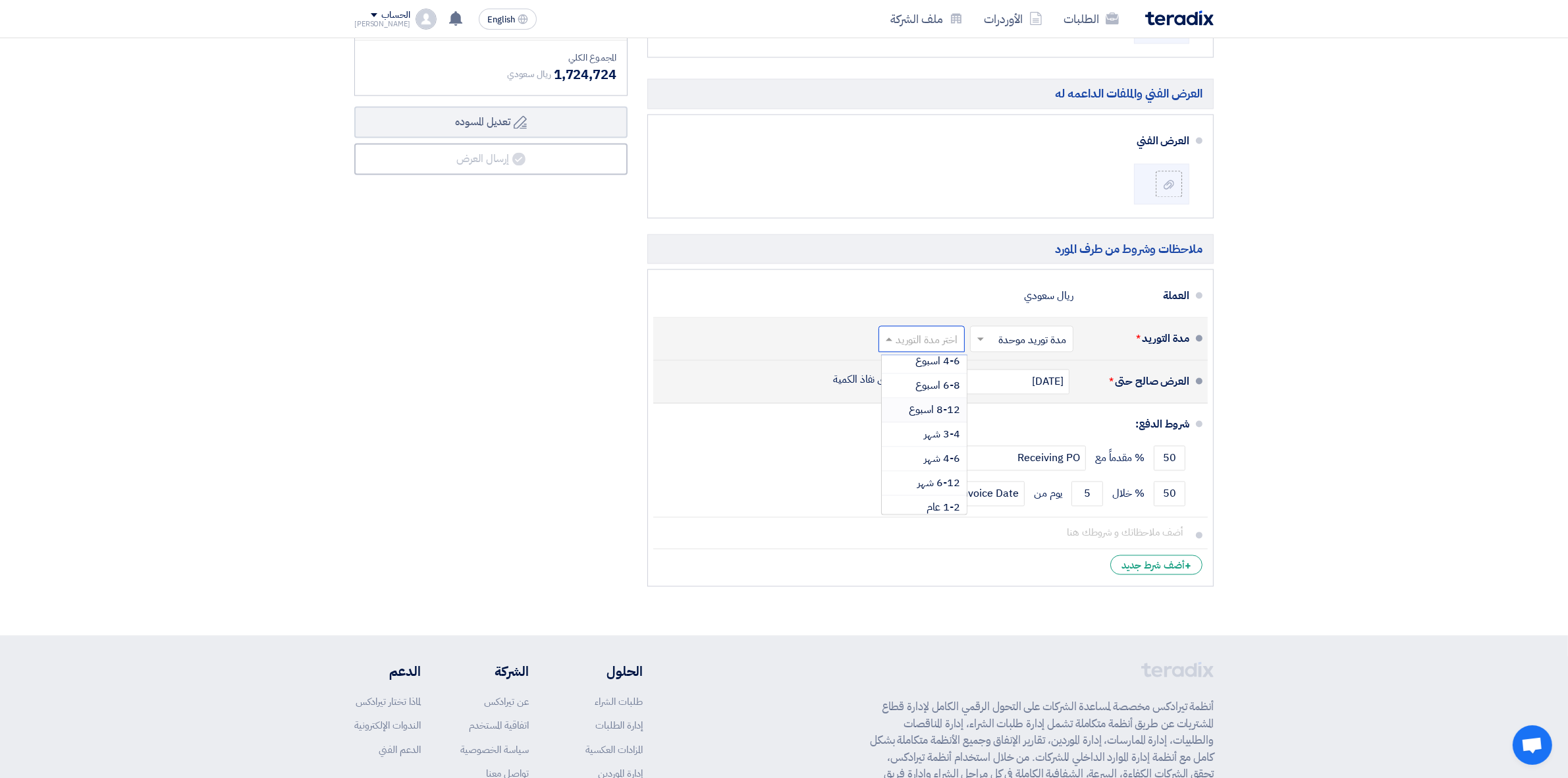
scroll to position [110, 0]
click at [946, 430] on span "3-4 شهر" at bounding box center [942, 428] width 36 height 16
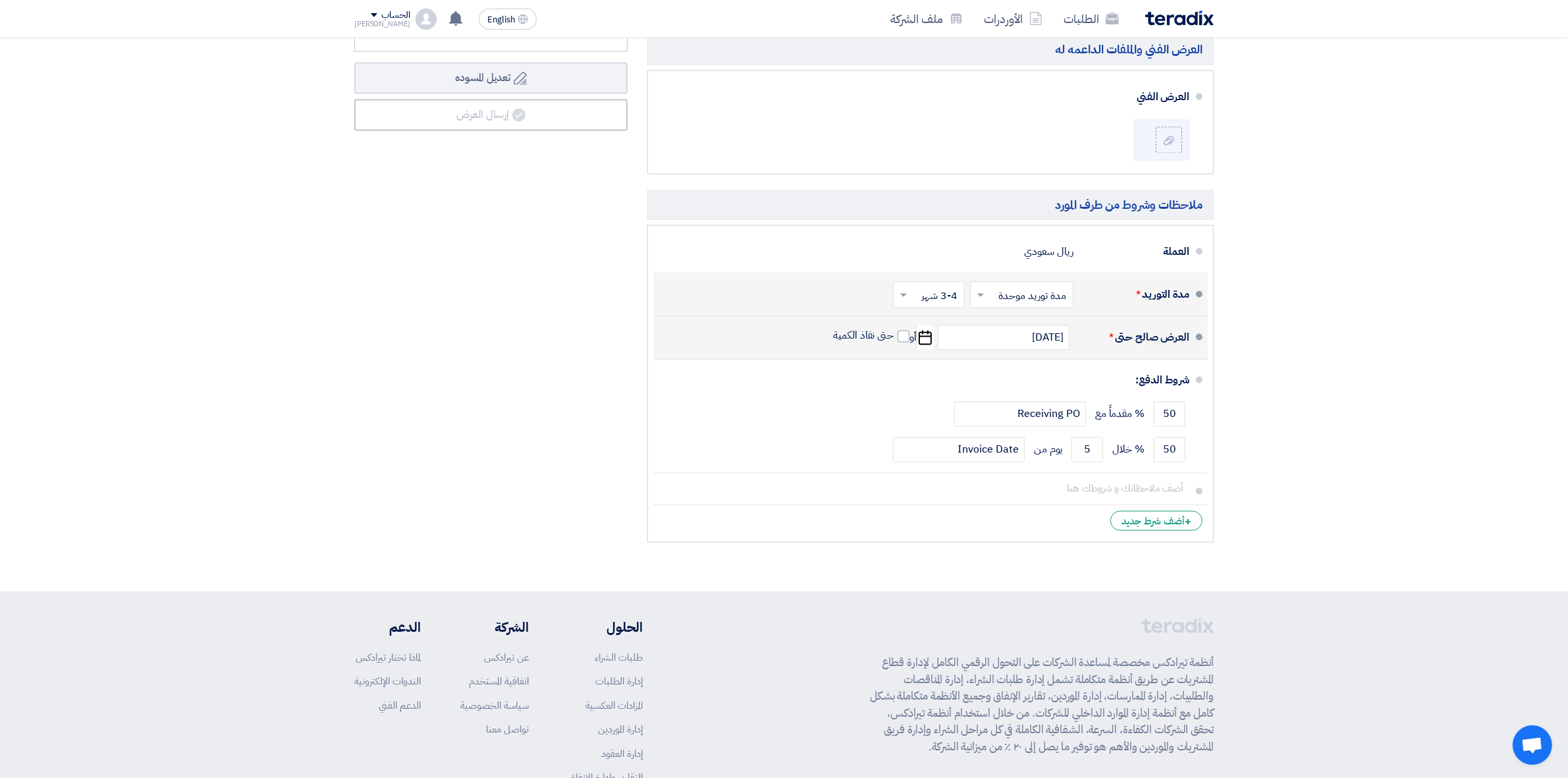
scroll to position [3275, 0]
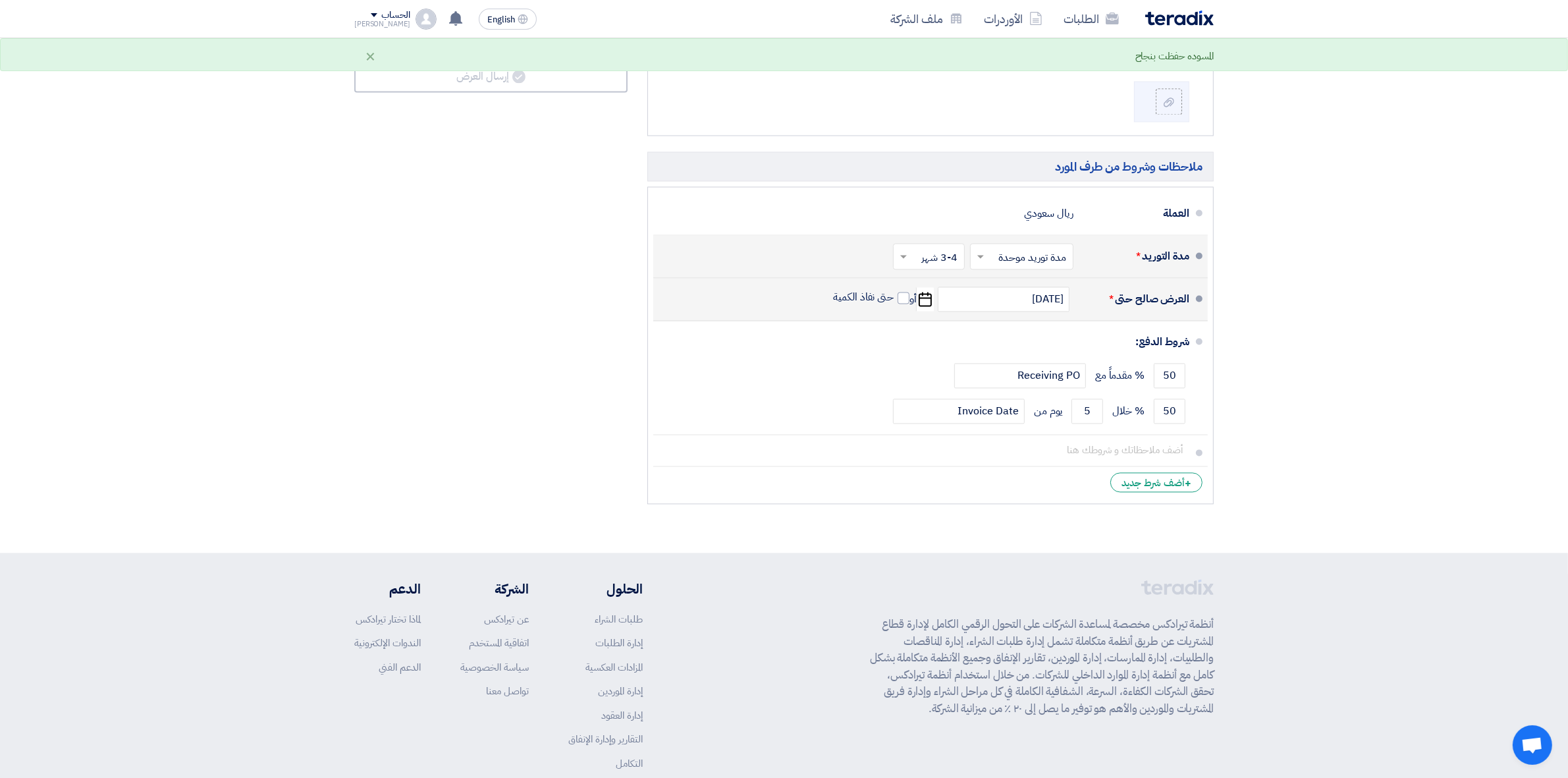
click at [914, 259] on input "text" at bounding box center [926, 257] width 65 height 19
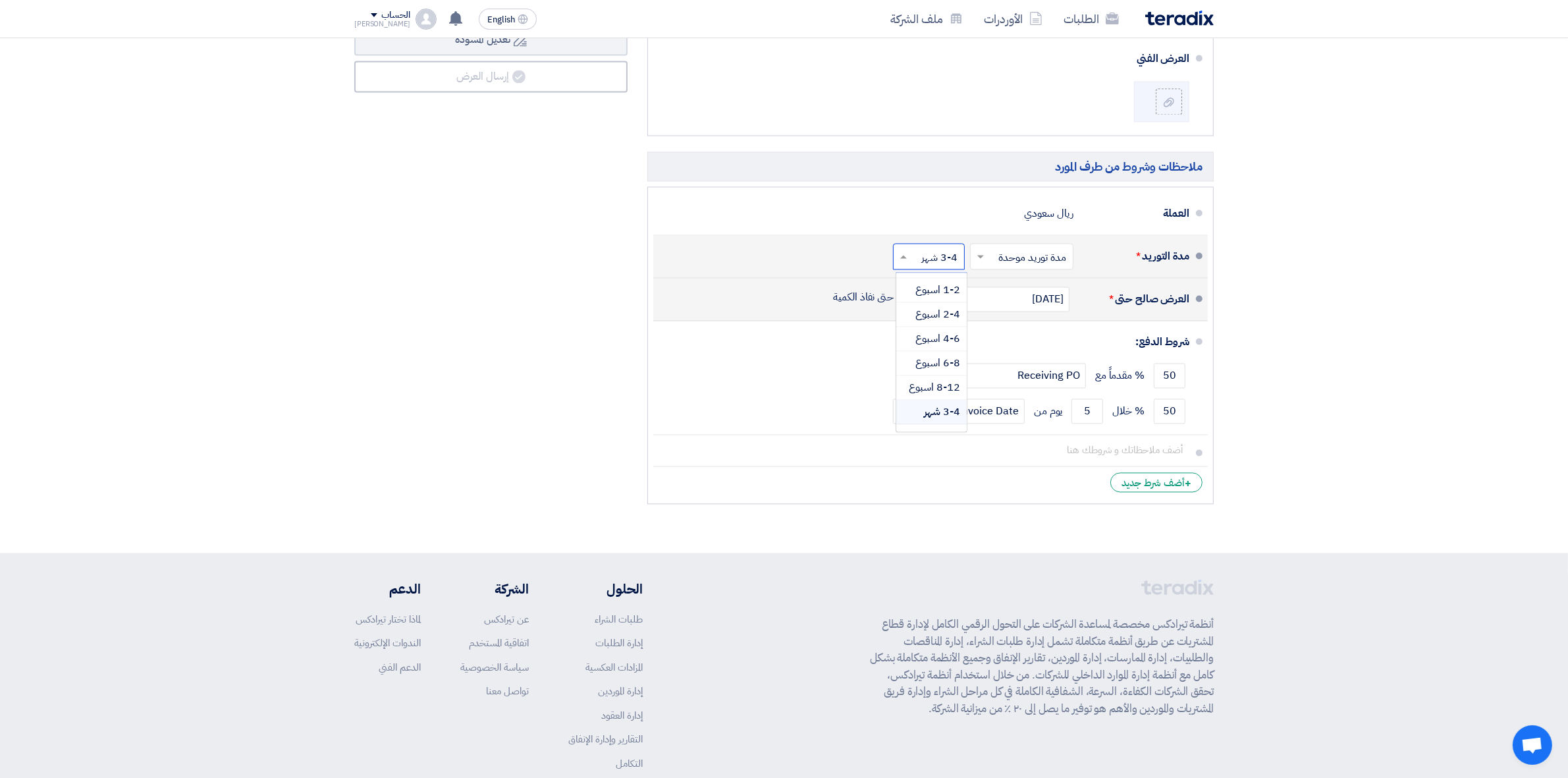
scroll to position [110, 0]
click at [942, 352] on span "3-4 شهر" at bounding box center [942, 345] width 36 height 16
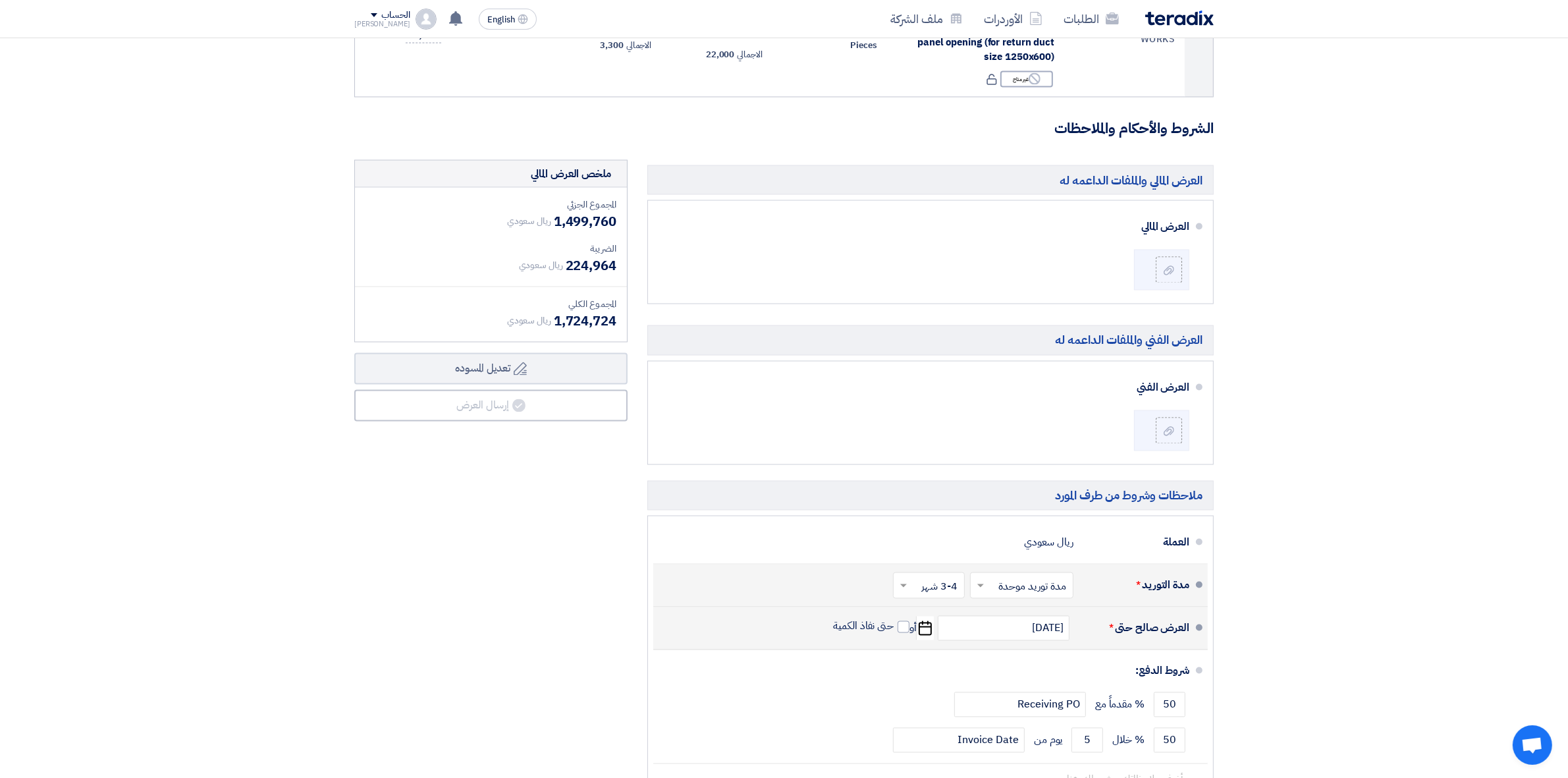
scroll to position [3358, 0]
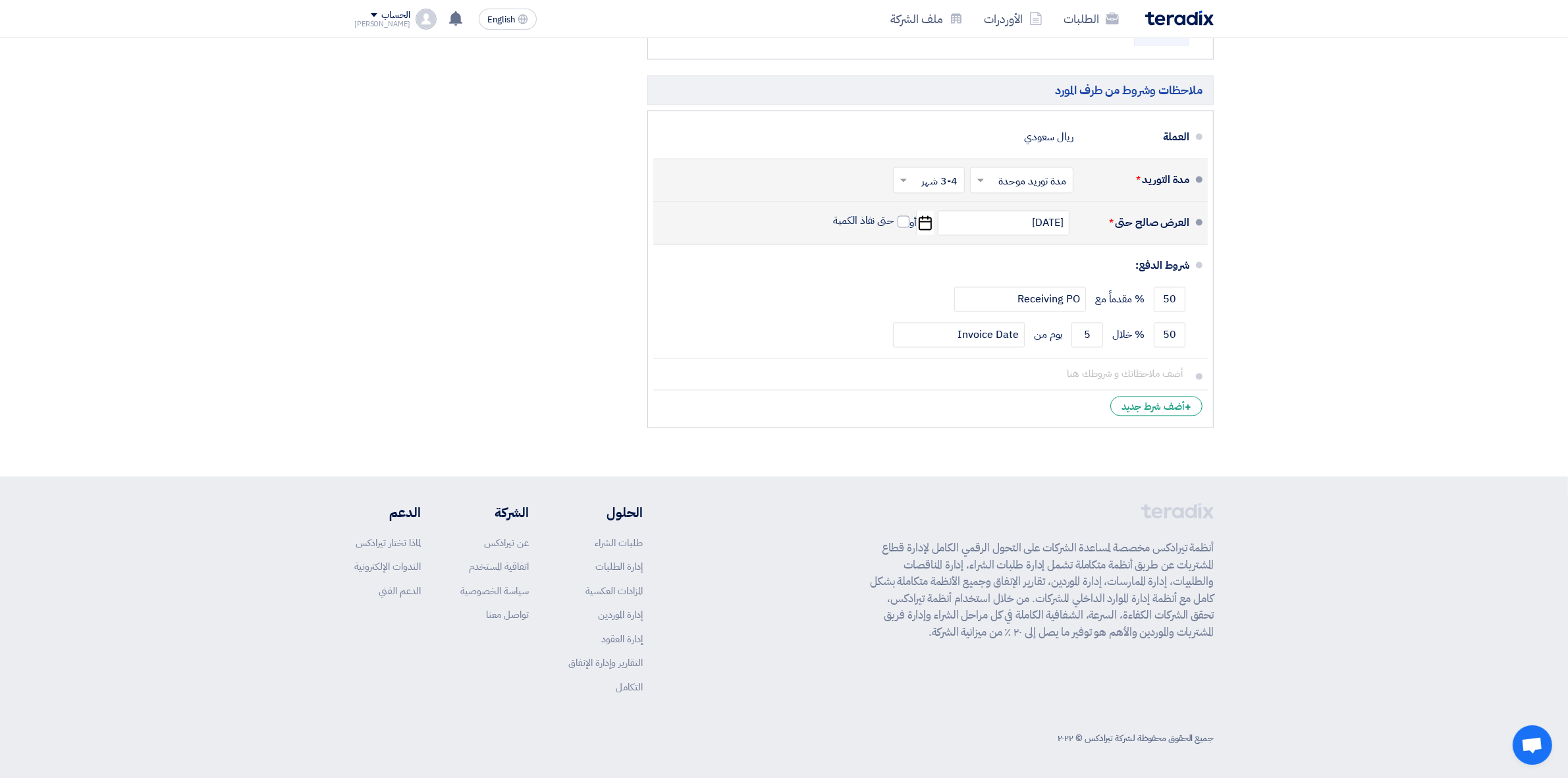
click at [594, 320] on div "ملخص العرض المالي المجموع الجزئي ريال سعودي 1,499,760 الضريبة ريال سعودي" at bounding box center [491, 94] width 293 height 680
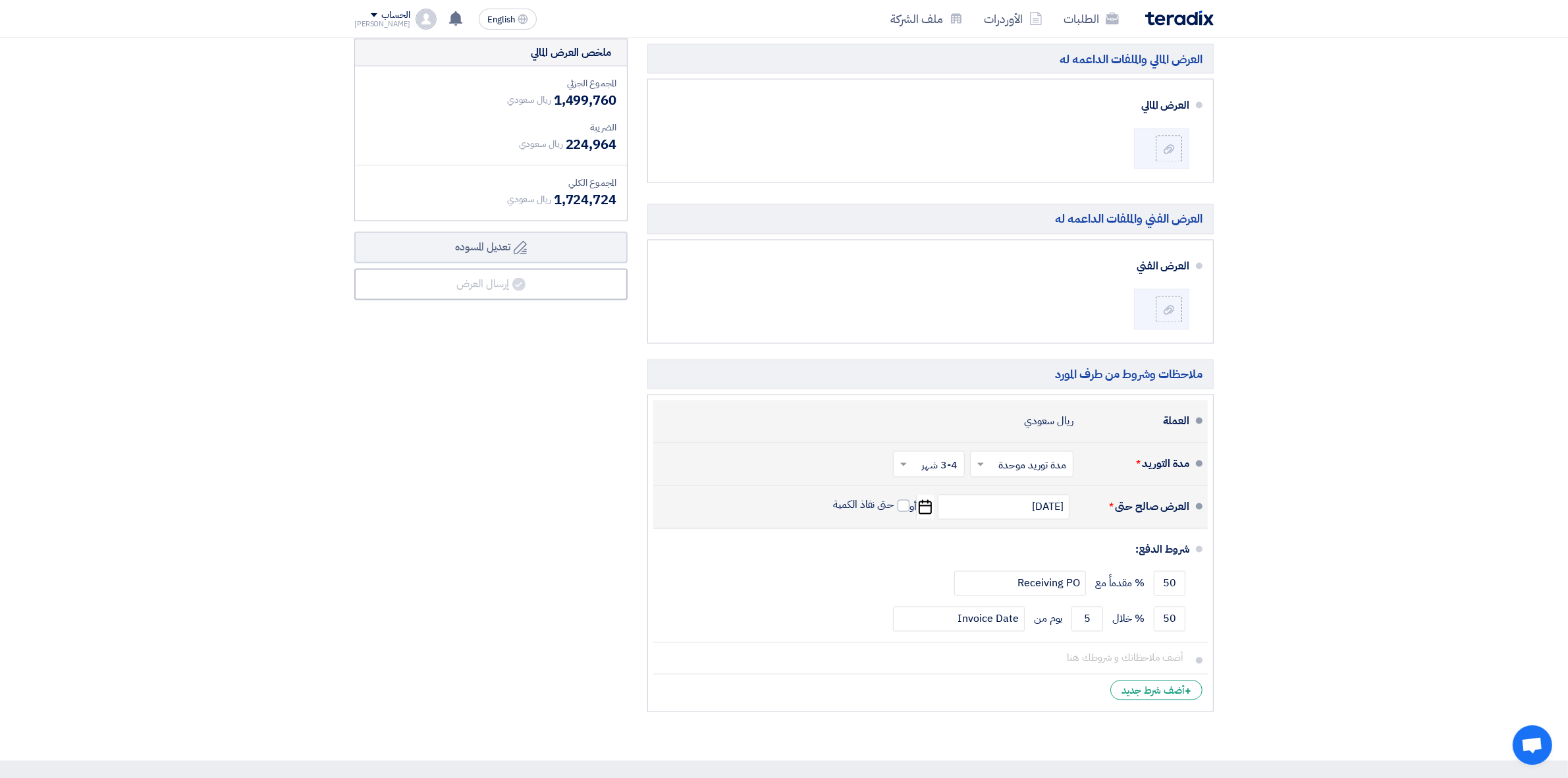
scroll to position [3293, 0]
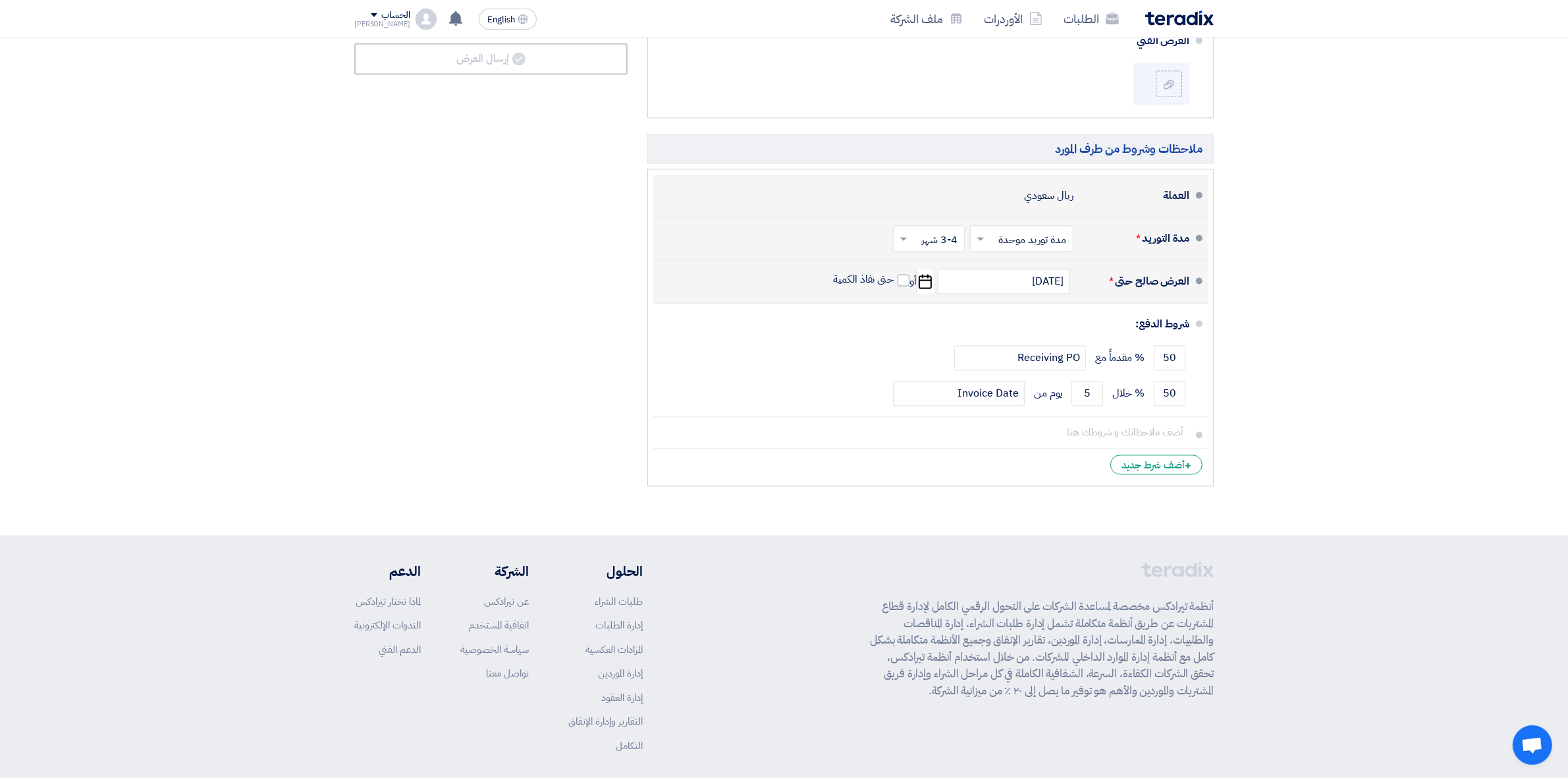
click at [1037, 218] on li "العملة ريال سعودي" at bounding box center [930, 196] width 554 height 43
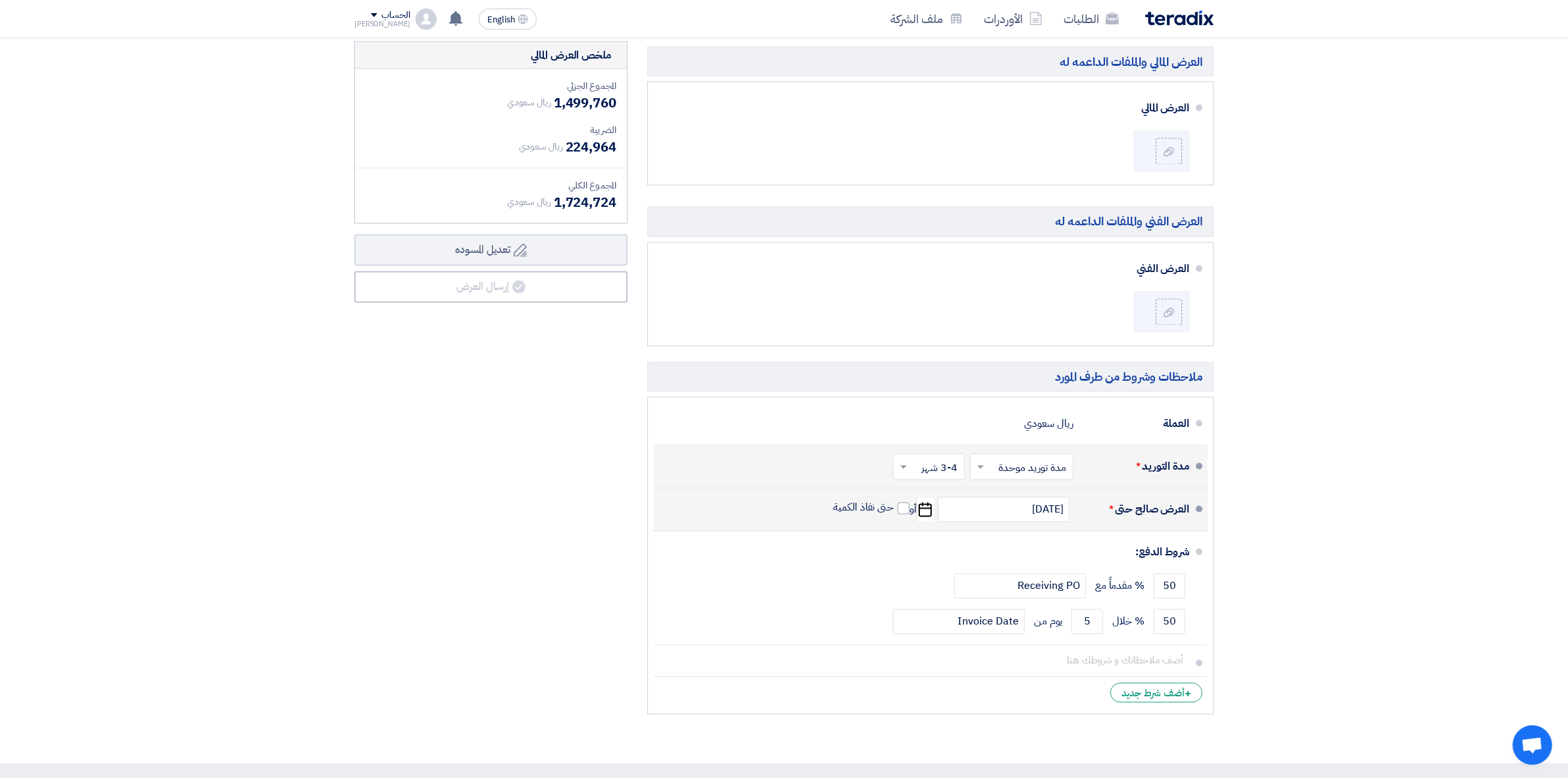
scroll to position [2964, 0]
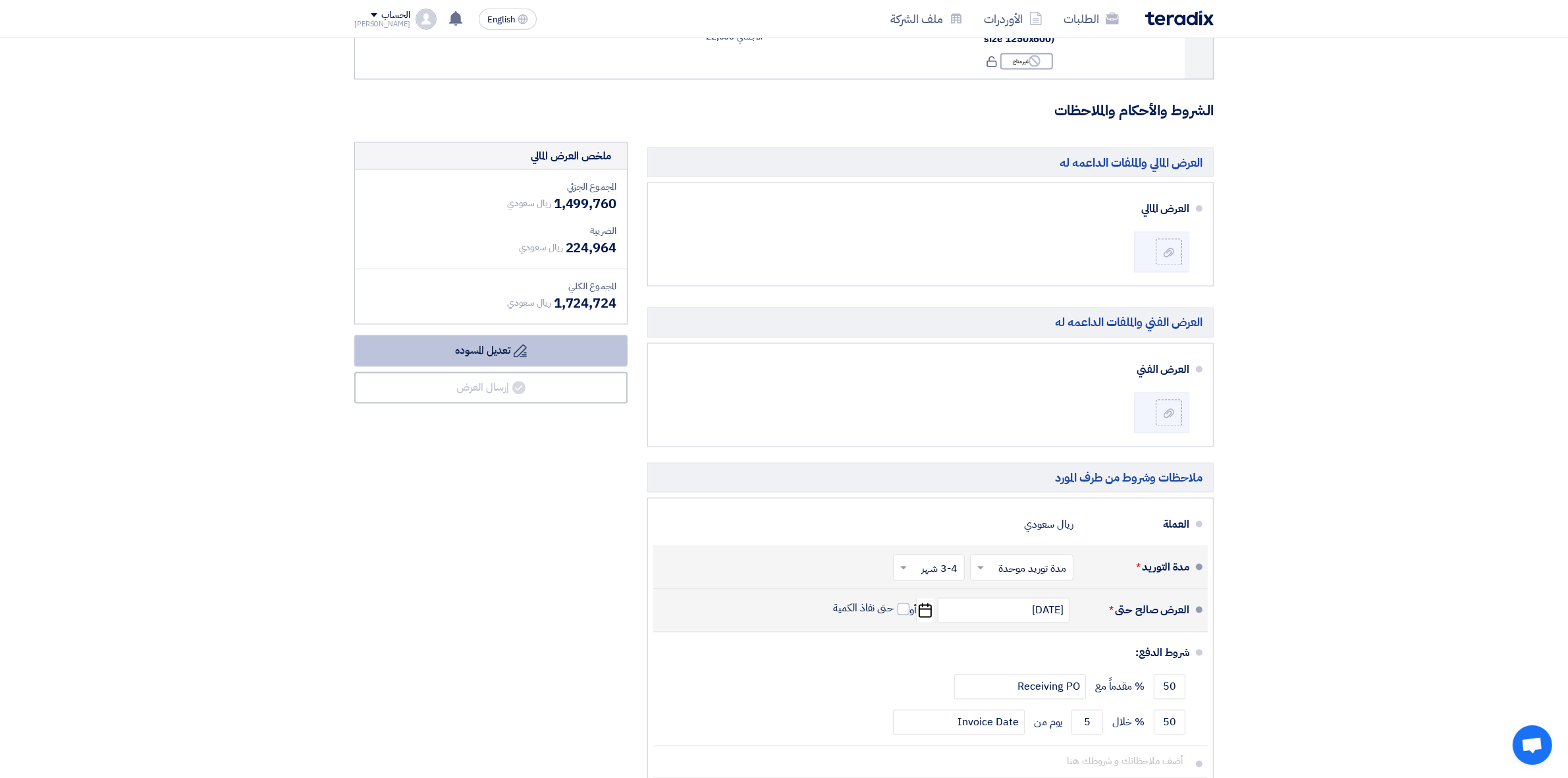
click at [550, 362] on button "Draft تعديل المسوده" at bounding box center [491, 350] width 273 height 31
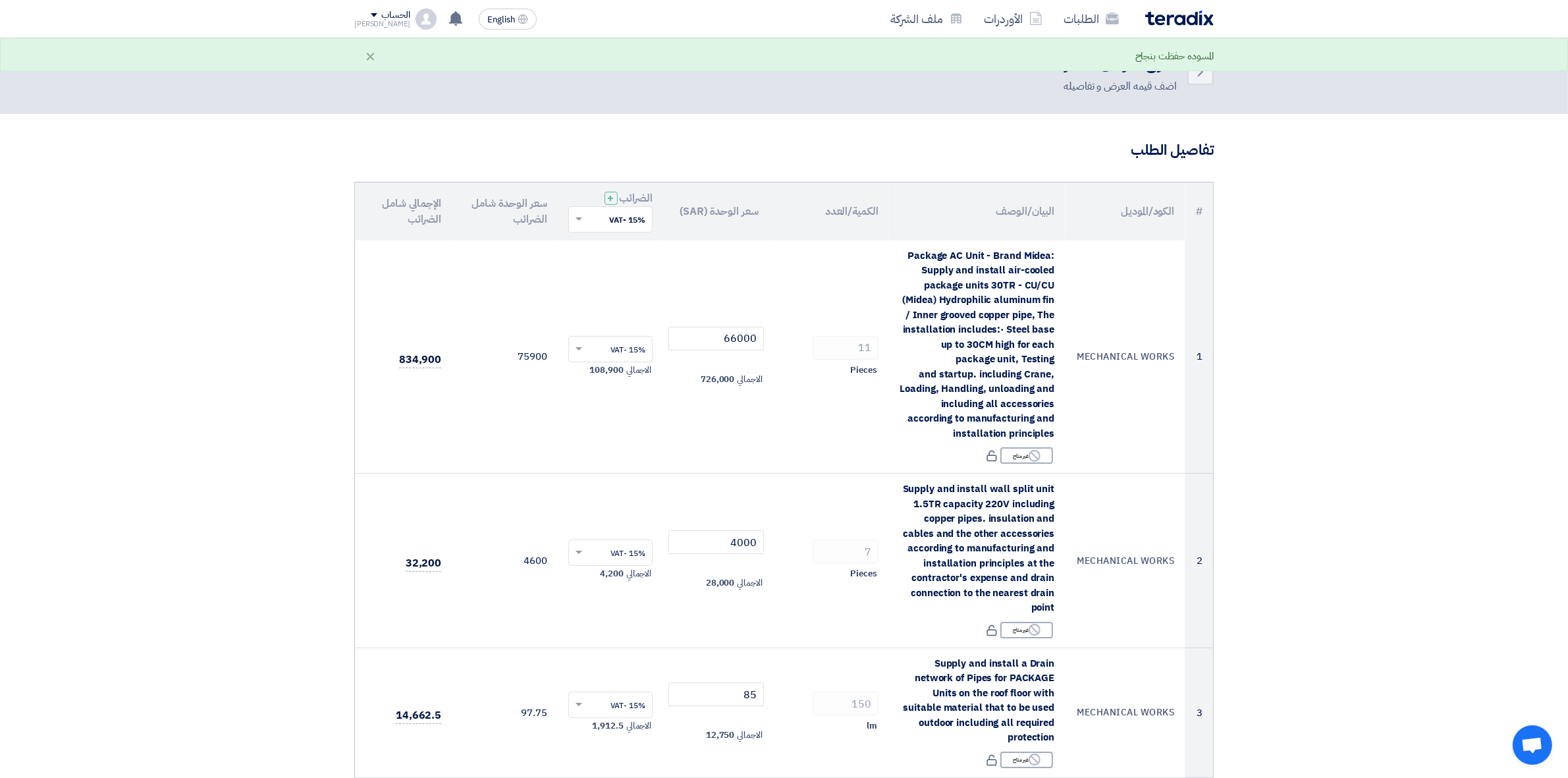
scroll to position [0, 0]
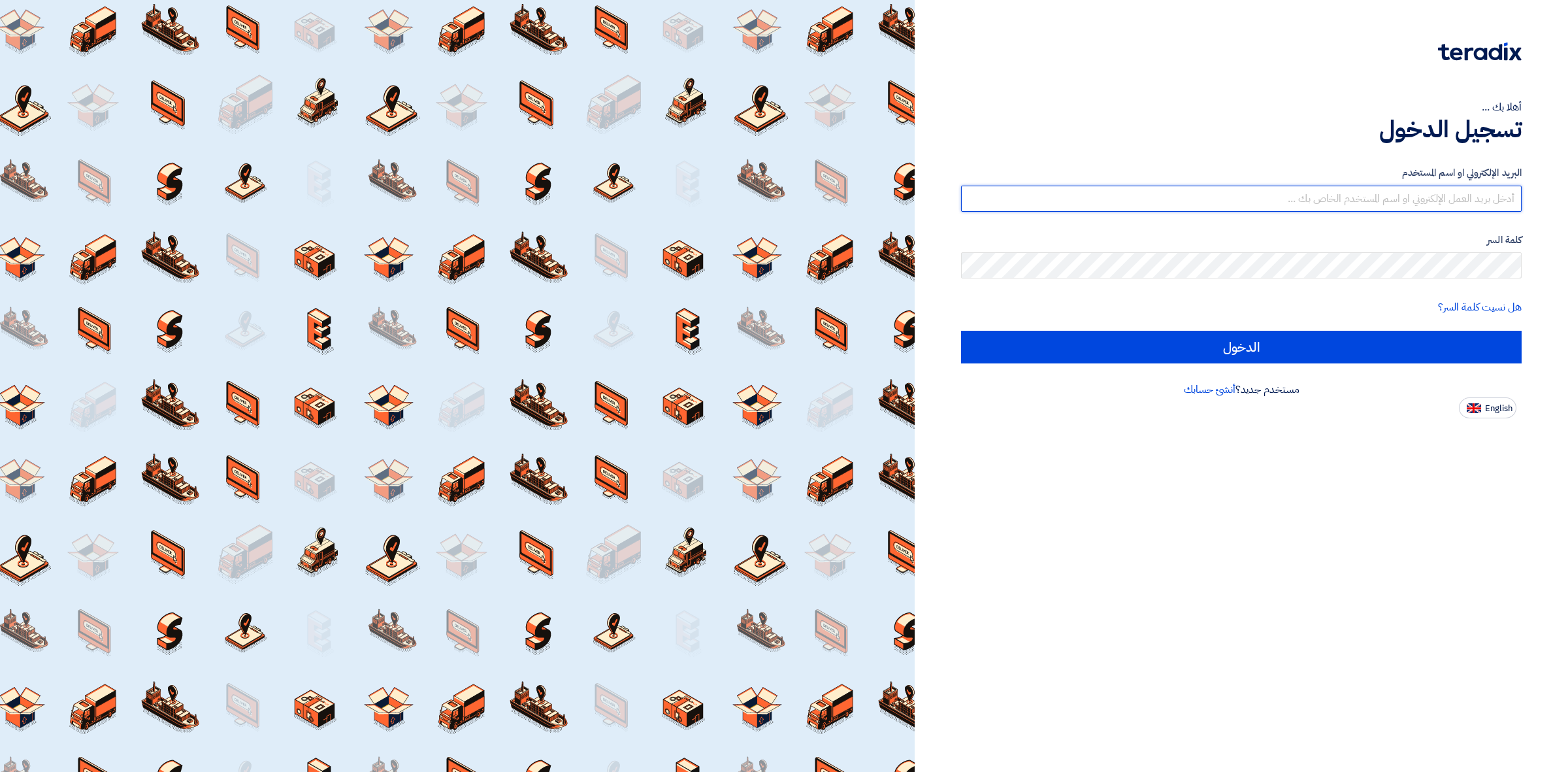
click at [1471, 197] on input "text" at bounding box center [1241, 198] width 561 height 26
type input "[EMAIL_ADDRESS][DOMAIN_NAME]"
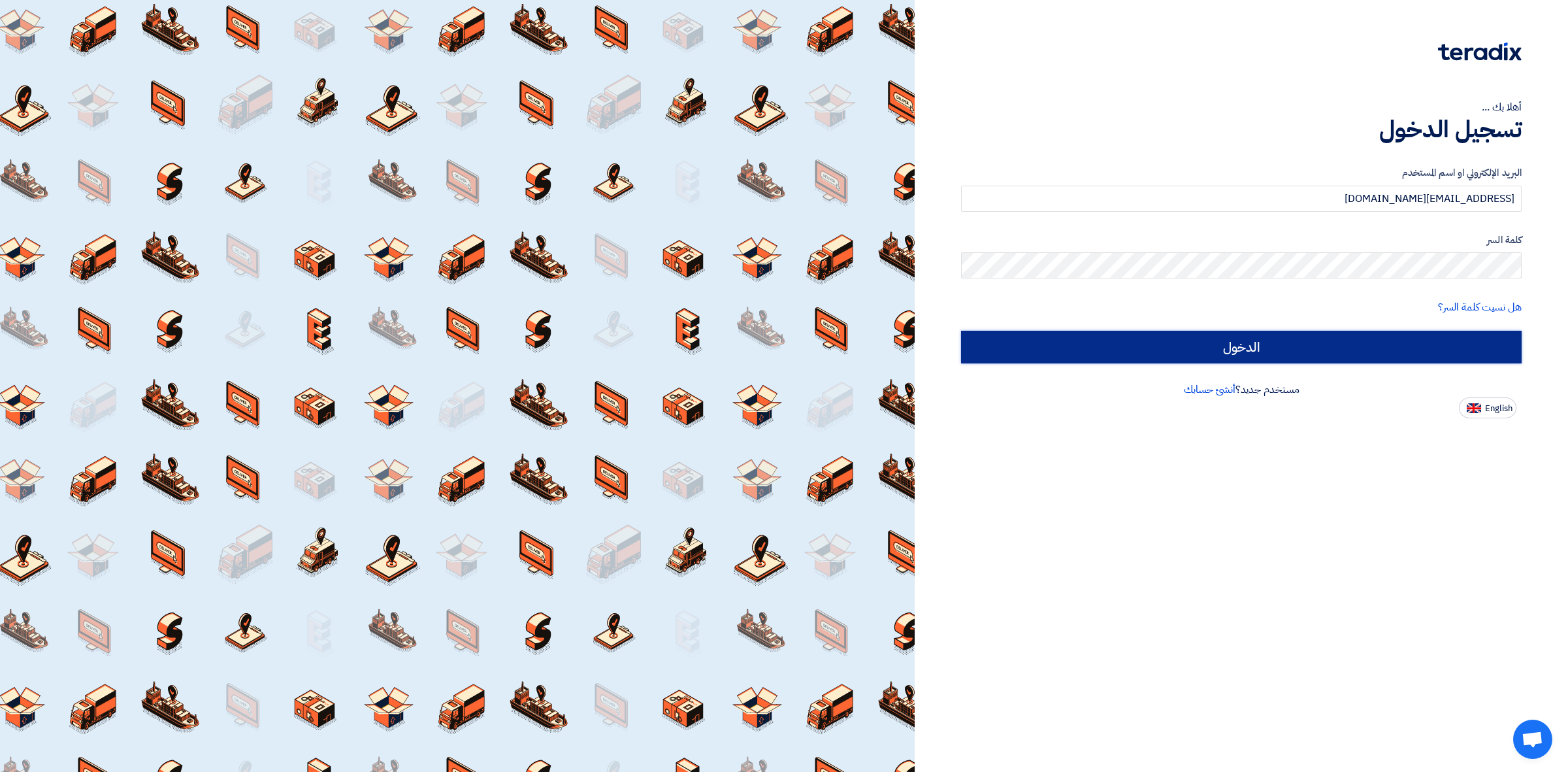
click at [1177, 344] on input "الدخول" at bounding box center [1241, 347] width 561 height 33
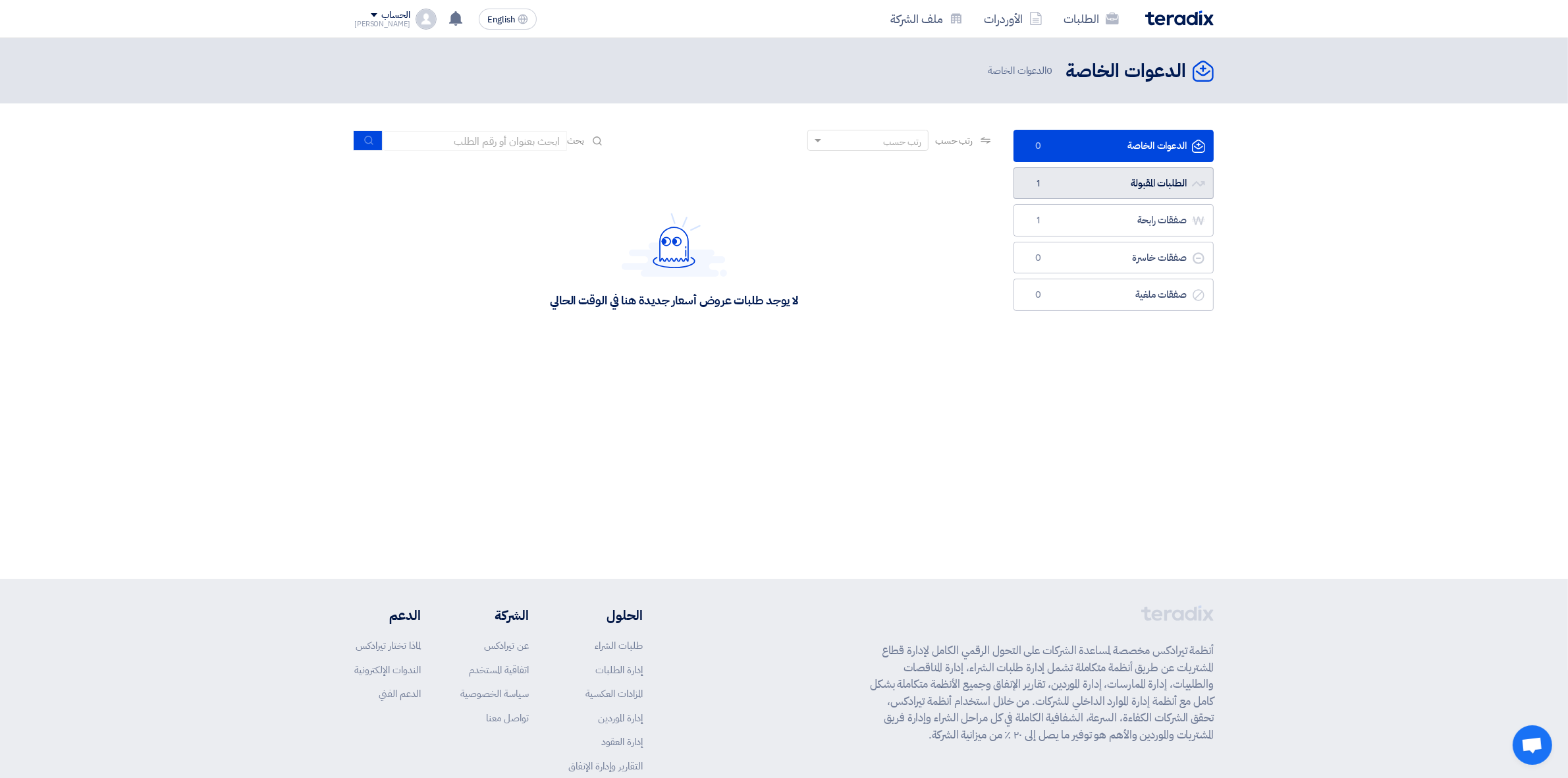
click at [1083, 175] on link "الطلبات المقبولة الطلبات المقبولة 1" at bounding box center [1113, 184] width 201 height 32
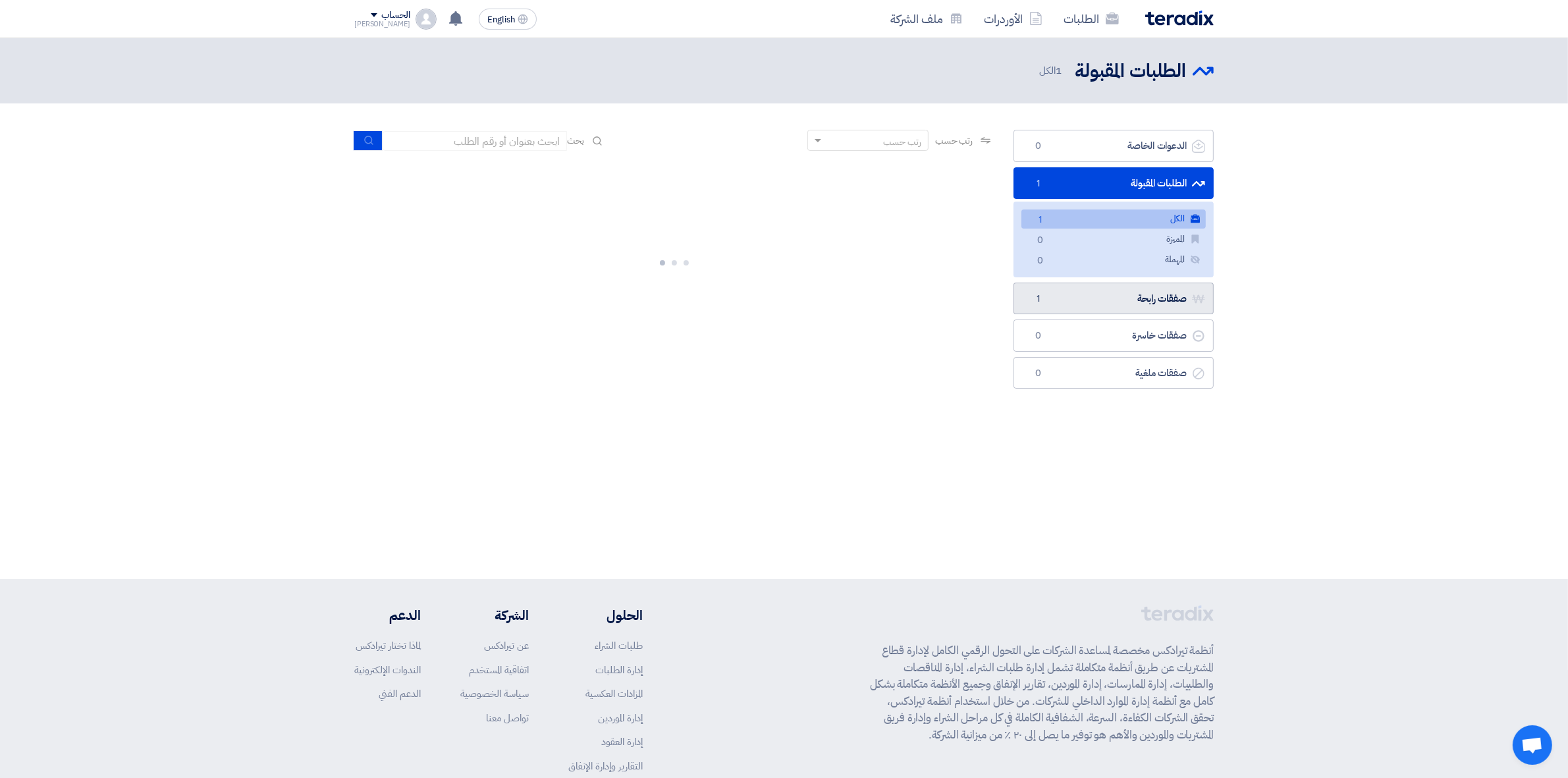
click at [1087, 287] on link "صفقات رابحة صفقات رابحة 1" at bounding box center [1113, 299] width 201 height 32
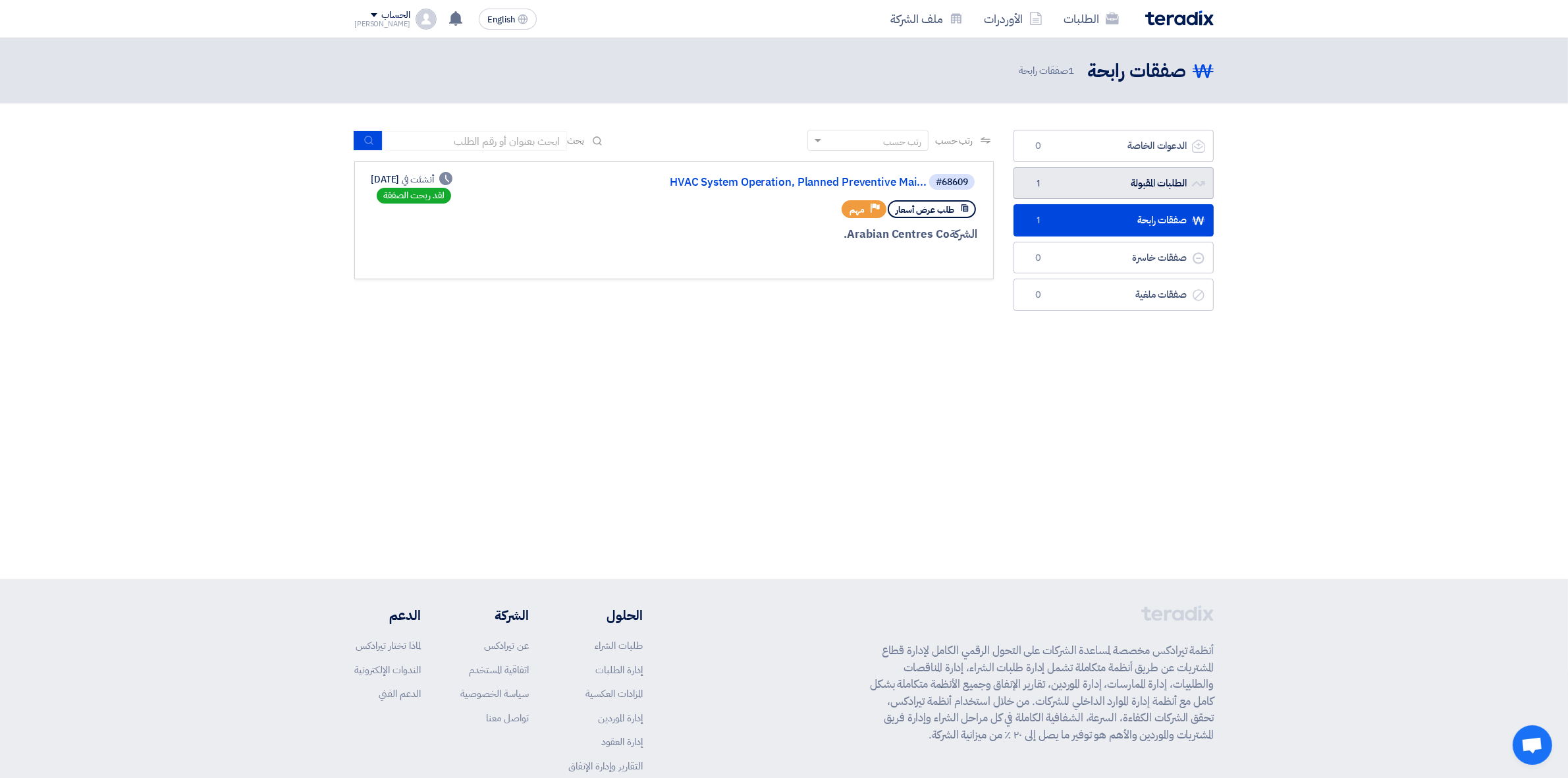
click at [1111, 193] on link "الطلبات المقبولة الطلبات المقبولة 1" at bounding box center [1113, 184] width 201 height 32
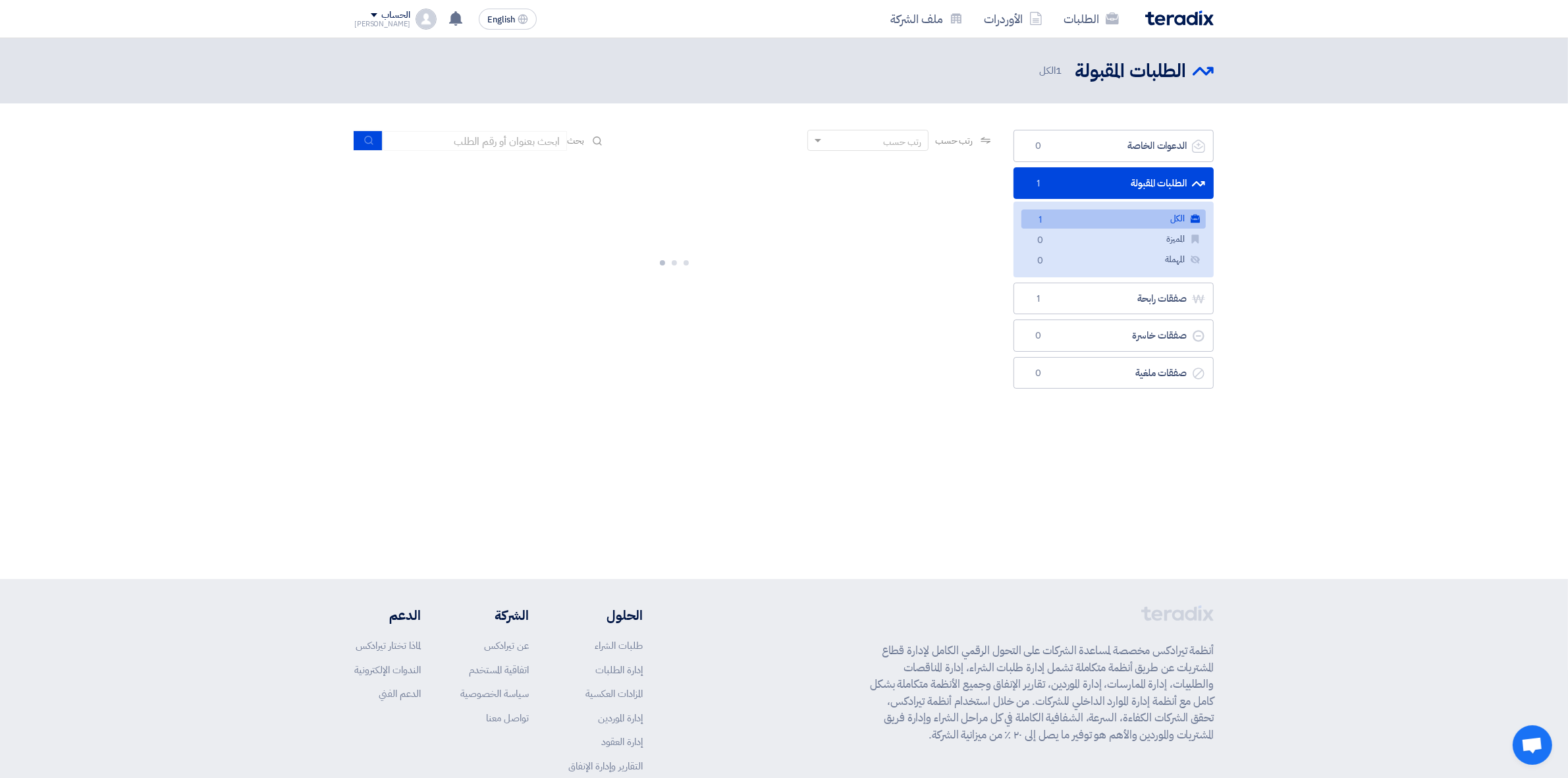
click at [1111, 218] on link "الكل الكل 1" at bounding box center [1114, 218] width 184 height 19
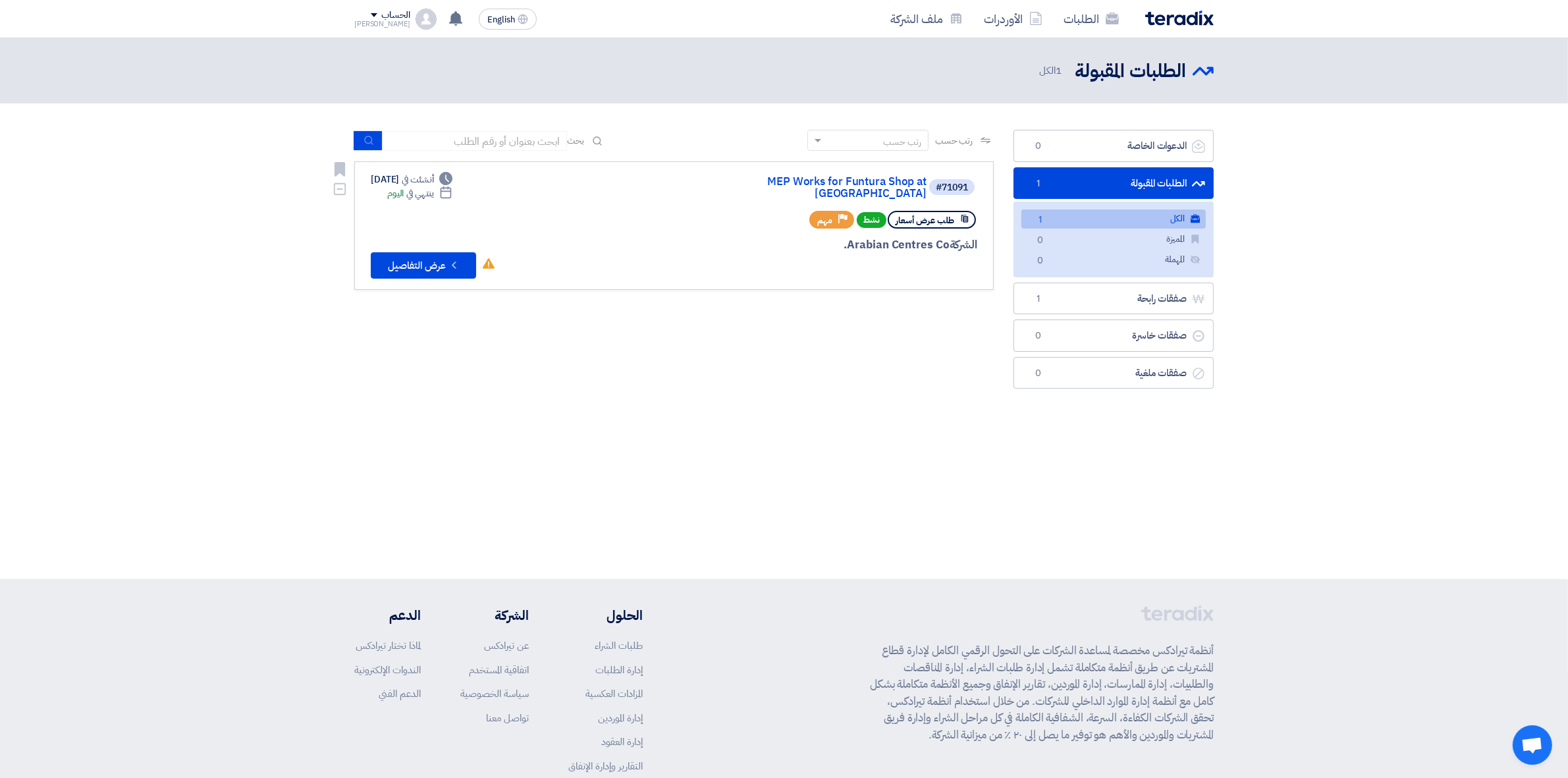
click at [847, 175] on div "#71091 MEP Works for Funtura Shop at [GEOGRAPHIC_DATA]" at bounding box center [818, 187] width 316 height 29
click at [847, 182] on link "MEP Works for Funtura Shop at [GEOGRAPHIC_DATA]" at bounding box center [794, 188] width 263 height 24
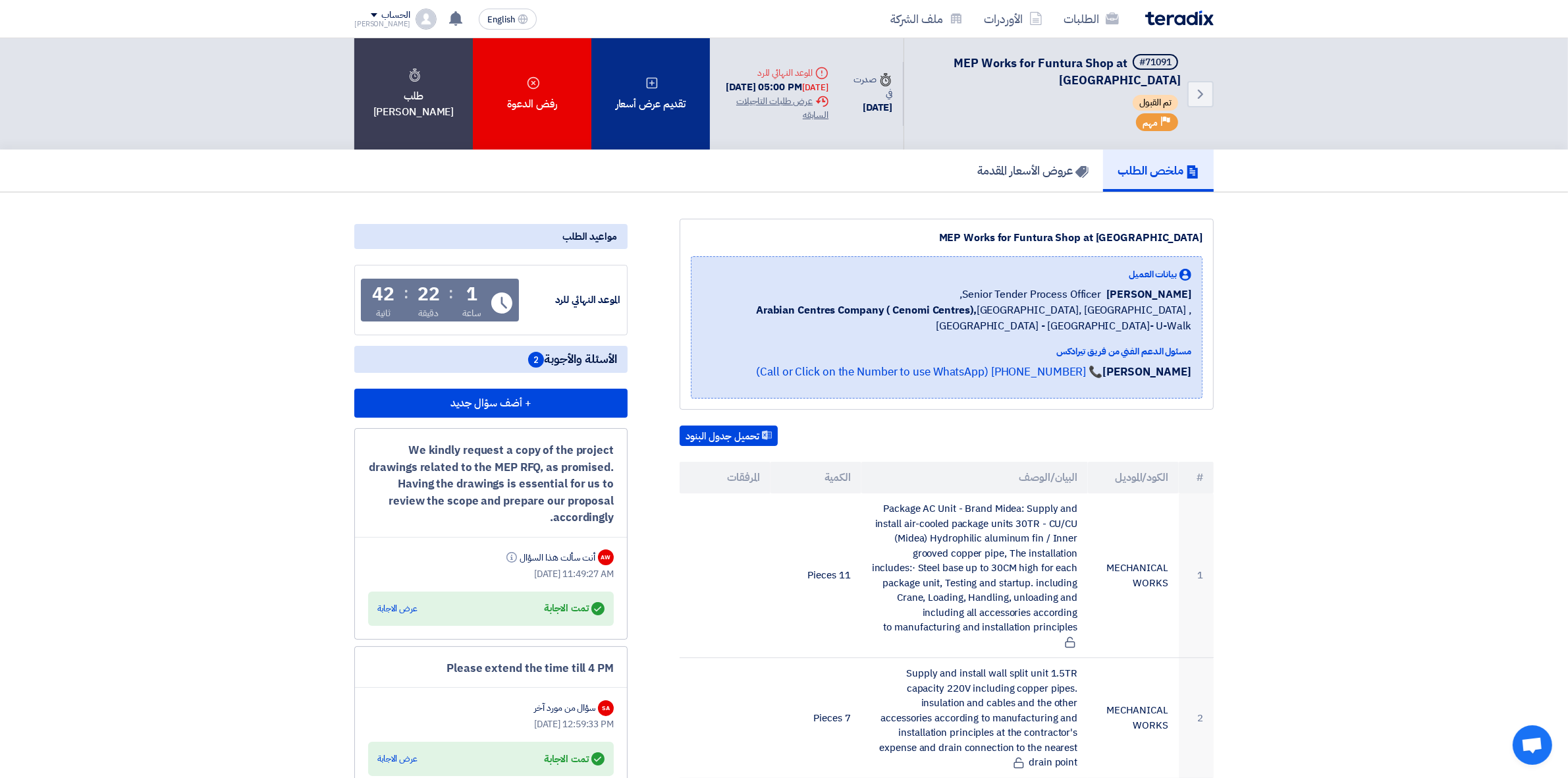
click at [702, 119] on div "تقديم عرض أسعار" at bounding box center [651, 93] width 118 height 111
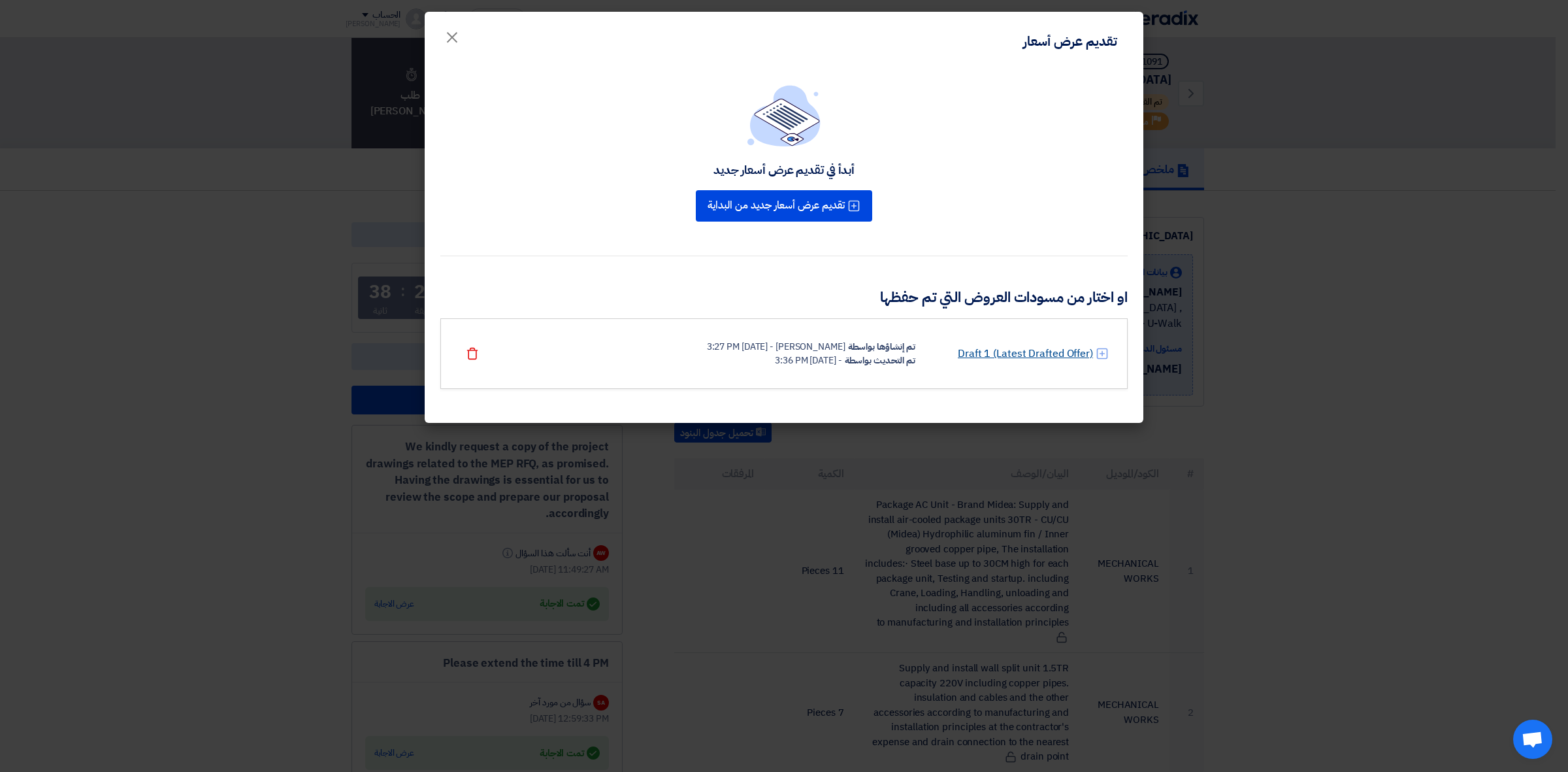
click at [989, 349] on link "Draft 1 (Latest Drafted Offer)" at bounding box center [1025, 354] width 135 height 16
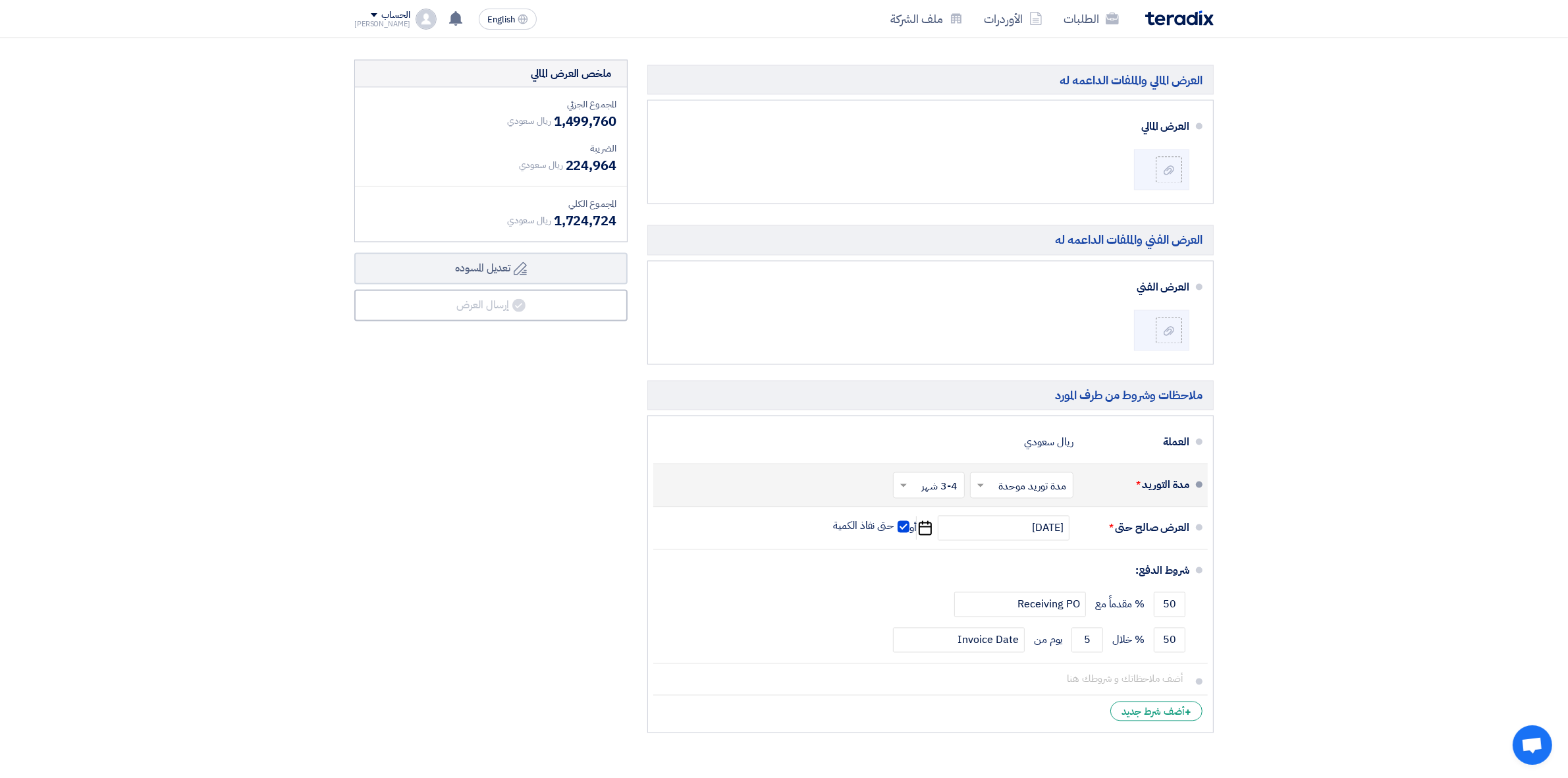
scroll to position [2964, 0]
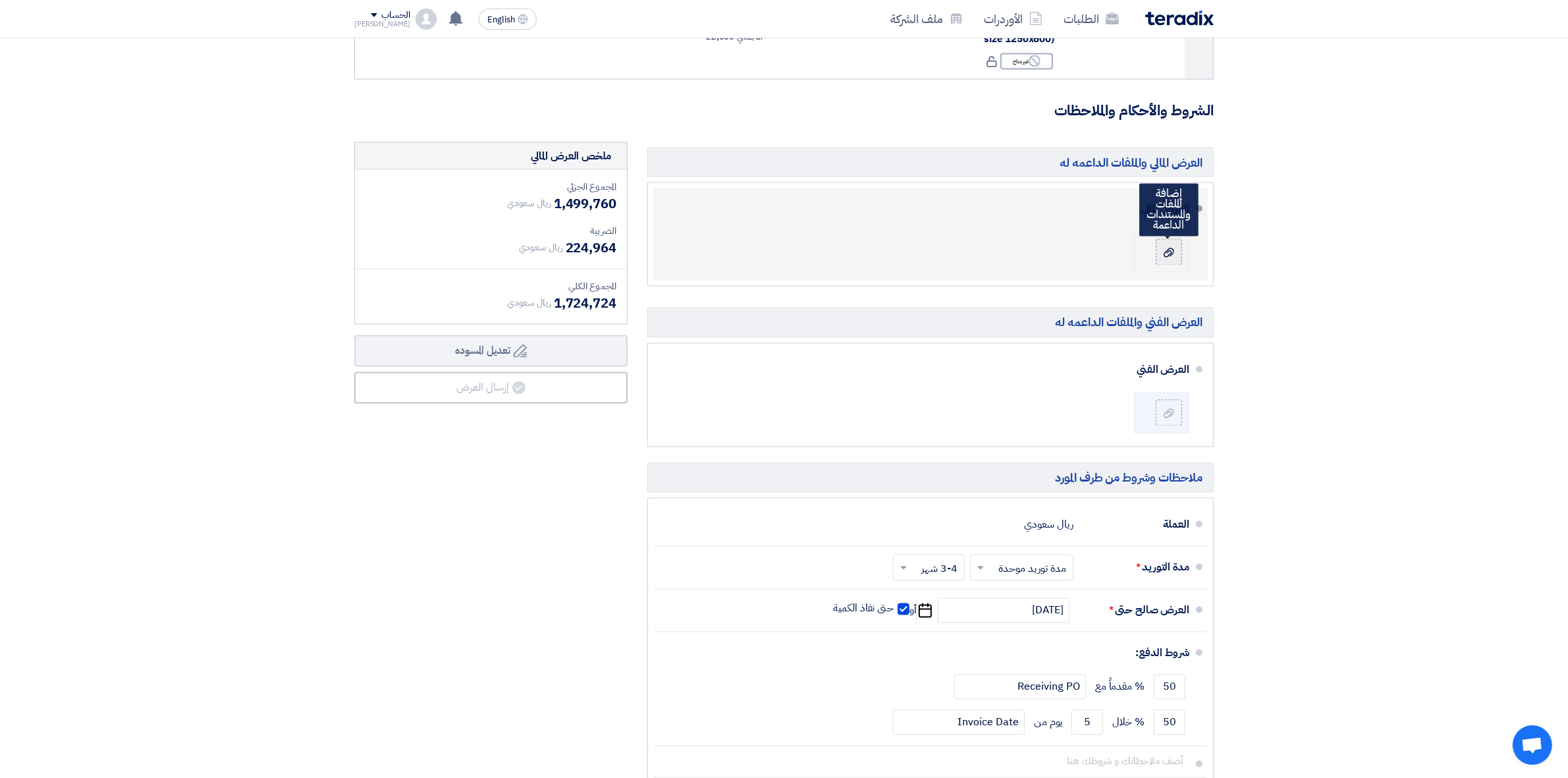
click at [1176, 266] on label at bounding box center [1168, 251] width 26 height 26
click at [0, 0] on input "file" at bounding box center [0, 0] width 0 height 0
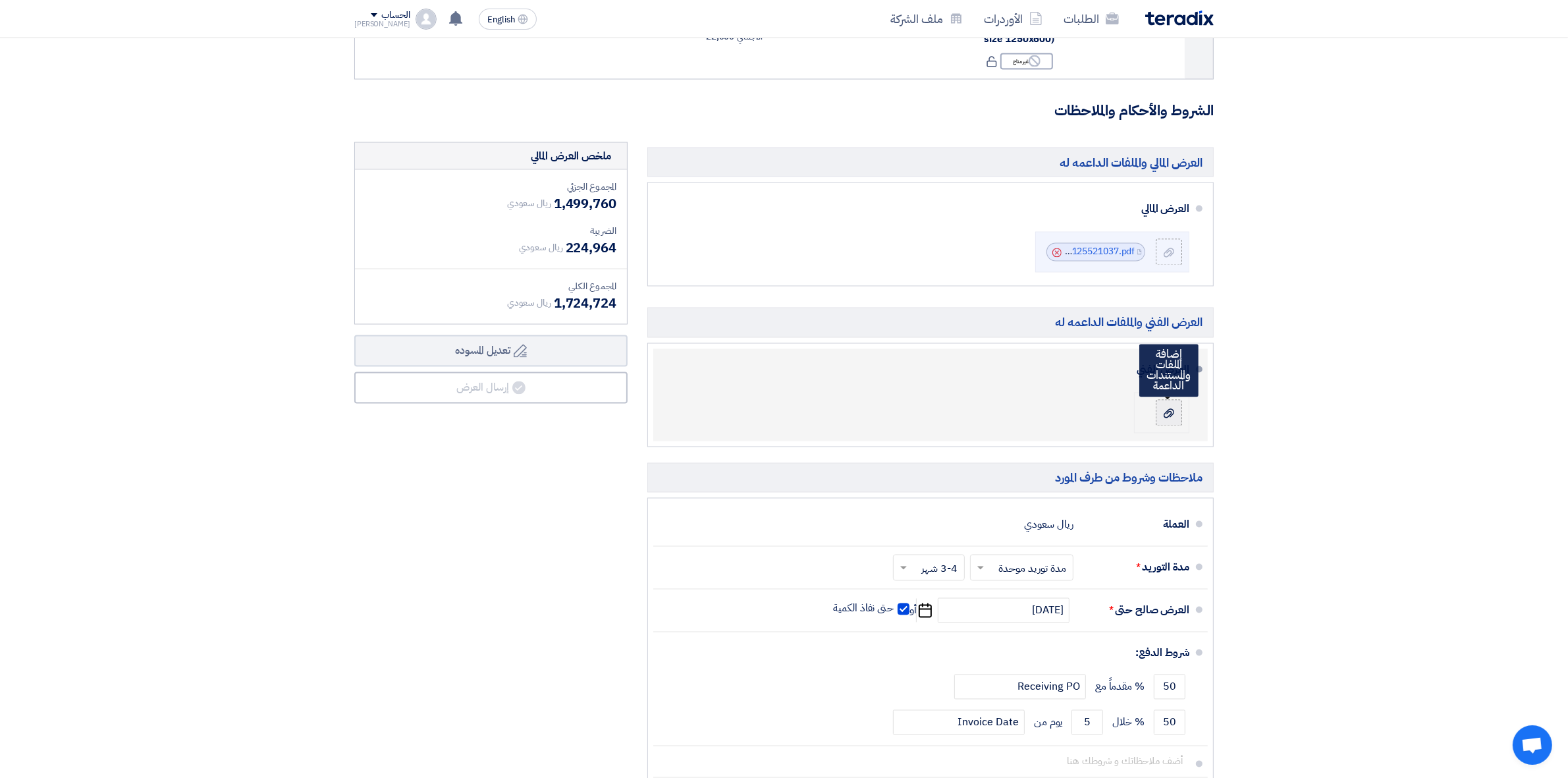
click at [1172, 410] on div at bounding box center [1169, 413] width 16 height 14
click at [0, 0] on input "file" at bounding box center [0, 0] width 0 height 0
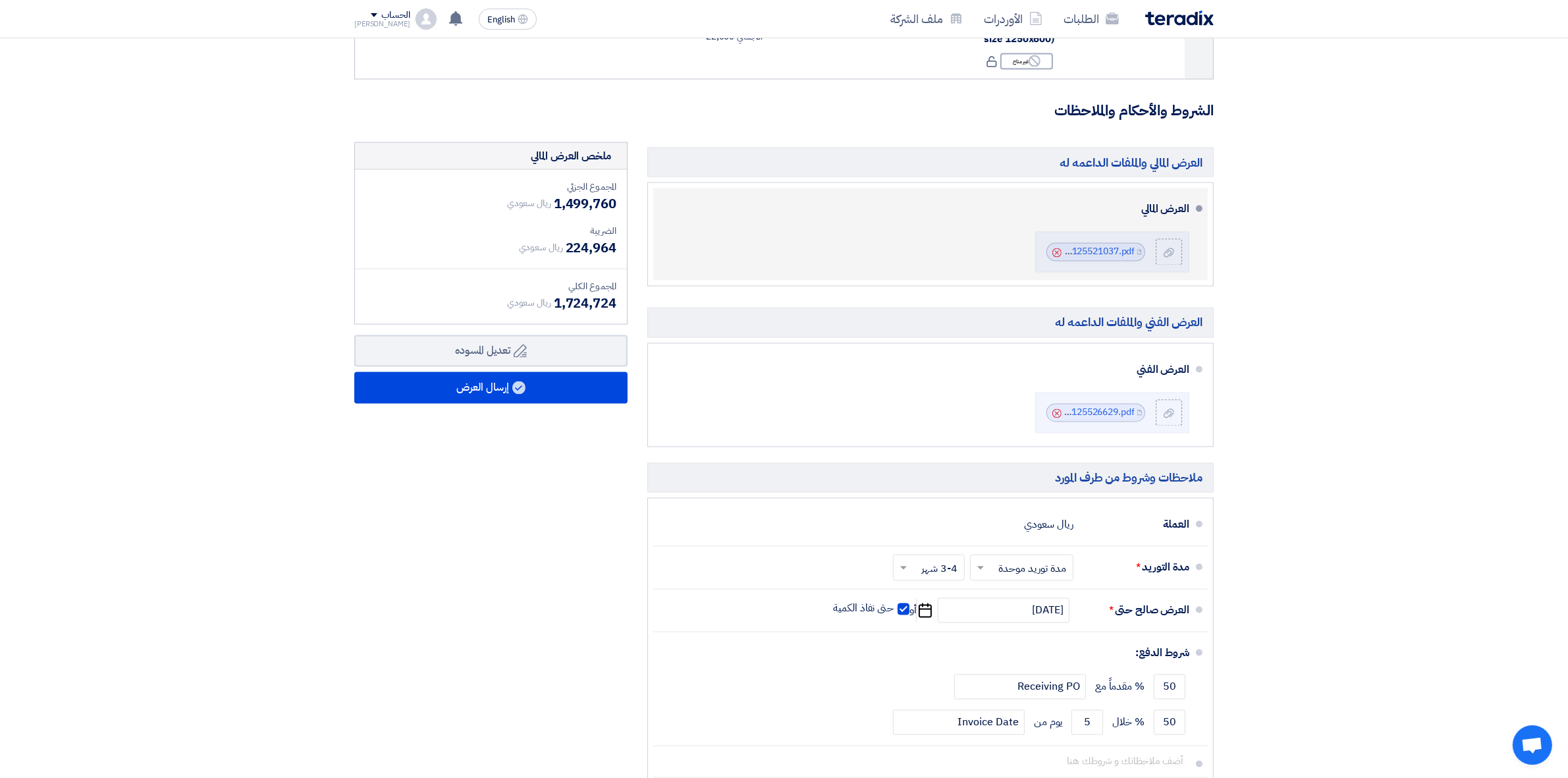
drag, startPoint x: 1103, startPoint y: 413, endPoint x: 1055, endPoint y: 257, distance: 163.2
click at [1055, 257] on use at bounding box center [1056, 252] width 9 height 9
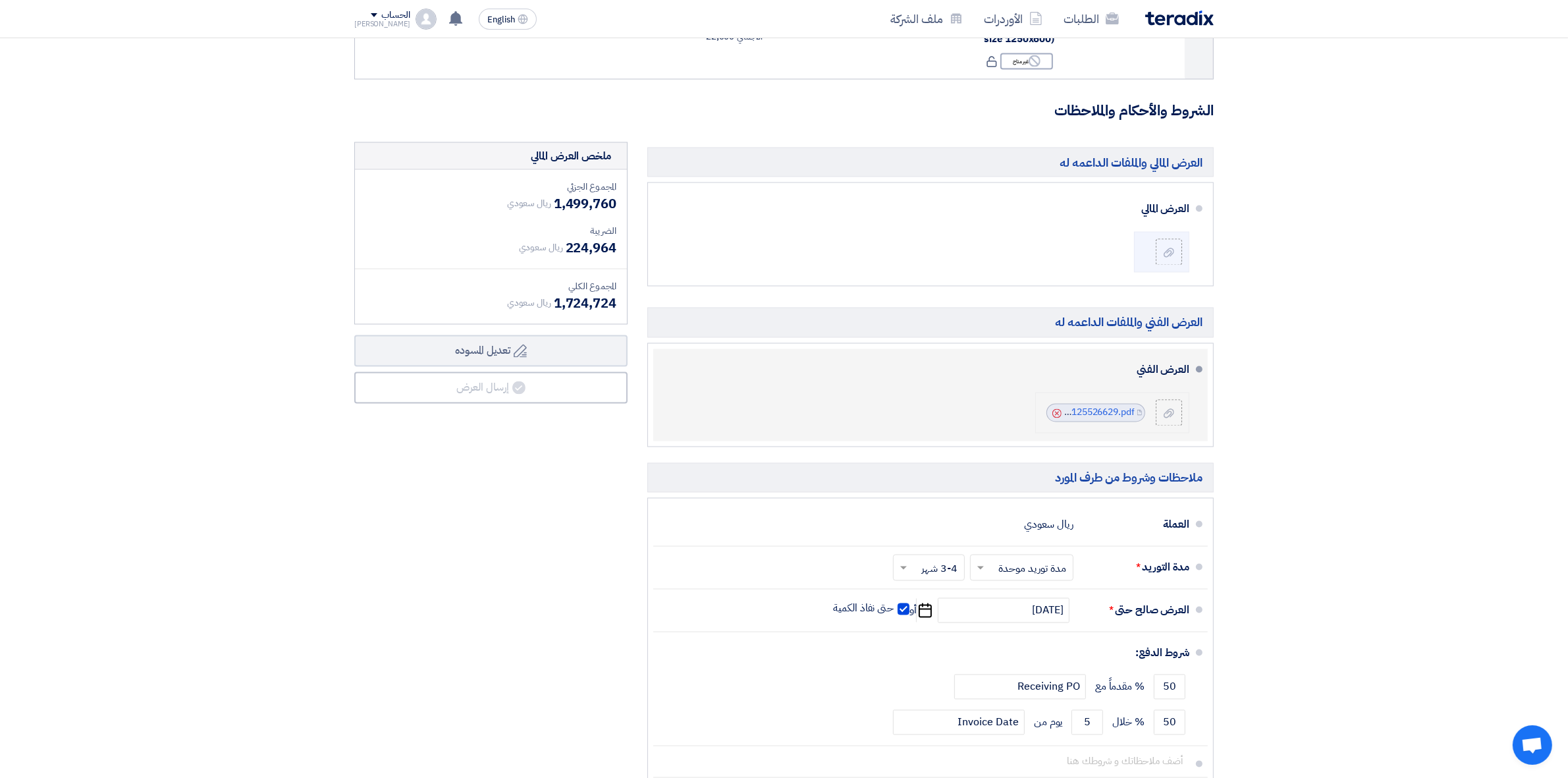
click at [1054, 418] on icon "Cancel" at bounding box center [1056, 413] width 9 height 9
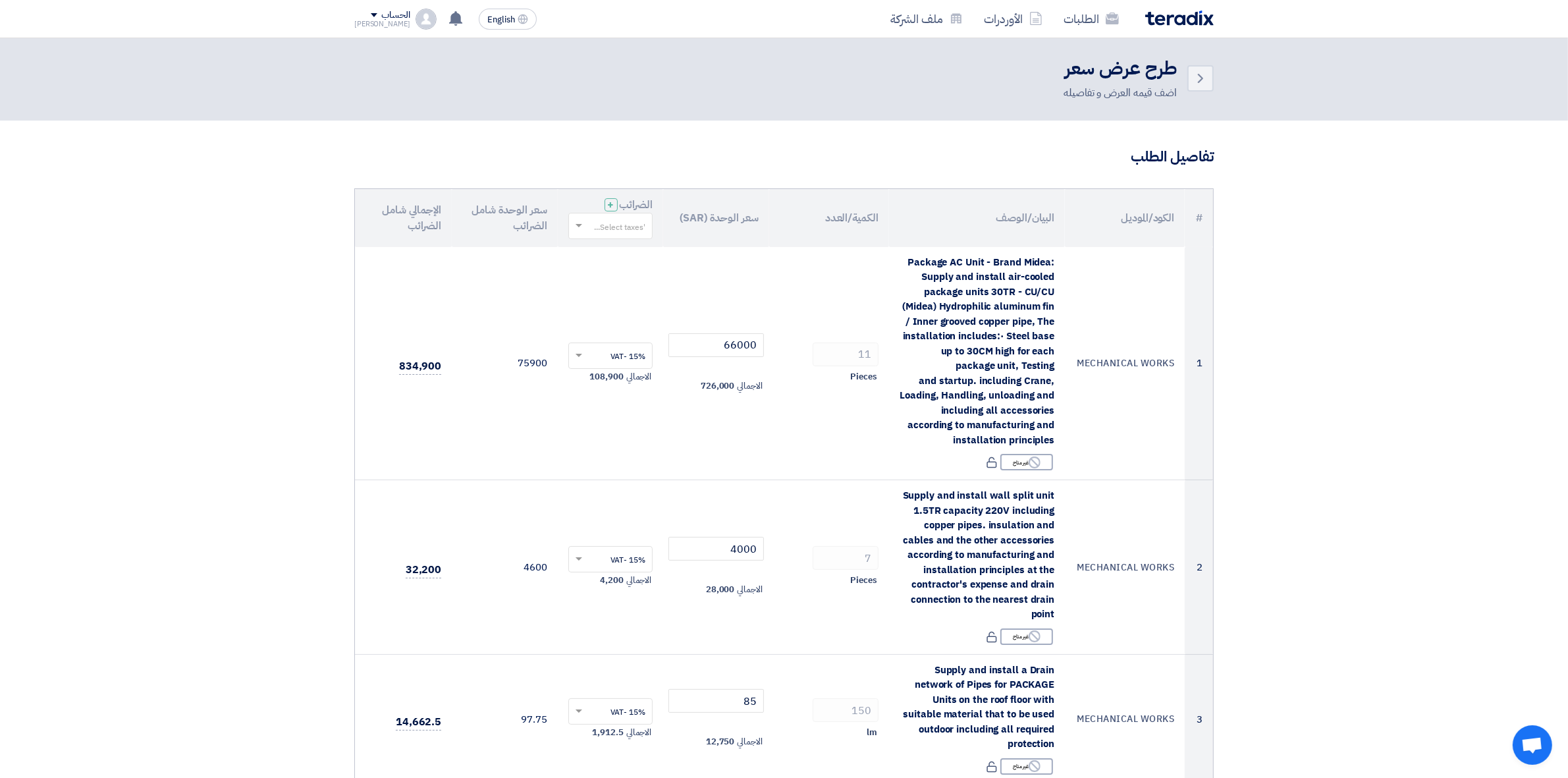
scroll to position [0, 0]
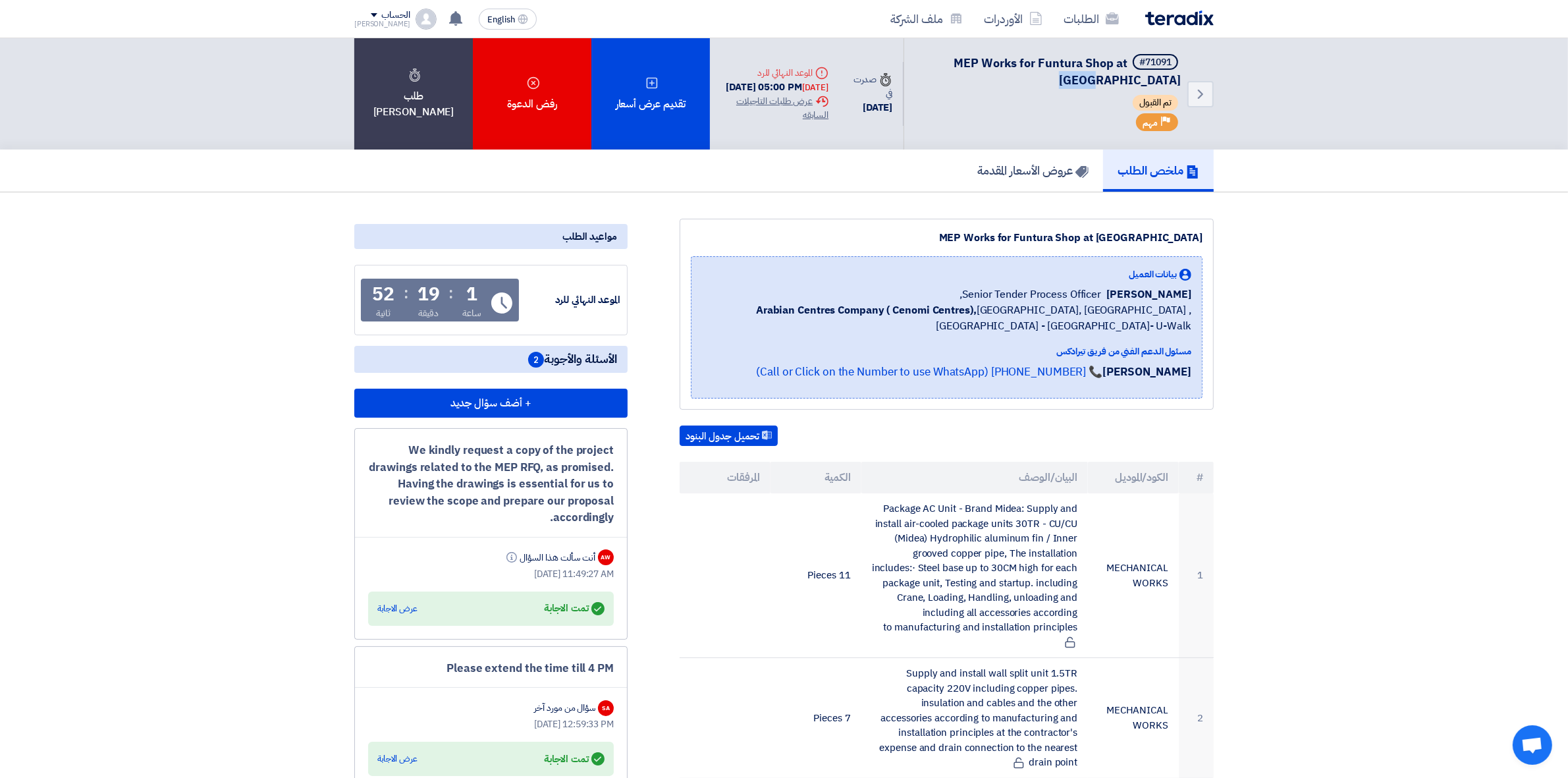
drag, startPoint x: 949, startPoint y: 57, endPoint x: 1140, endPoint y: 76, distance: 191.9
click at [1140, 76] on h5 "#71091 MEP Works for Funtura Shop at [GEOGRAPHIC_DATA]" at bounding box center [1050, 71] width 261 height 34
click at [988, 63] on span "MEP Works for Funtura Shop at [GEOGRAPHIC_DATA]" at bounding box center [1067, 71] width 227 height 35
drag, startPoint x: 954, startPoint y: 60, endPoint x: 1128, endPoint y: 68, distance: 174.2
click at [1128, 68] on h5 "#71091 MEP Works for Funtura Shop at [GEOGRAPHIC_DATA]" at bounding box center [1050, 71] width 261 height 34
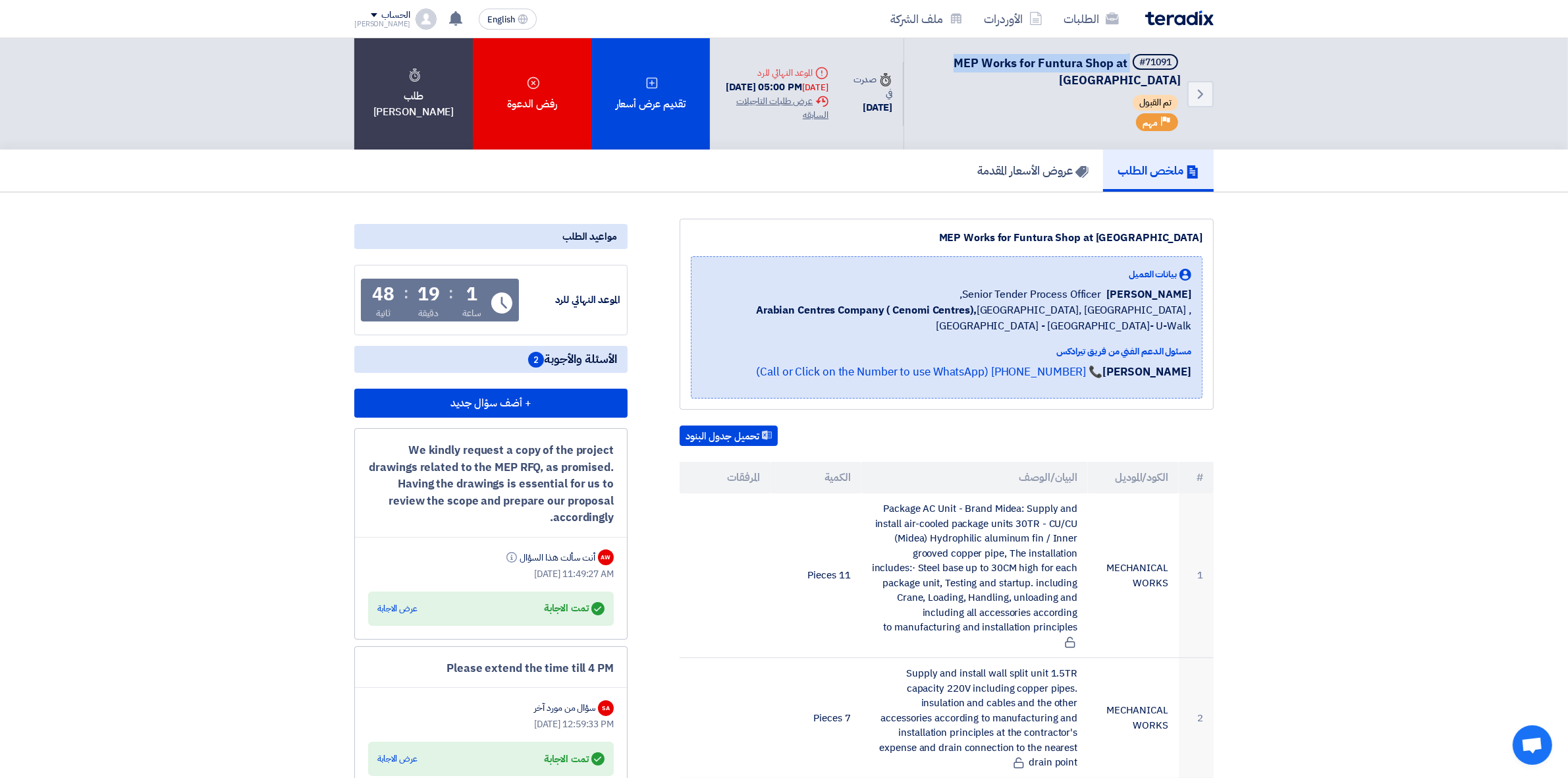
copy h5 "MEP Works for Funtura Shop at"
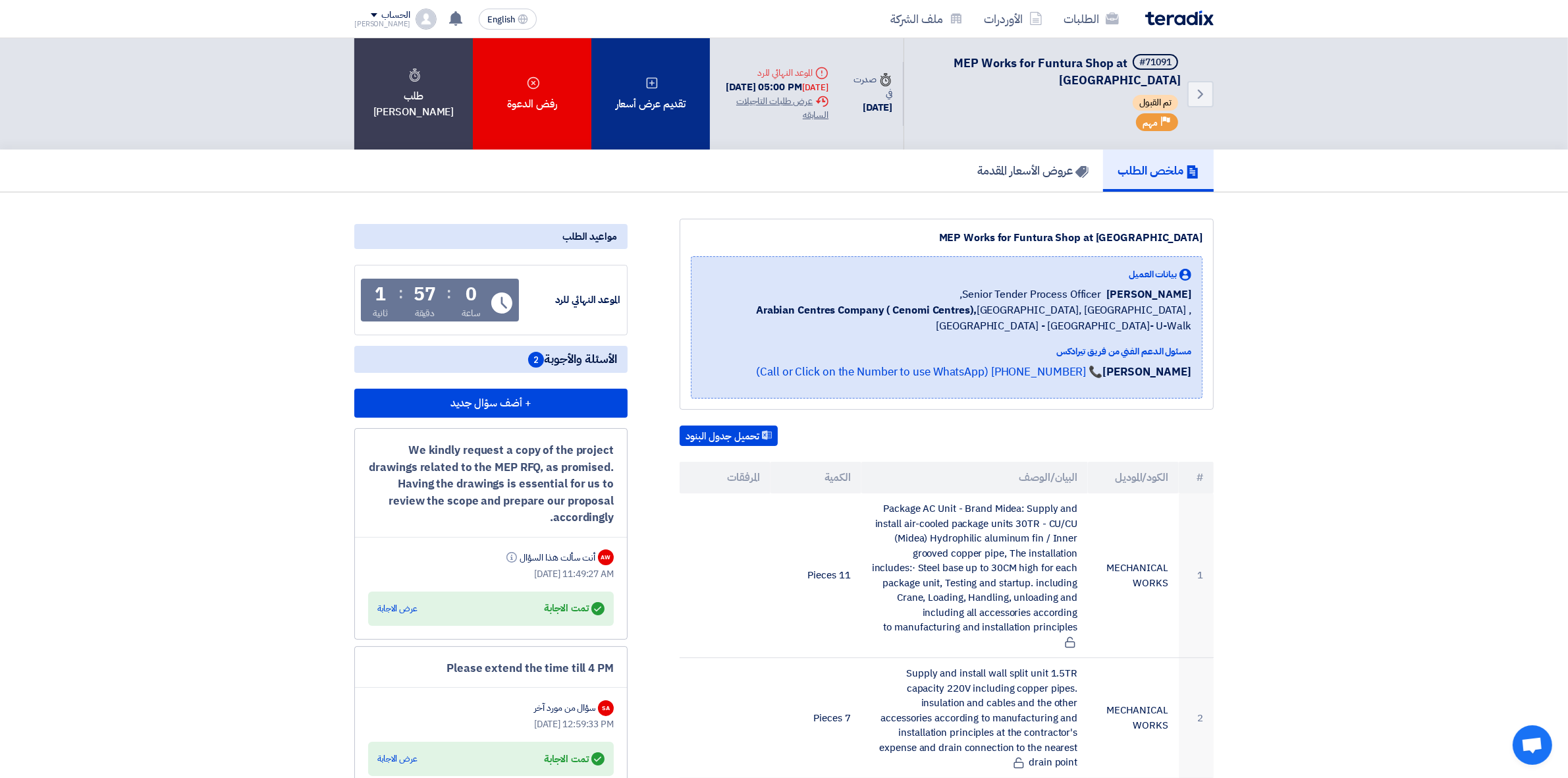
click at [627, 136] on div "تقديم عرض أسعار" at bounding box center [651, 93] width 118 height 111
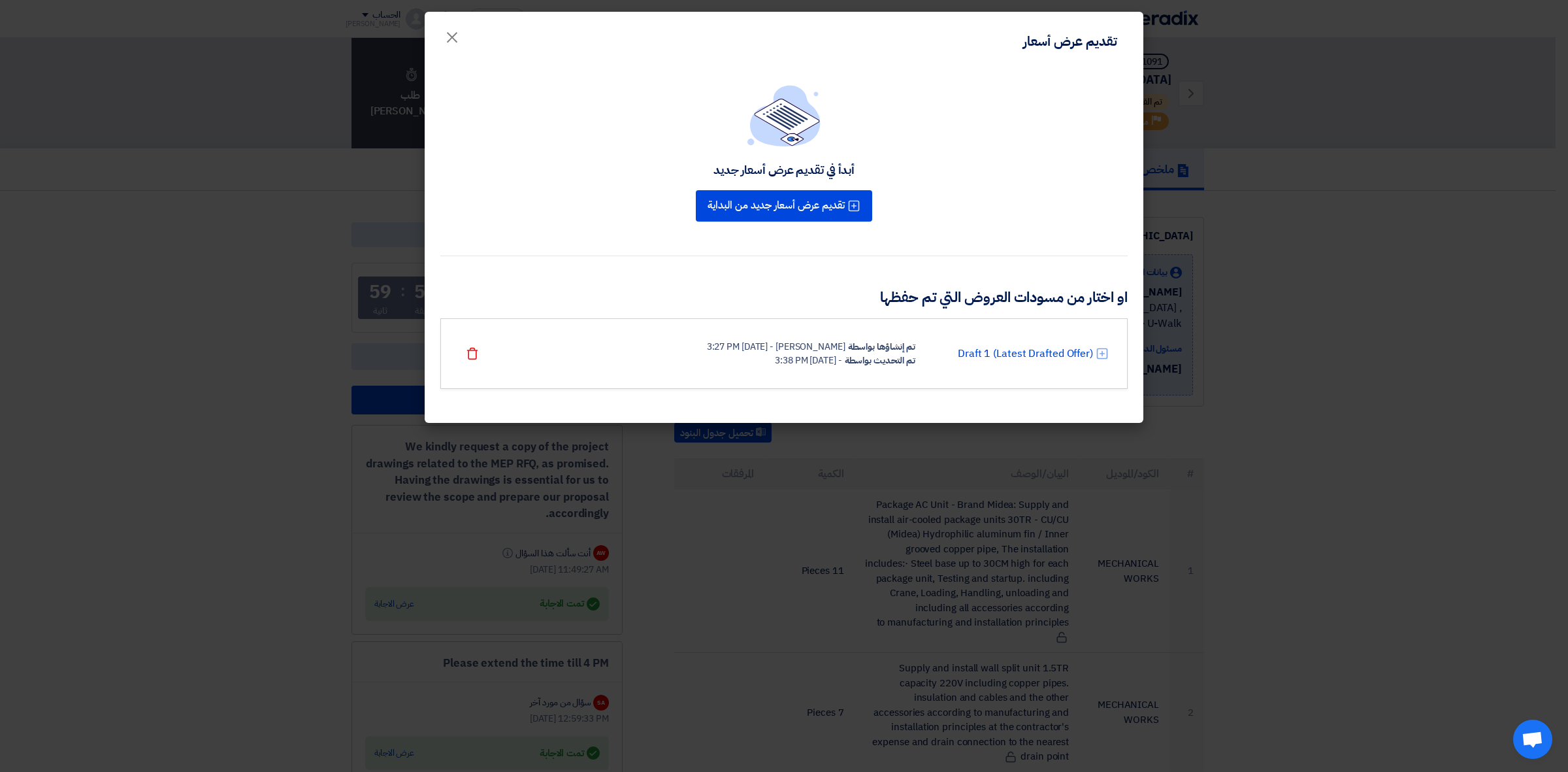
click at [1007, 340] on div "Draft 1 (Latest Drafted Offer) تم إنشاؤها بواسطة [PERSON_NAME] - [DATE] 3:27 PM…" at bounding box center [784, 354] width 649 height 28
click at [1007, 353] on link "Draft 1 (Latest Drafted Offer)" at bounding box center [1025, 354] width 135 height 16
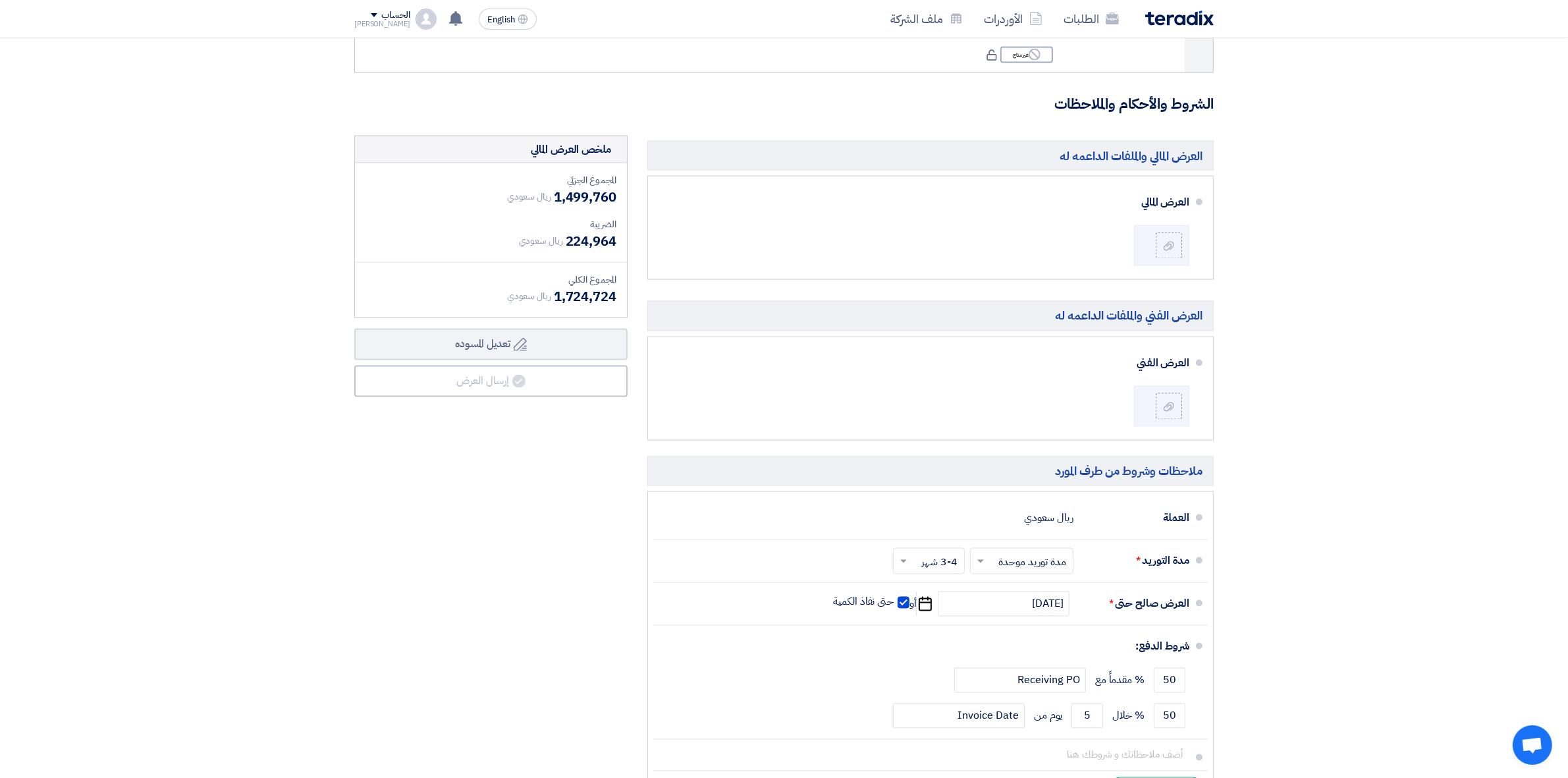
scroll to position [2946, 0]
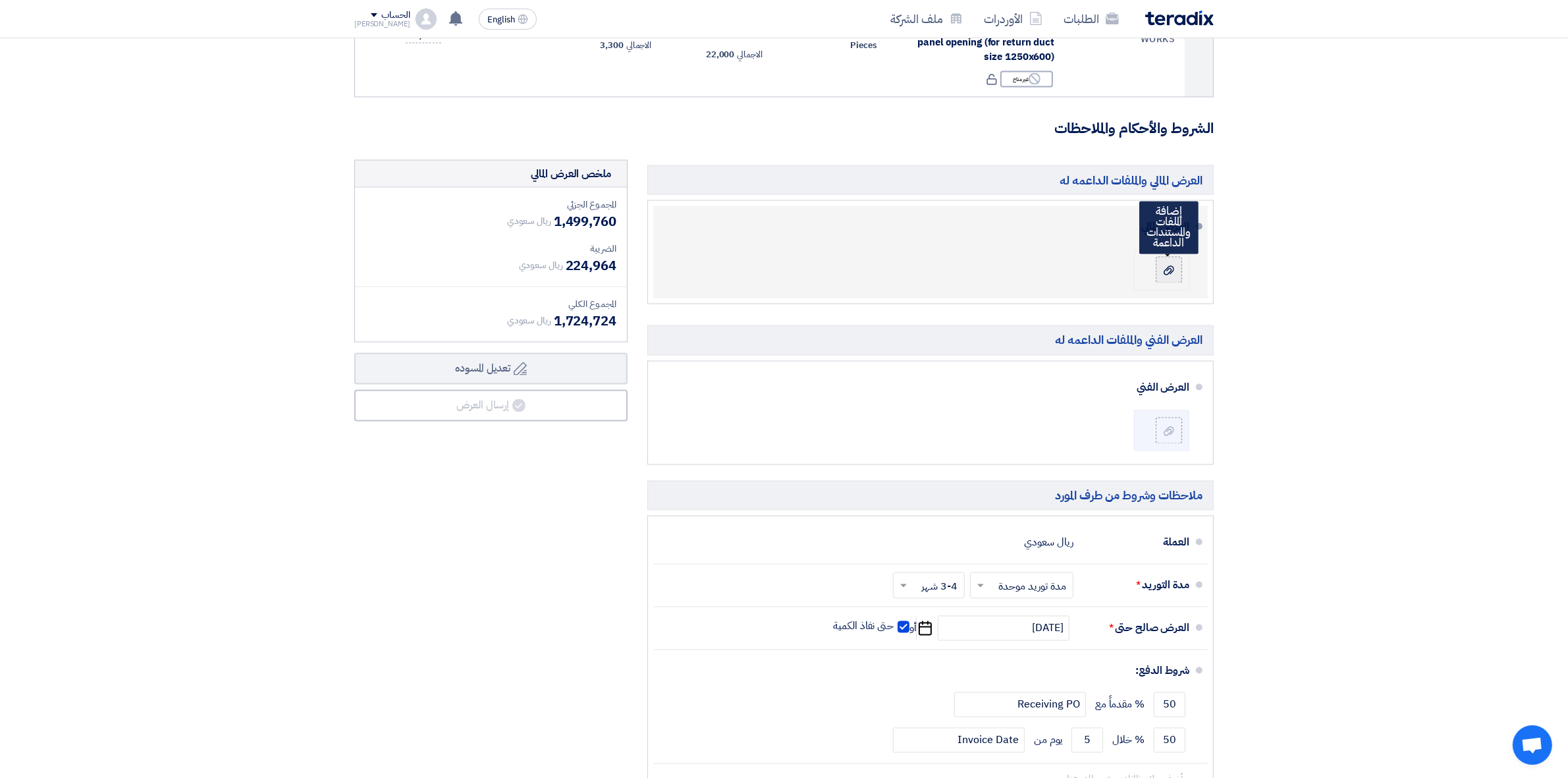
click at [1169, 284] on label at bounding box center [1168, 269] width 26 height 26
click at [0, 0] on input "file" at bounding box center [0, 0] width 0 height 0
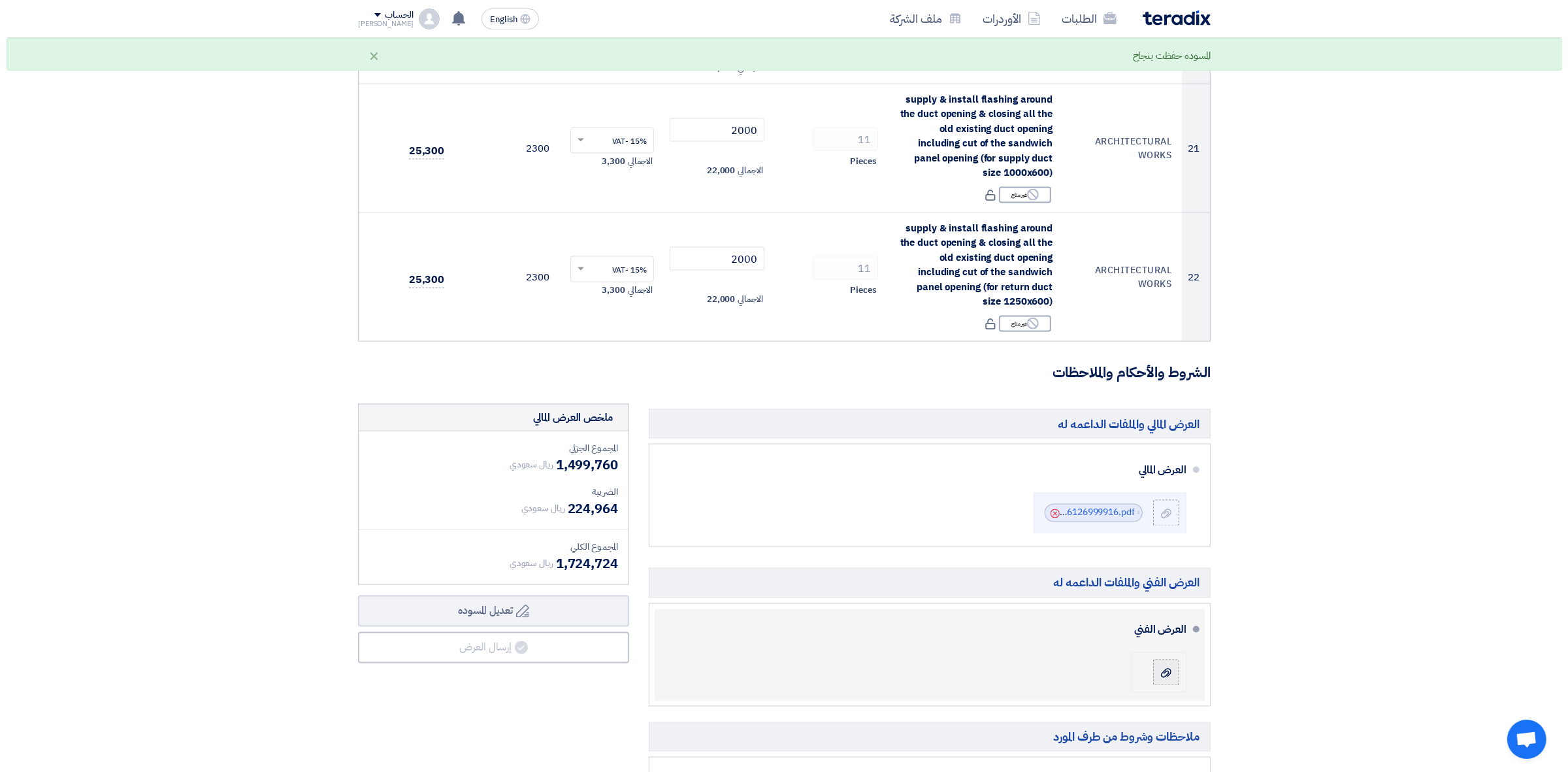
scroll to position [3005, 0]
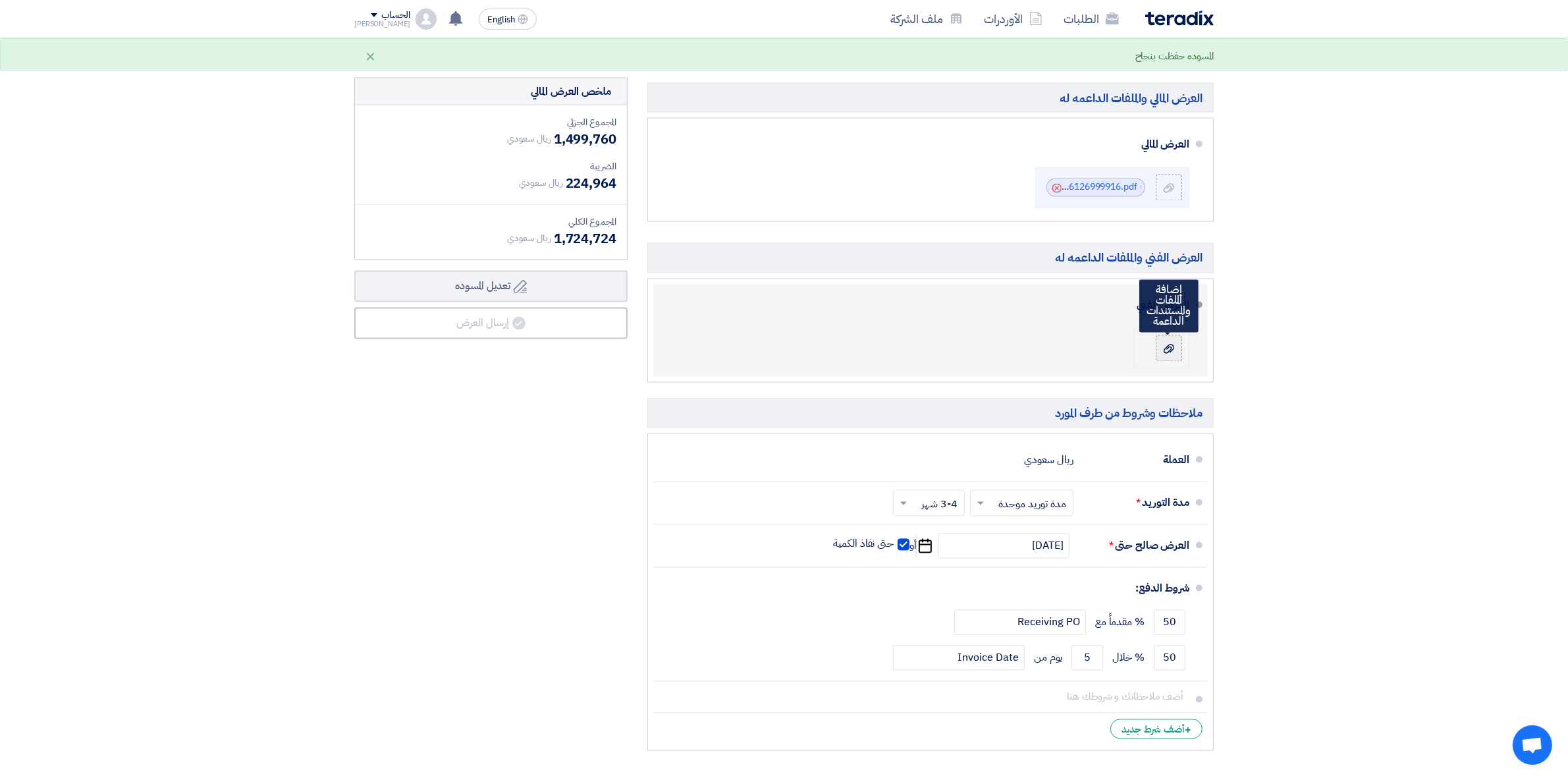
click at [1174, 354] on div at bounding box center [1169, 349] width 16 height 14
click at [0, 0] on input "file" at bounding box center [0, 0] width 0 height 0
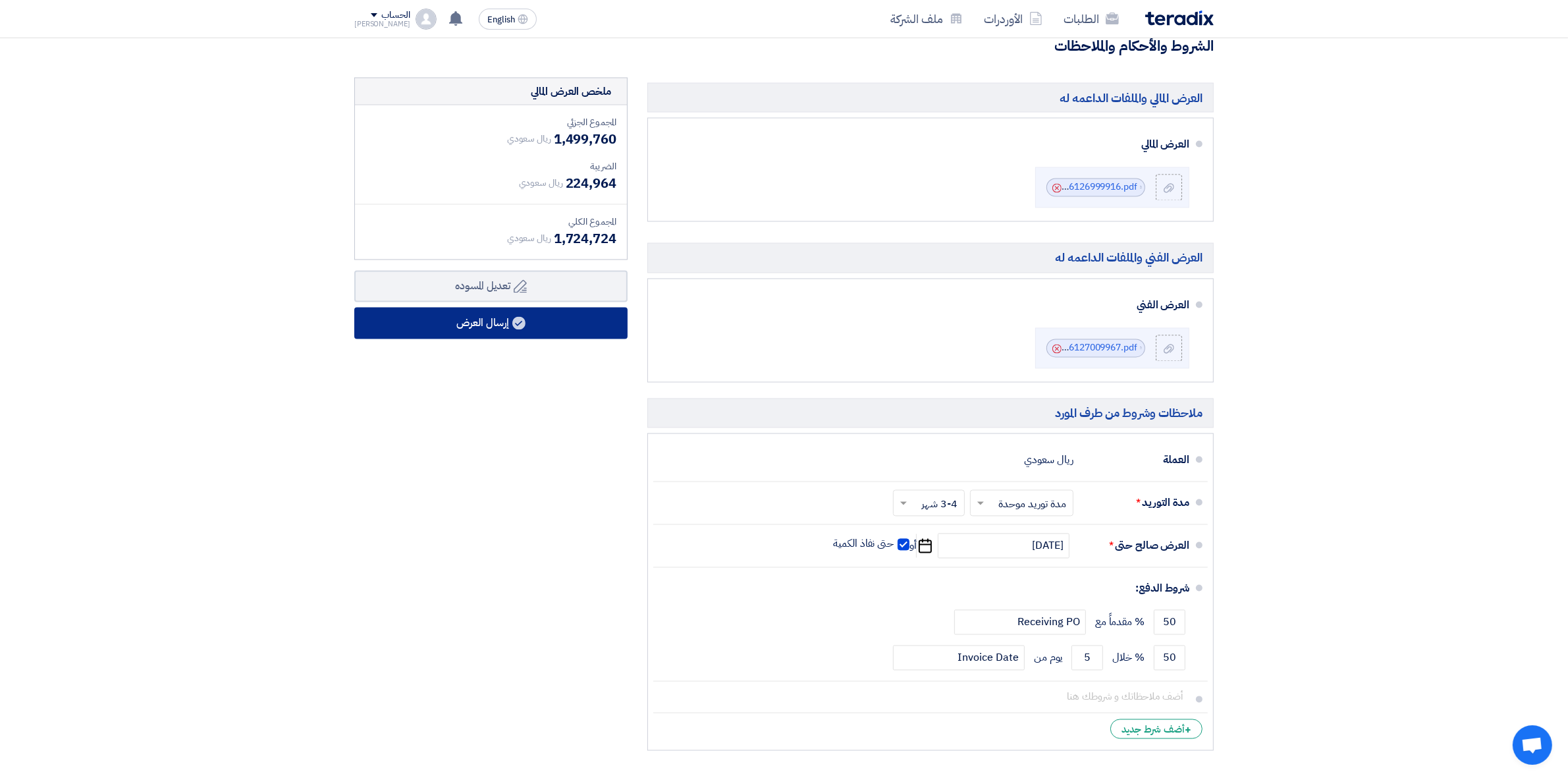
click at [544, 323] on button "إرسال العرض" at bounding box center [491, 323] width 273 height 31
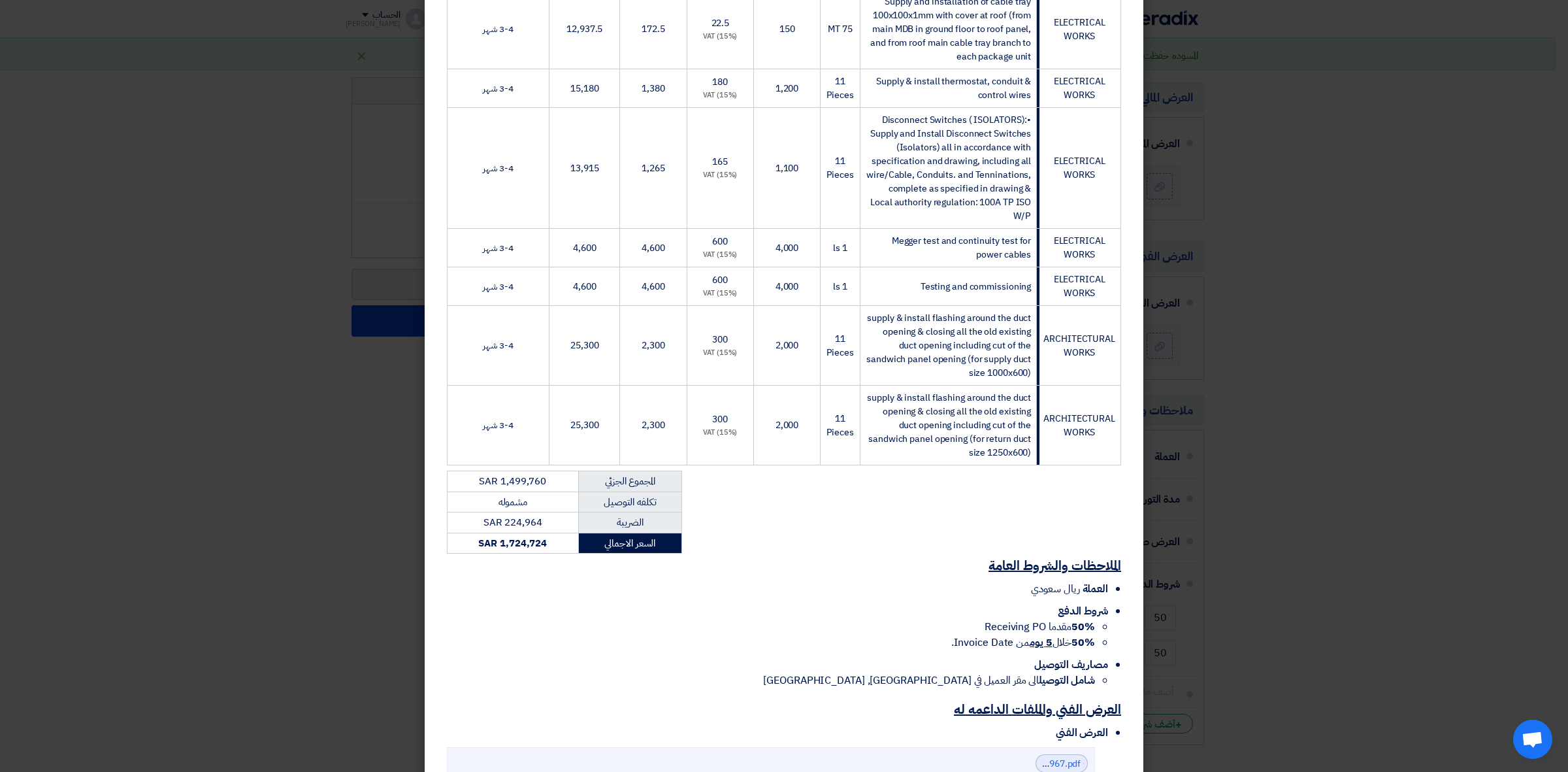
scroll to position [1715, 0]
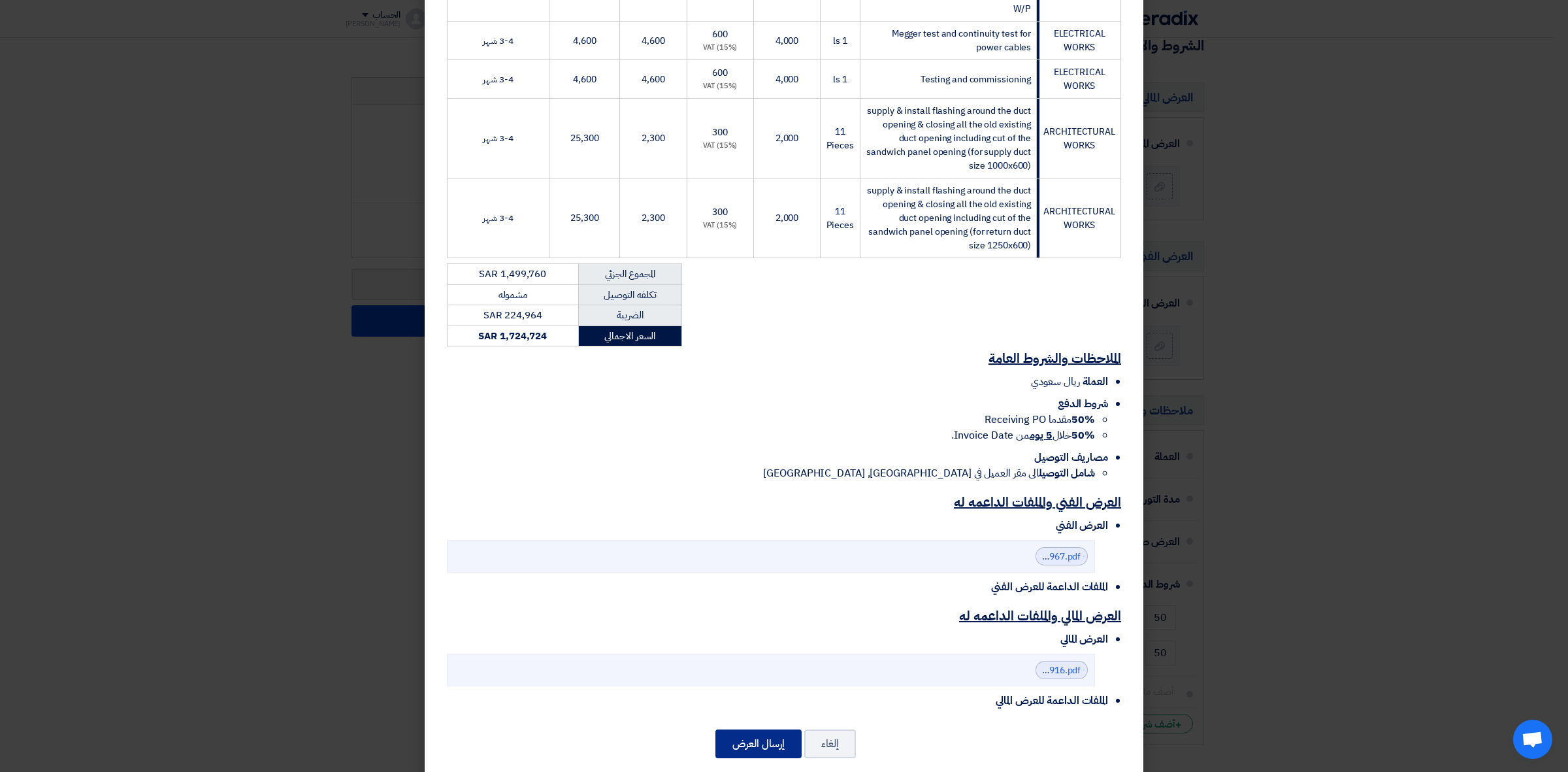
click at [768, 729] on button "إرسال العرض" at bounding box center [758, 743] width 87 height 29
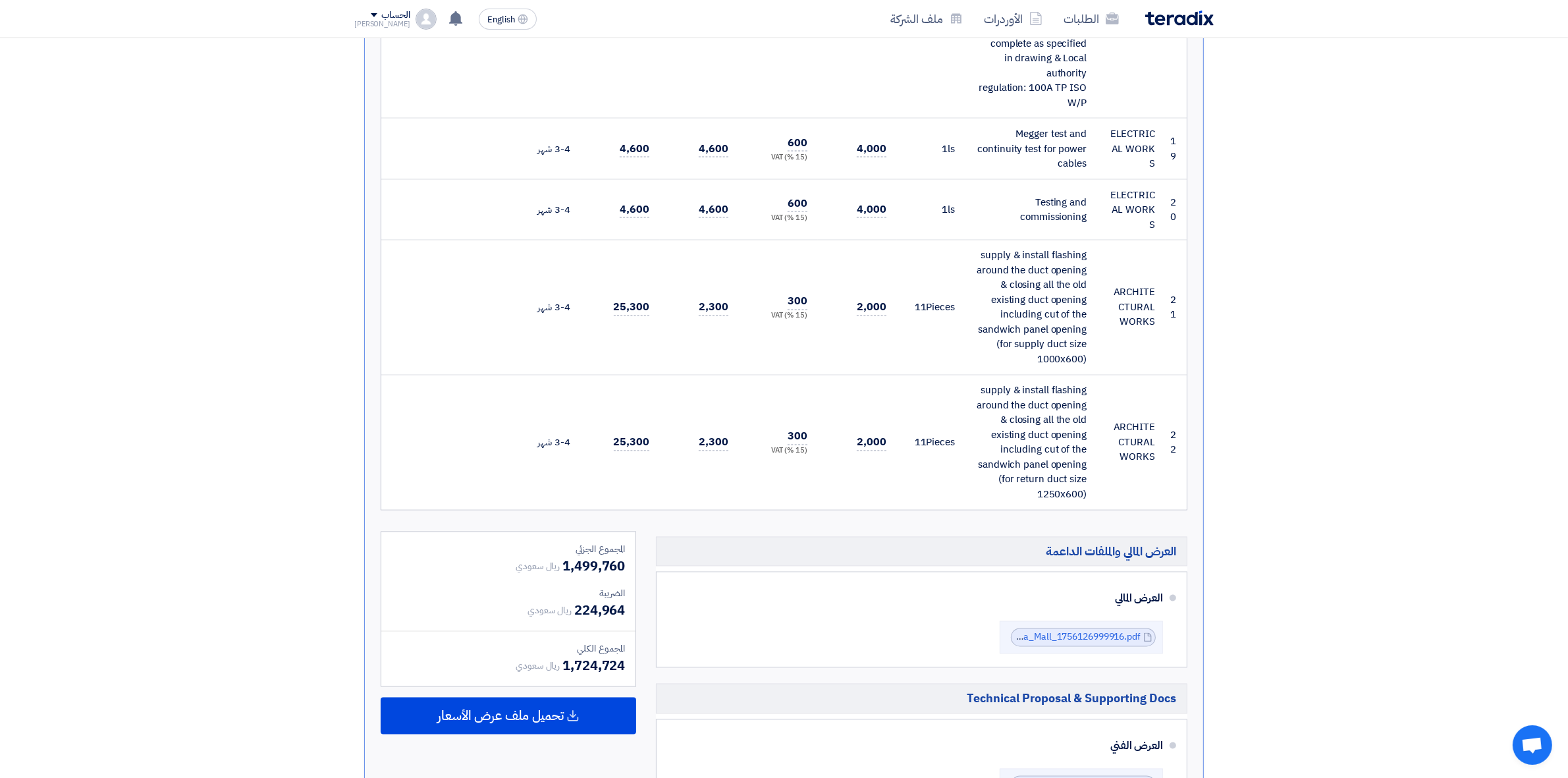
scroll to position [3458, 0]
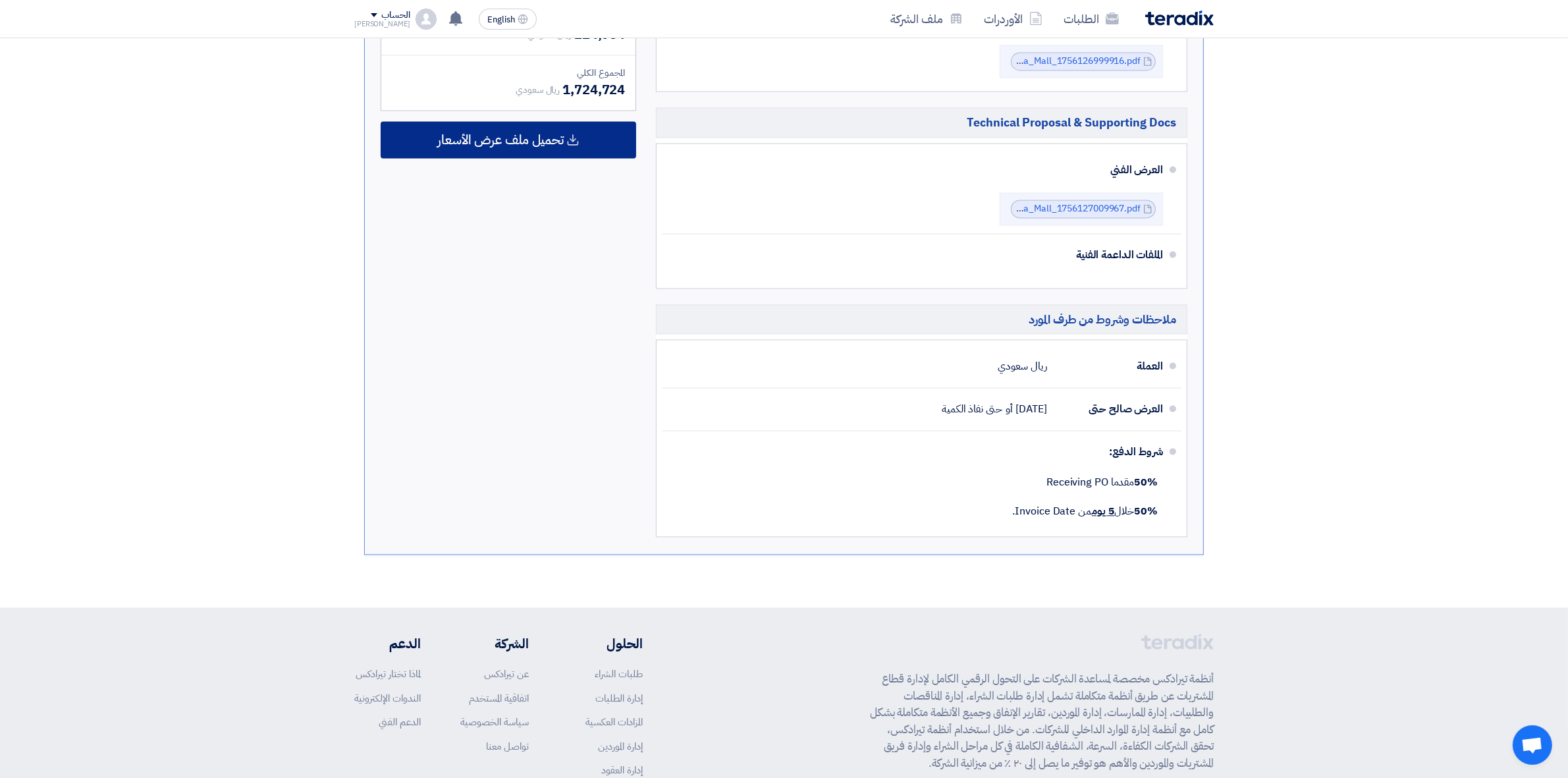
click at [531, 142] on div "تحميل ملف عرض الأسعار" at bounding box center [509, 140] width 256 height 37
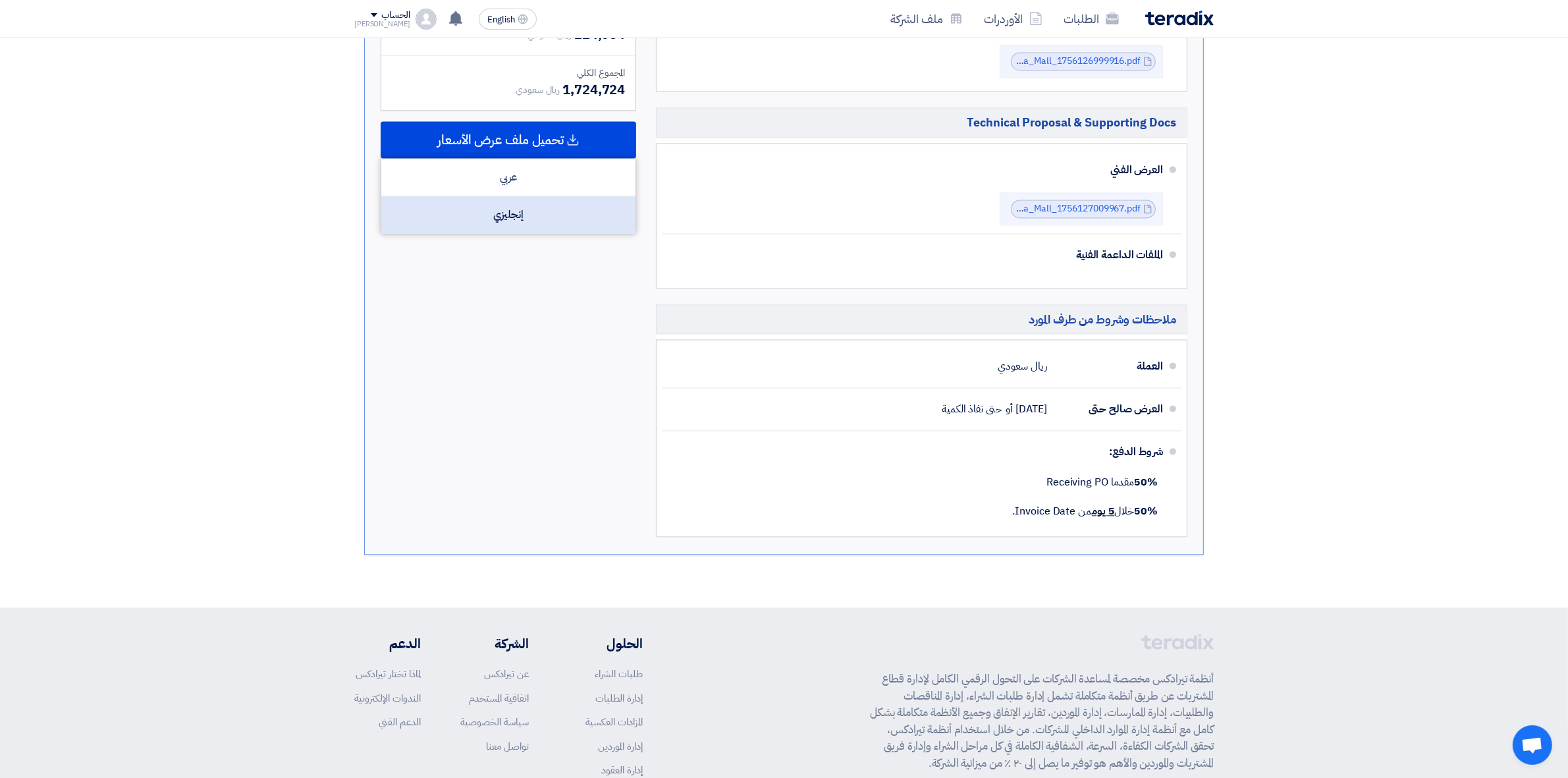
click at [535, 196] on div "إنجليزي" at bounding box center [508, 215] width 254 height 37
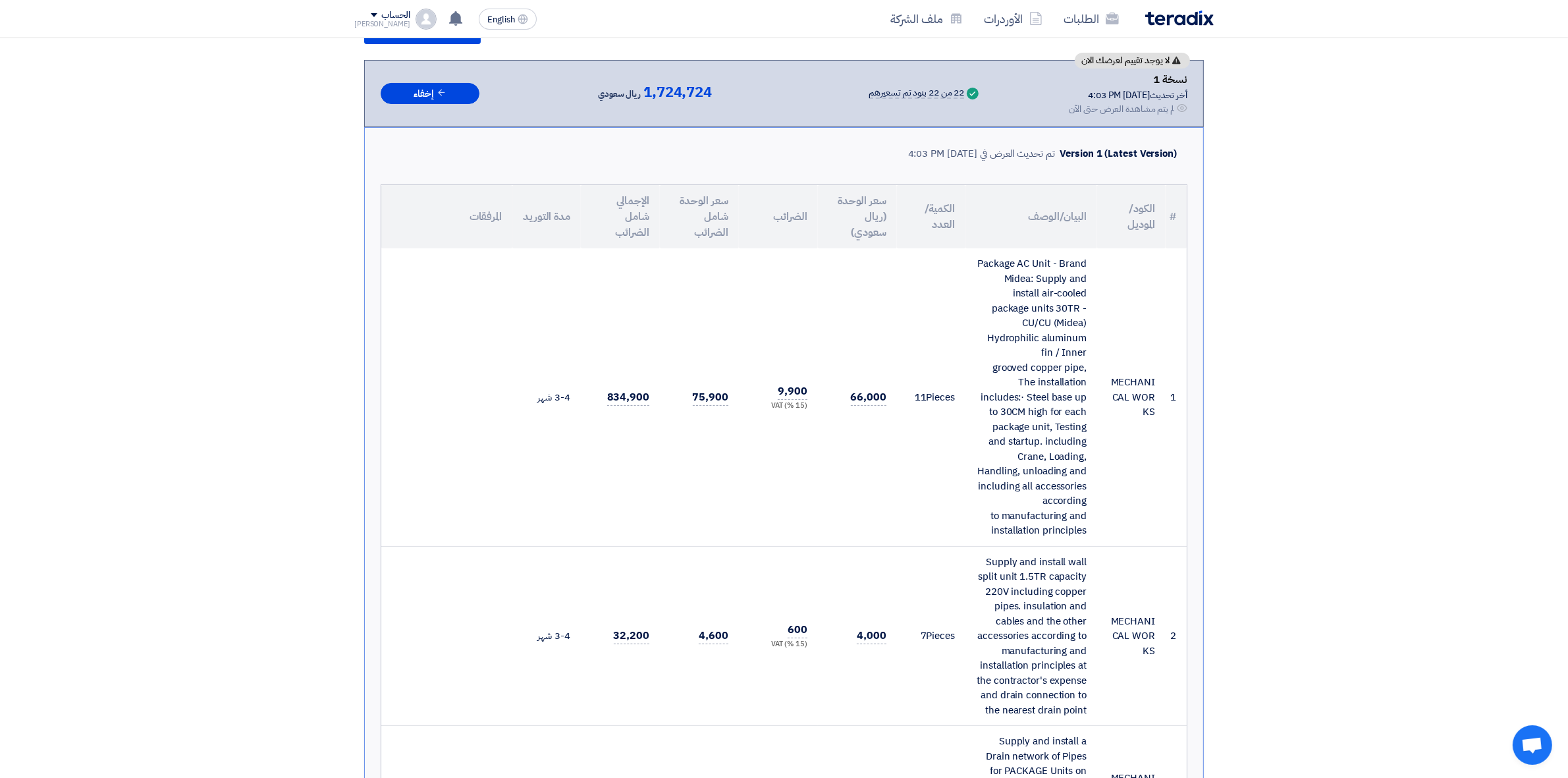
scroll to position [0, 0]
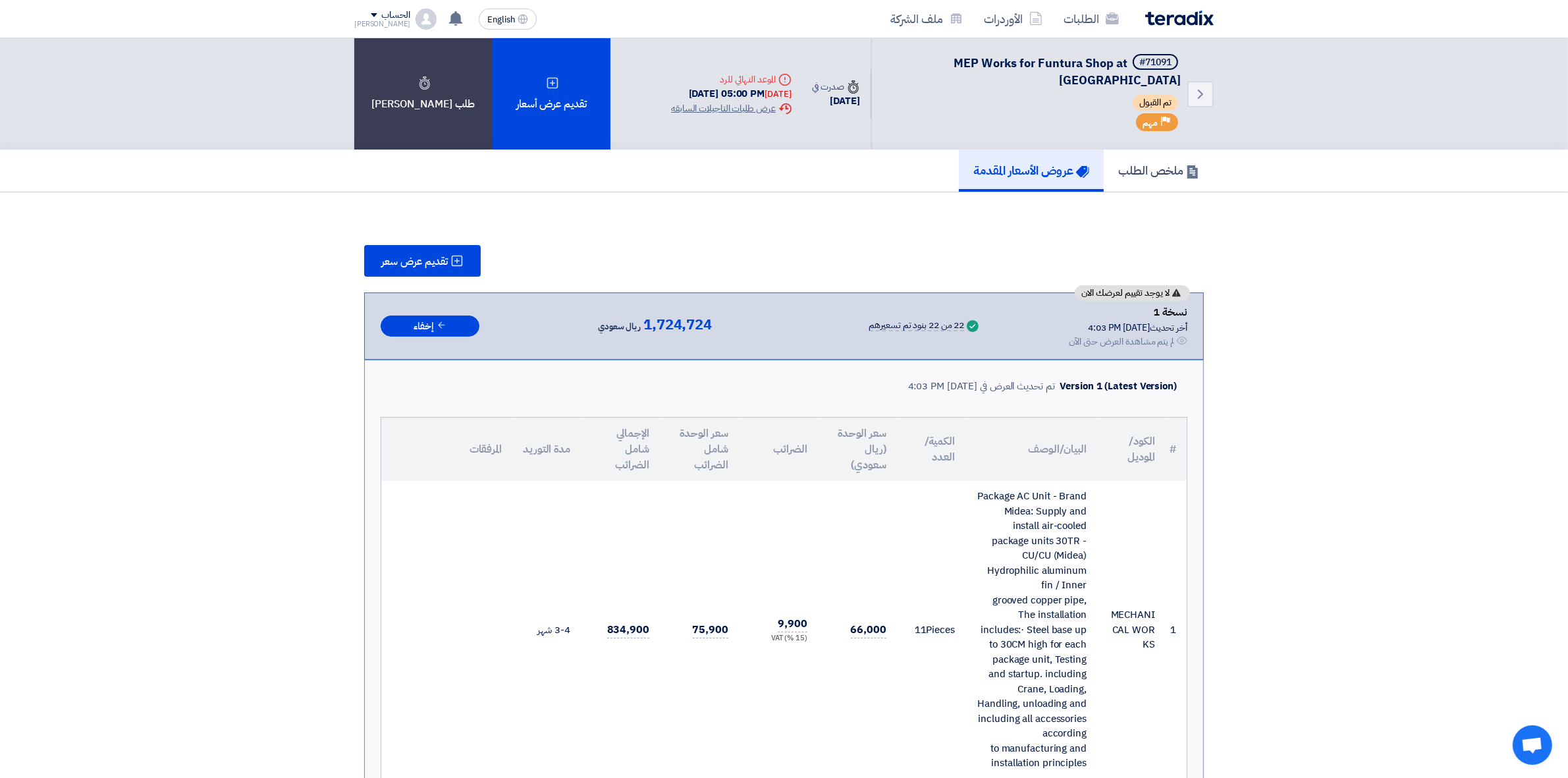
click at [1028, 169] on h5 "عروض الأسعار المقدمة" at bounding box center [1031, 170] width 116 height 15
click at [385, 24] on div "[PERSON_NAME]" at bounding box center [382, 24] width 56 height 8
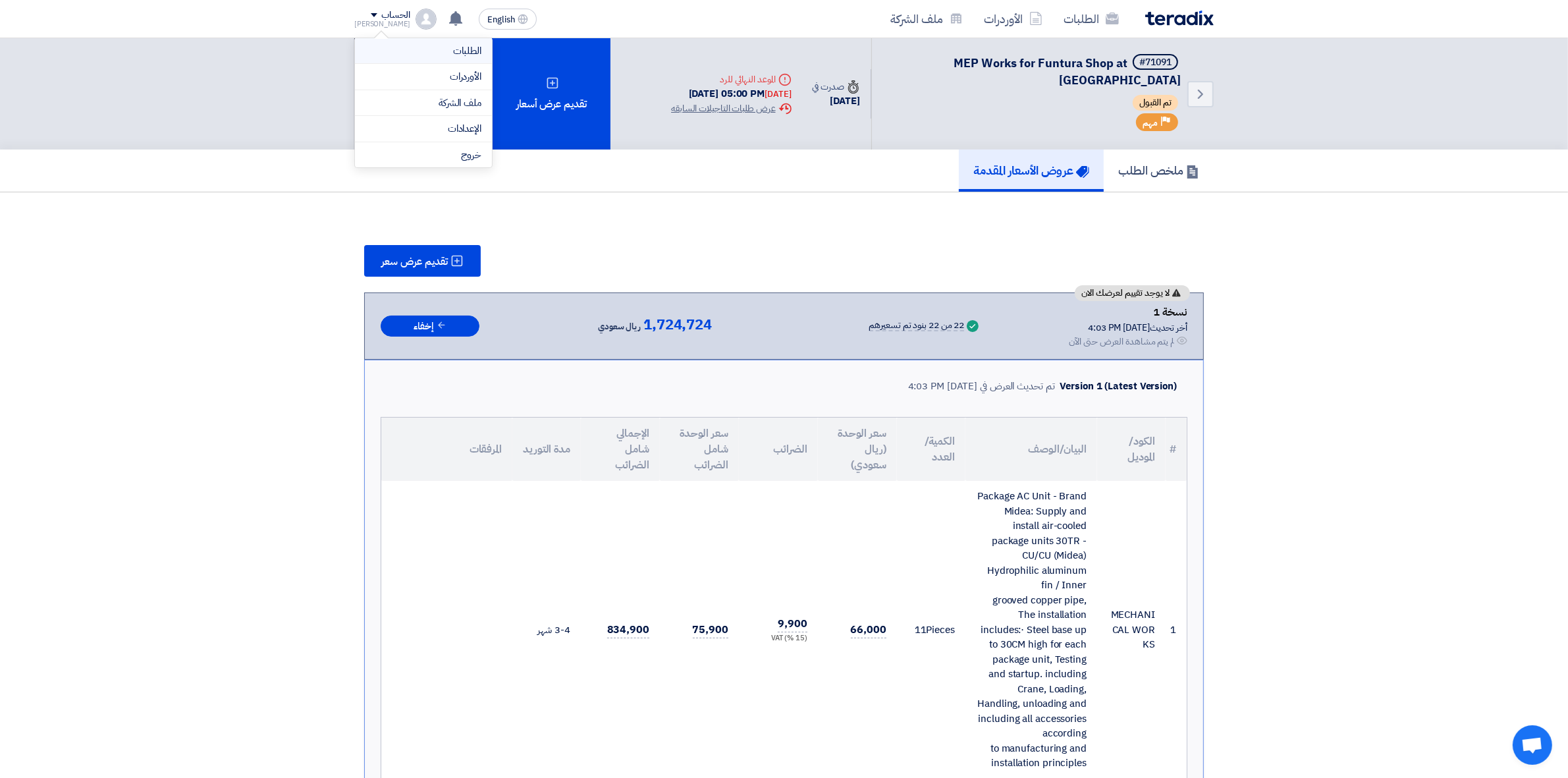
click at [404, 52] on link "الطلبات" at bounding box center [423, 51] width 116 height 15
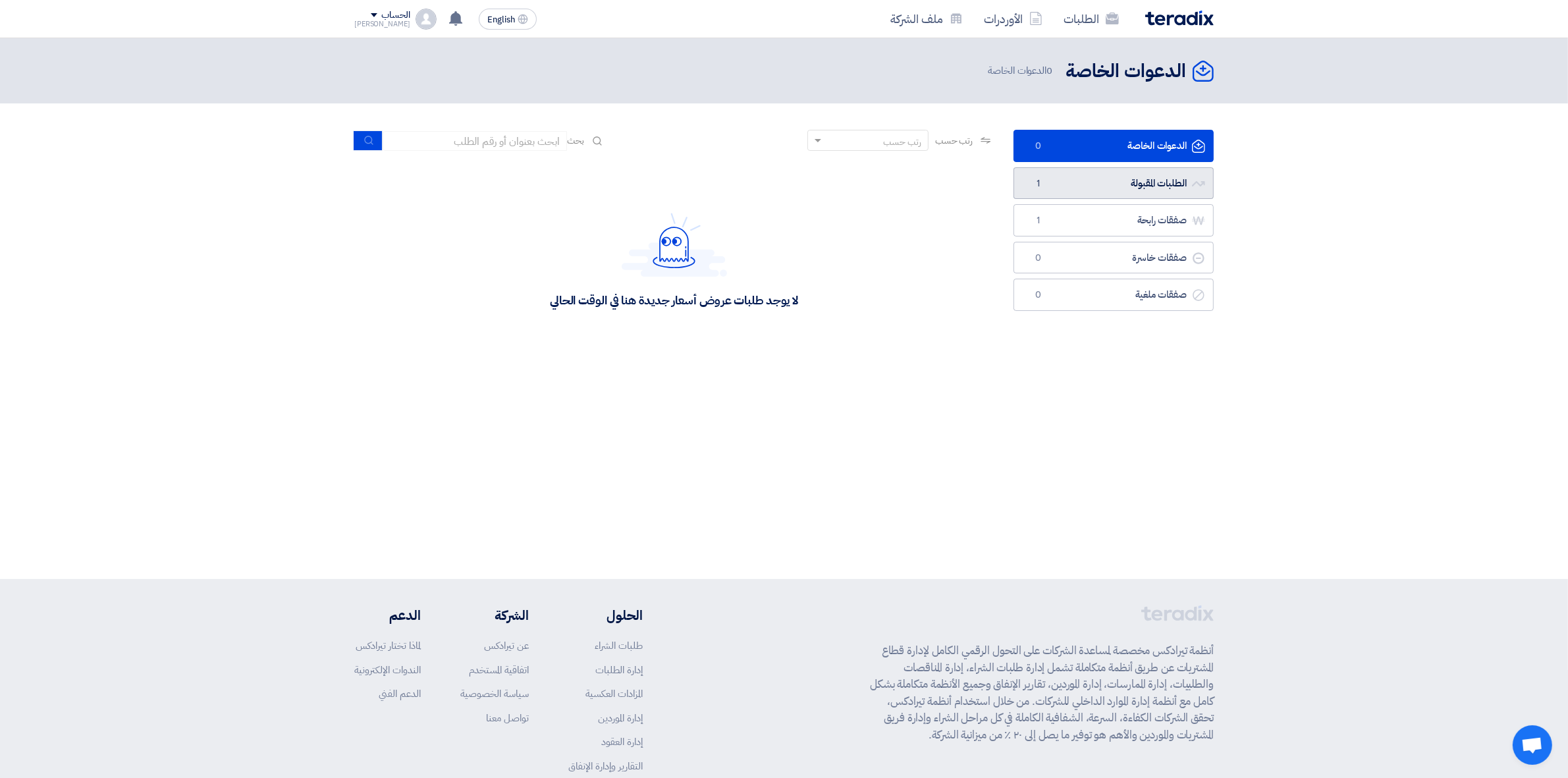
click at [1091, 191] on link "الطلبات المقبولة الطلبات المقبولة 1" at bounding box center [1113, 184] width 201 height 32
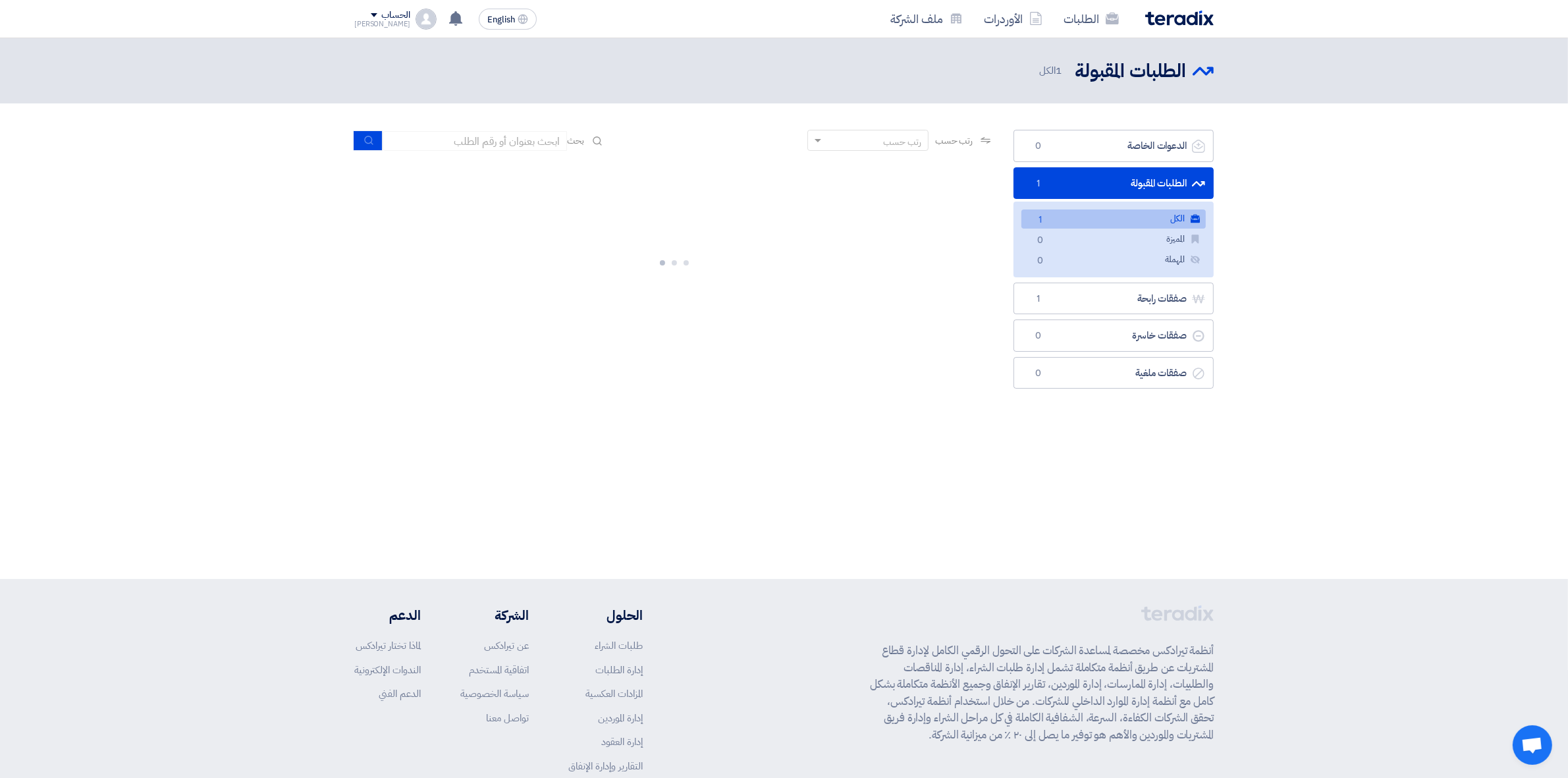
click at [1093, 219] on link "الكل الكل 1" at bounding box center [1114, 218] width 184 height 19
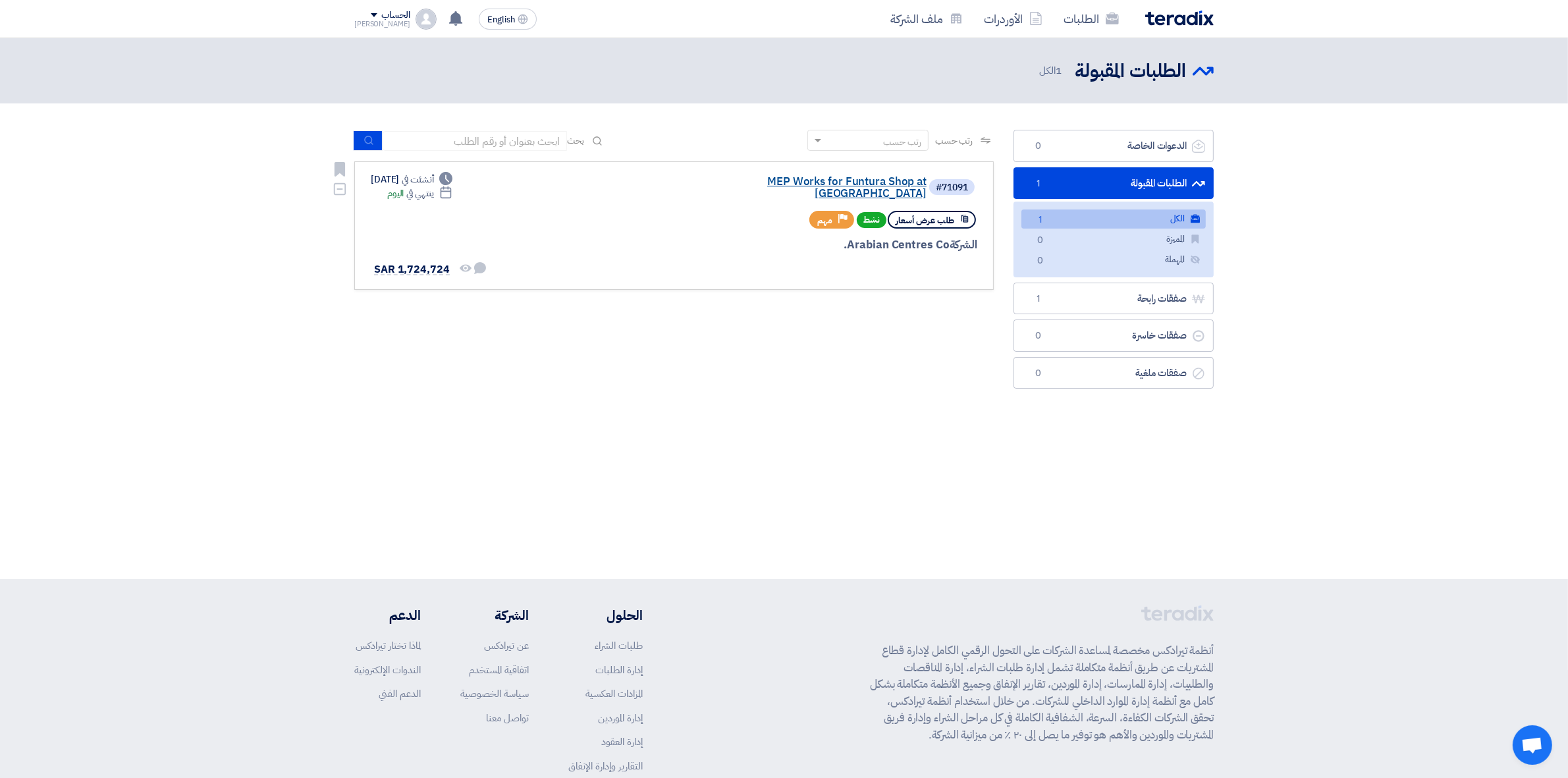
click at [784, 183] on link "MEP Works for Funtura Shop at [GEOGRAPHIC_DATA]" at bounding box center [794, 188] width 263 height 24
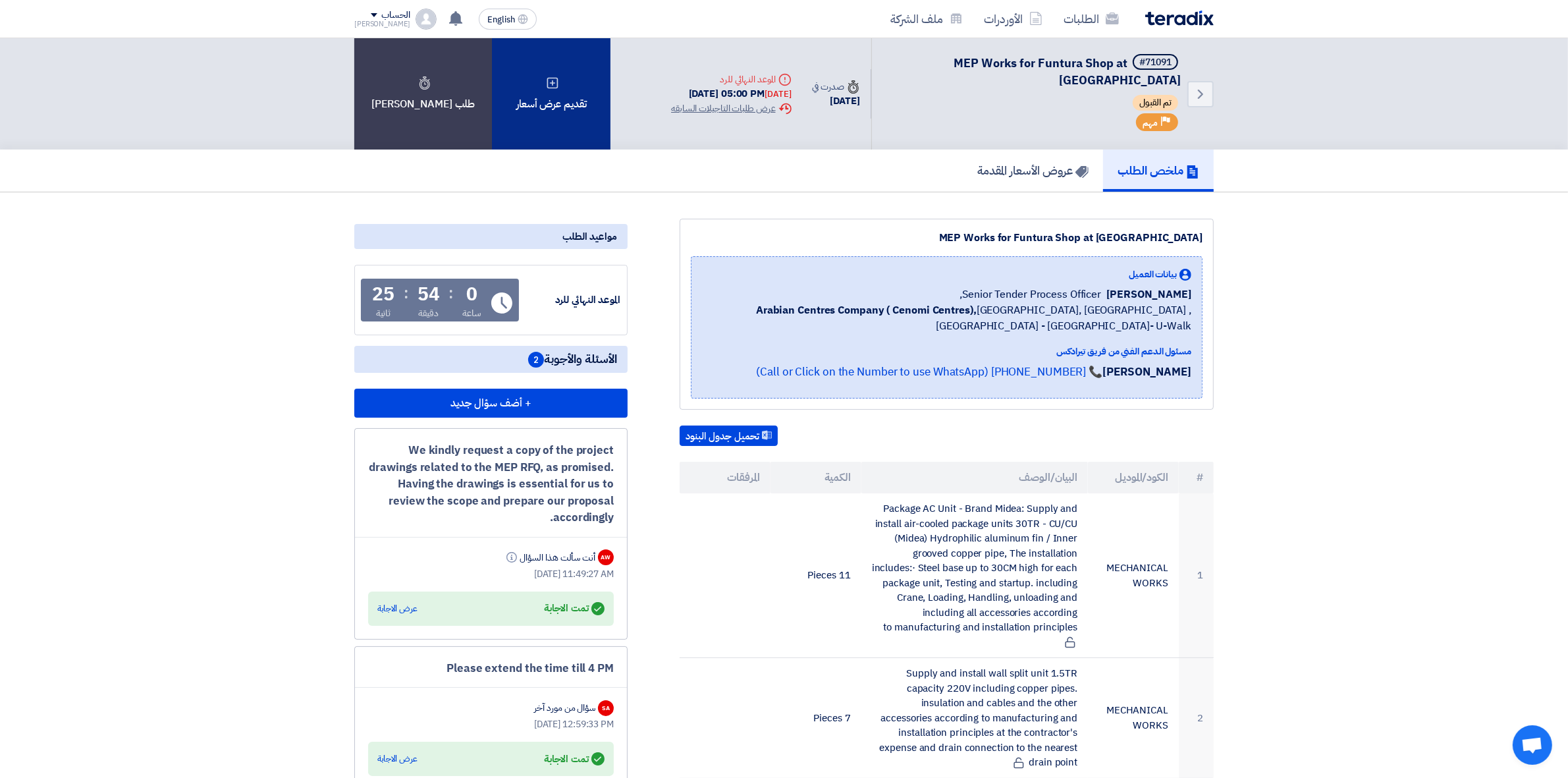
click at [581, 137] on div "تقديم عرض أسعار" at bounding box center [551, 93] width 118 height 111
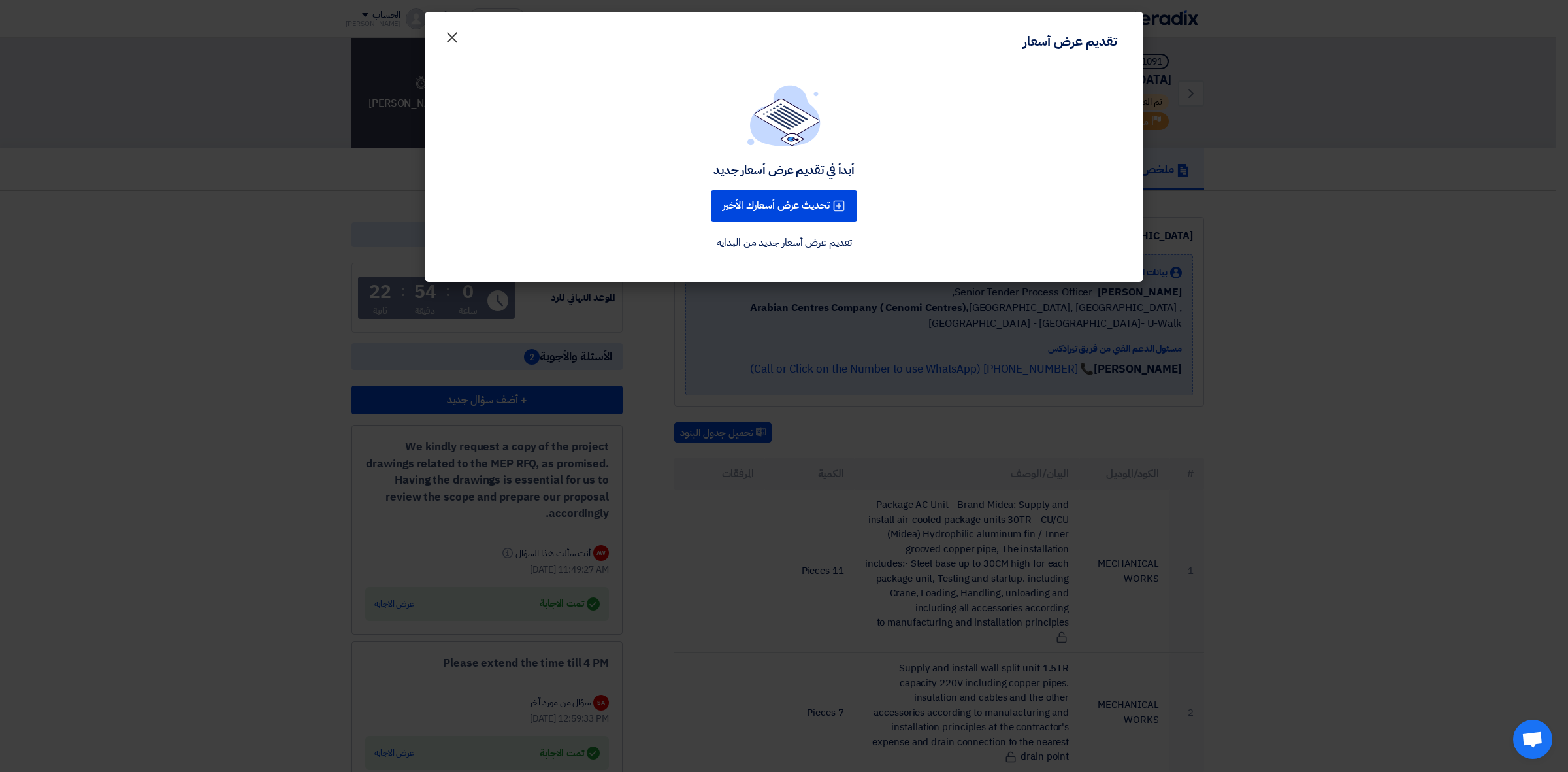
click at [452, 34] on span "×" at bounding box center [452, 36] width 16 height 39
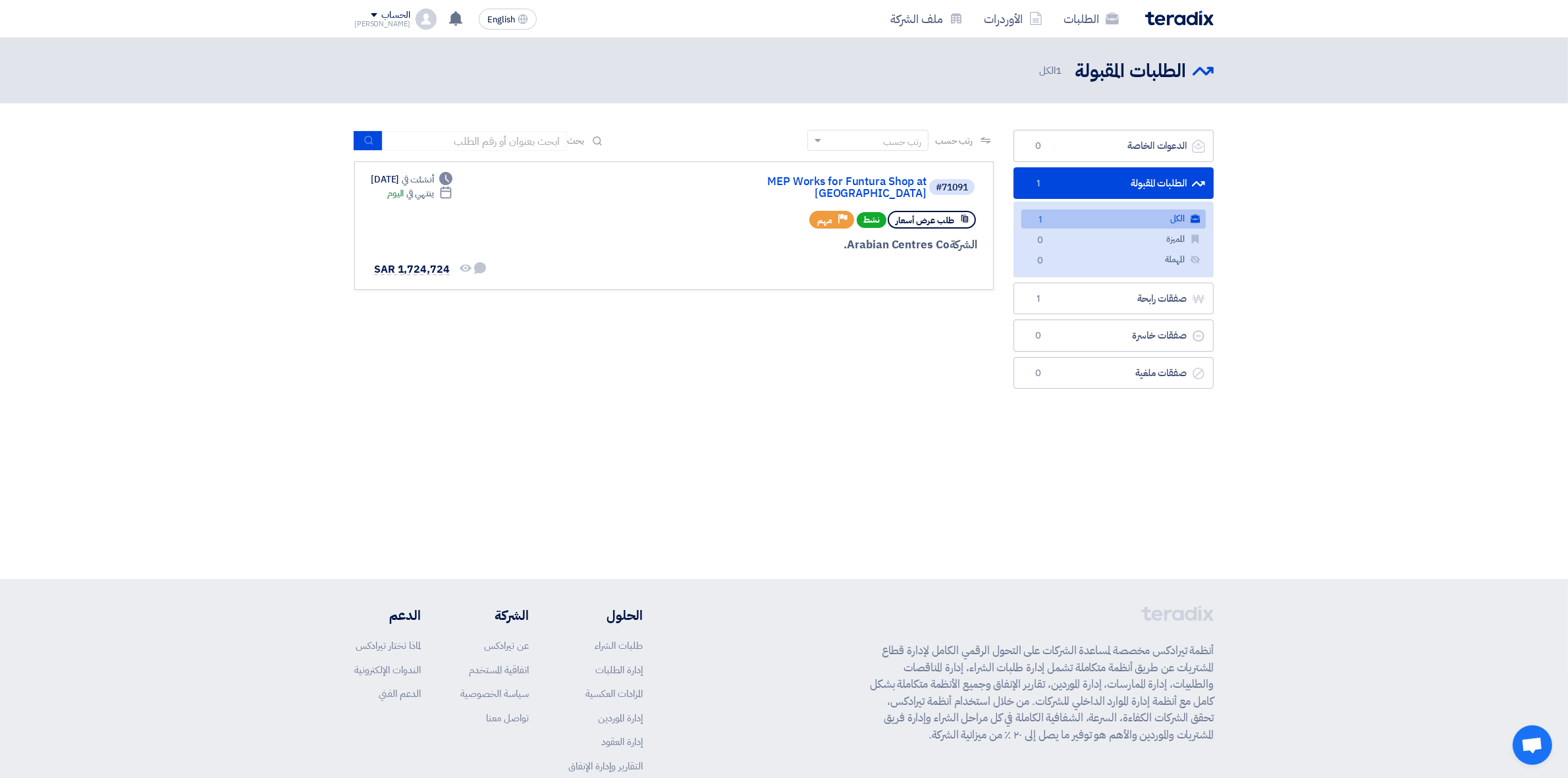
click at [1158, 188] on link "الطلبات المقبولة الطلبات المقبولة 1" at bounding box center [1113, 184] width 201 height 32
click at [844, 422] on div "الطلبات المقبولة الطلبات المقبولة 1 الكل" at bounding box center [784, 308] width 1568 height 541
click at [1081, 189] on link "الطلبات المقبولة الطلبات المقبولة 1" at bounding box center [1113, 184] width 201 height 32
click at [723, 411] on section "الدعوات الخاصة الدعوات الخاصة 0 الطلبات المقبولة الطلبات المقبولة 1 الكل الكل 1…" at bounding box center [784, 262] width 1568 height 318
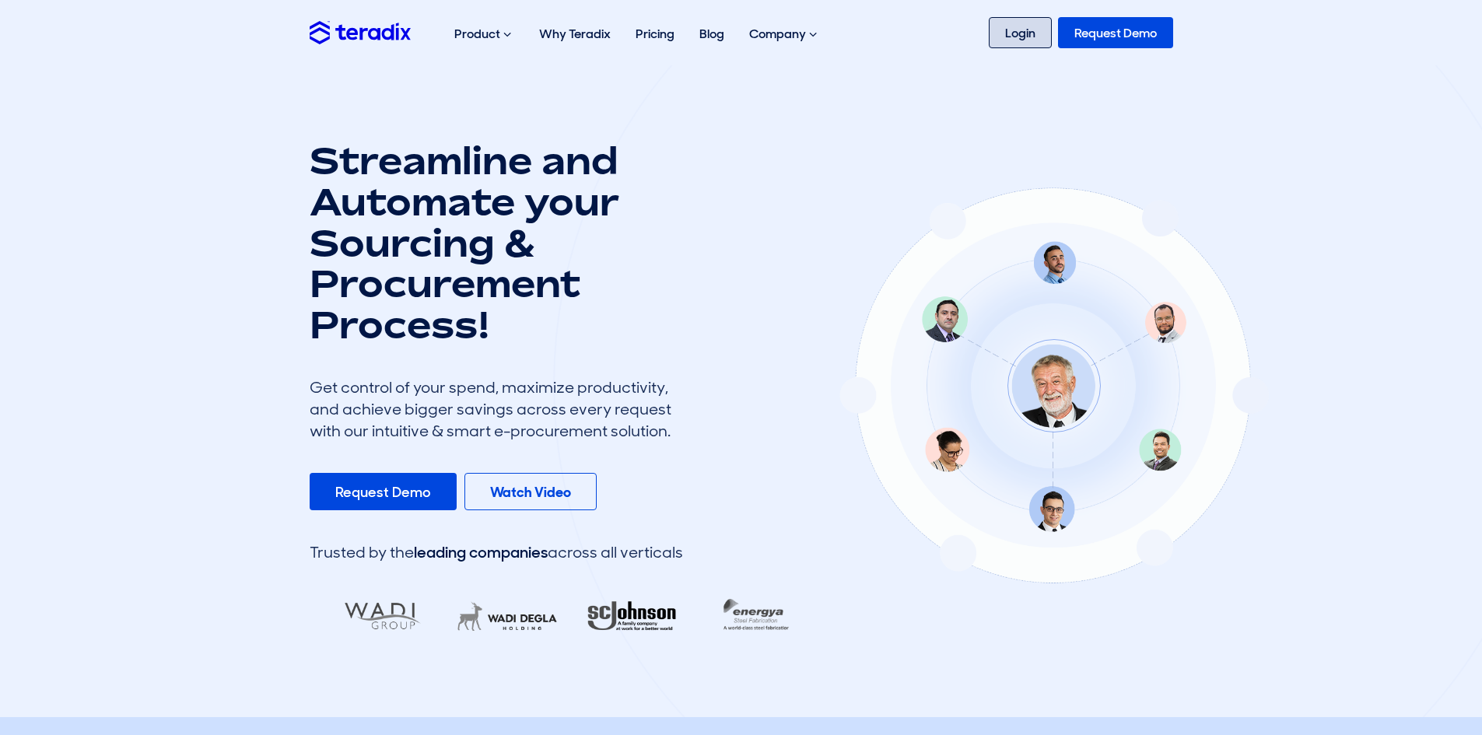
click at [1001, 34] on link "Login" at bounding box center [1020, 32] width 63 height 31
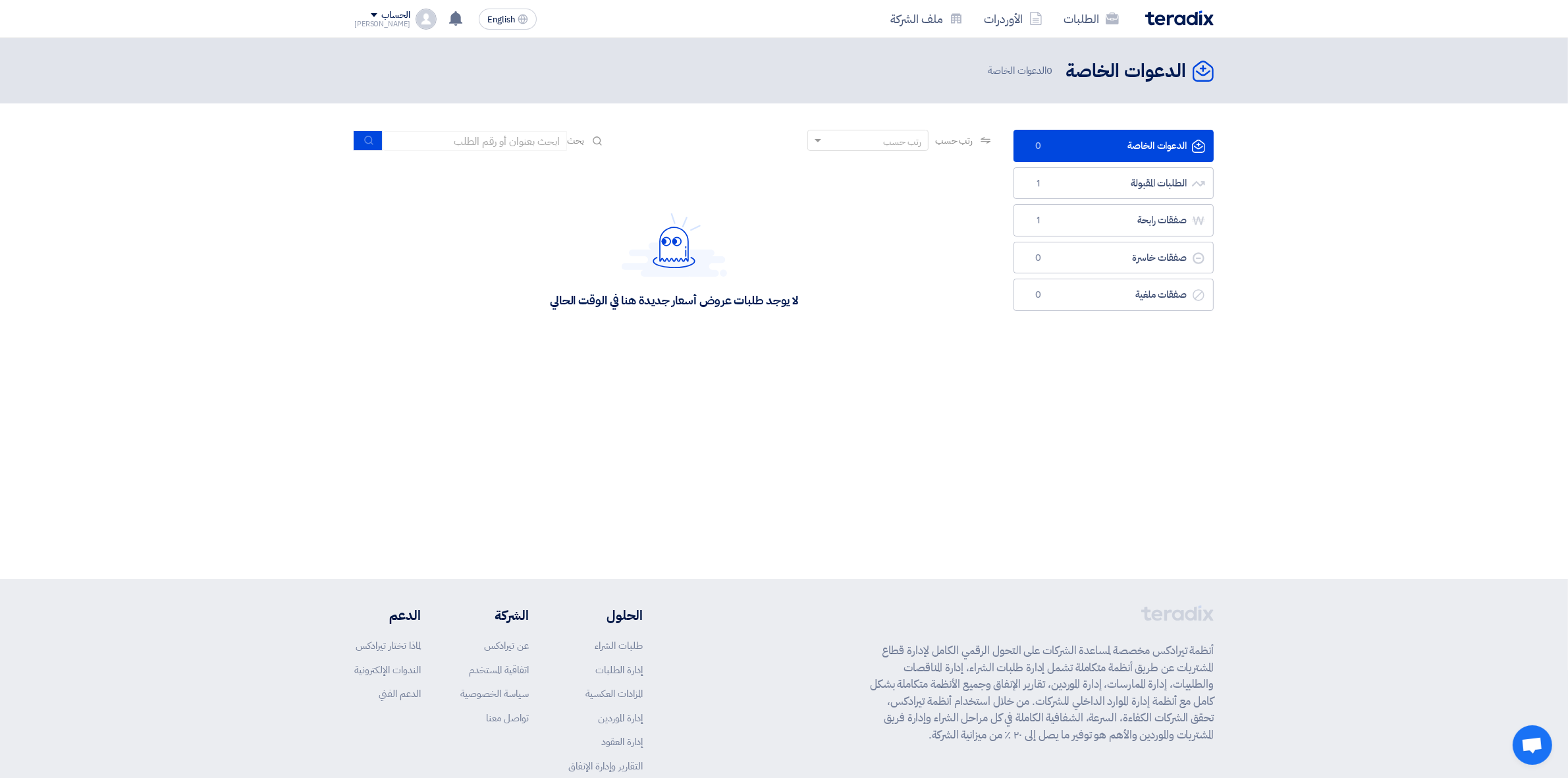
click at [381, 14] on div "الحساب" at bounding box center [394, 15] width 28 height 11
click at [421, 146] on li "خروج" at bounding box center [423, 155] width 137 height 25
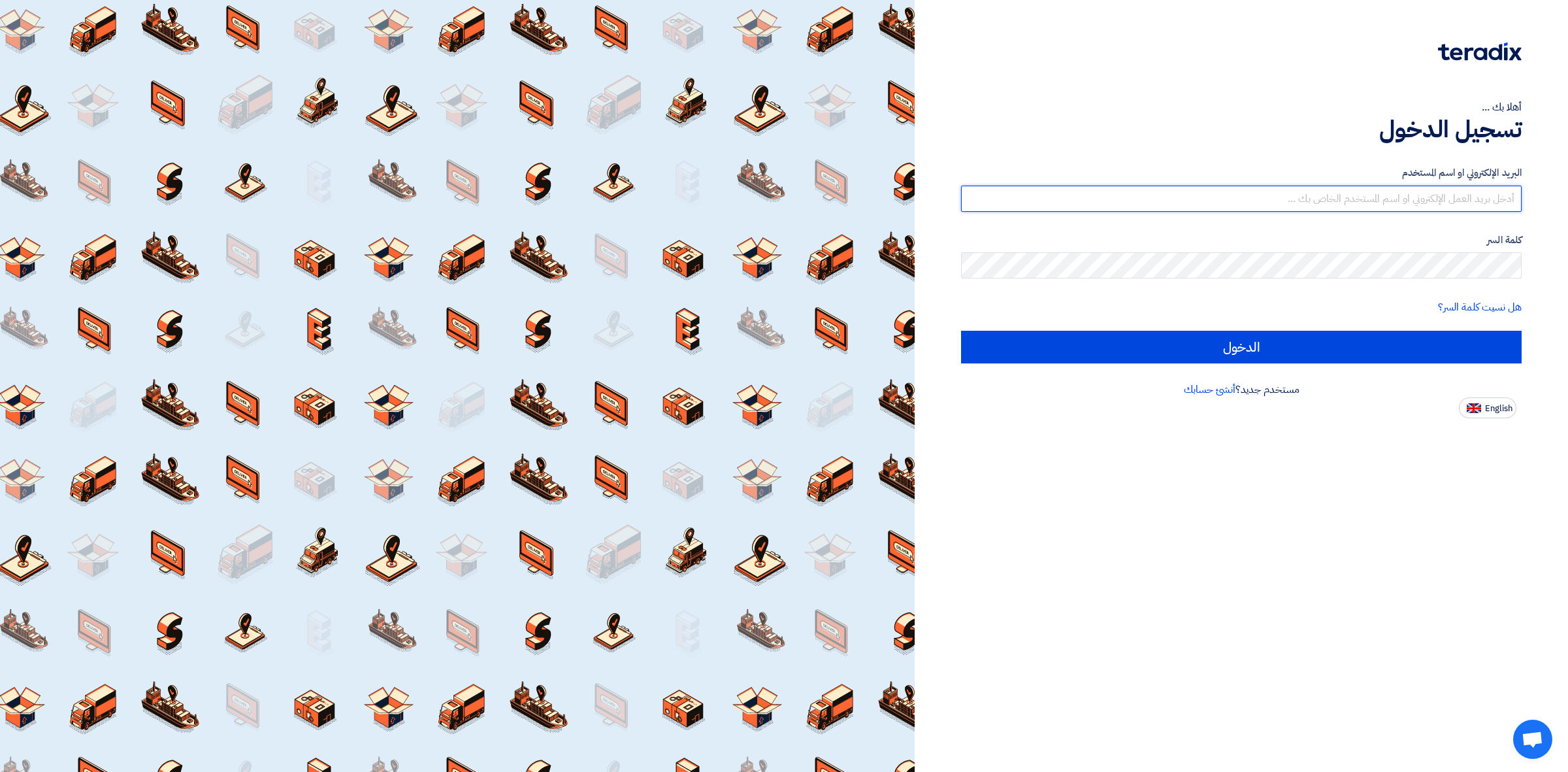
click at [1320, 196] on input "text" at bounding box center [1241, 198] width 561 height 26
type input "Ayman.babiker@alsaeed.com.sa"
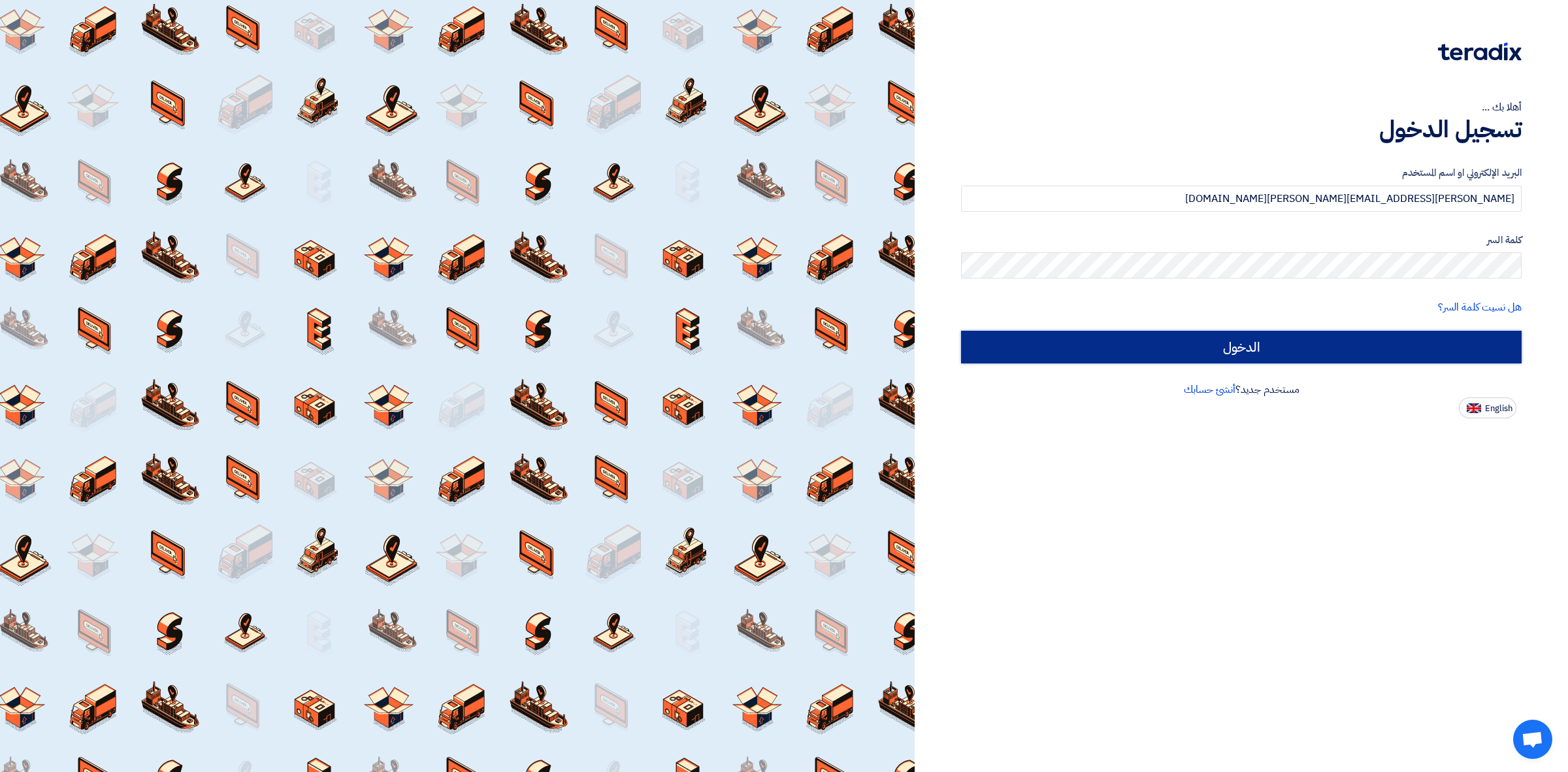
click at [1093, 349] on input "الدخول" at bounding box center [1241, 347] width 561 height 33
type input "Sign in"
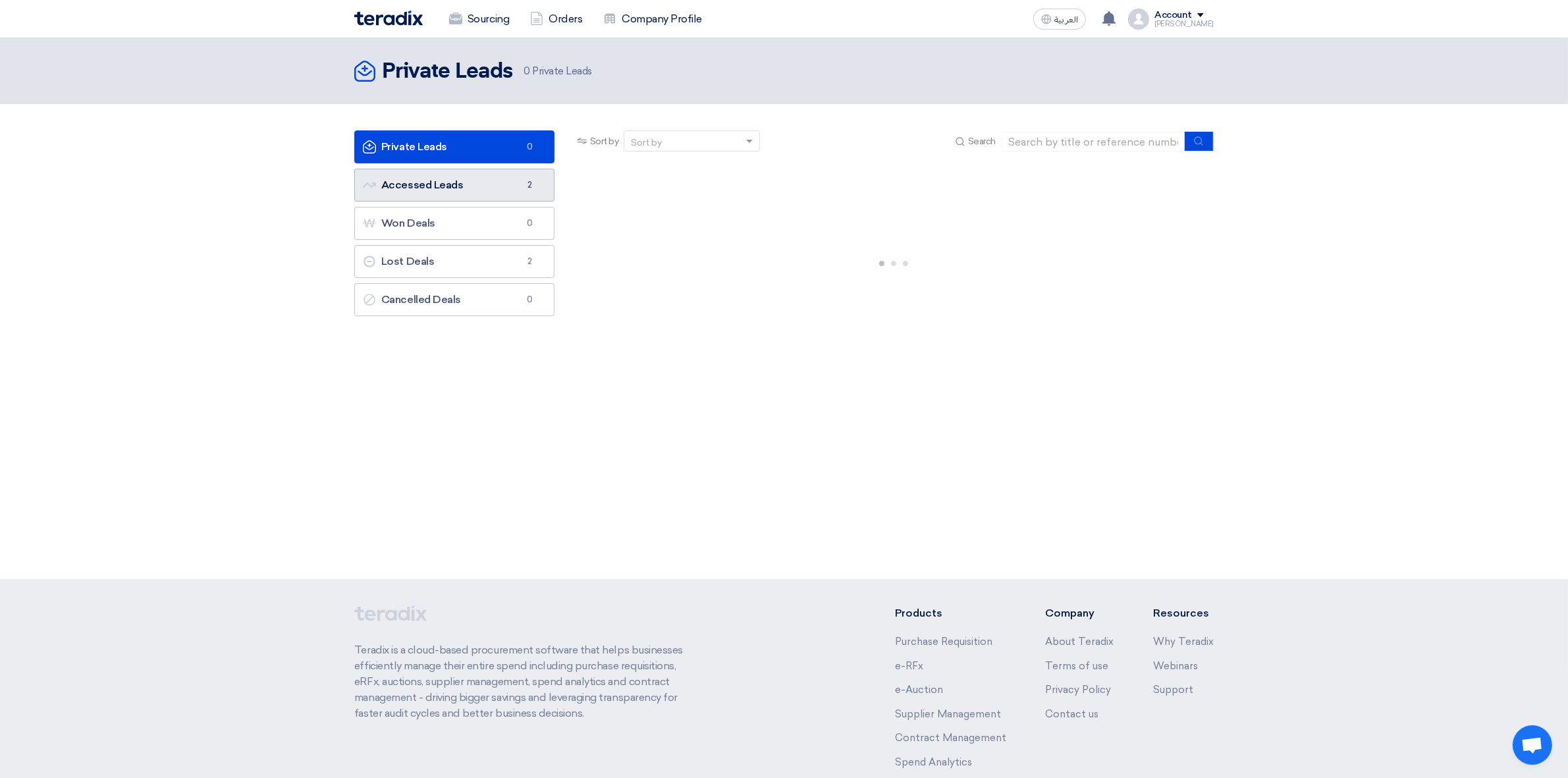
click at [503, 179] on link "Accessed Leads Accessed Leads 2" at bounding box center [454, 185] width 201 height 33
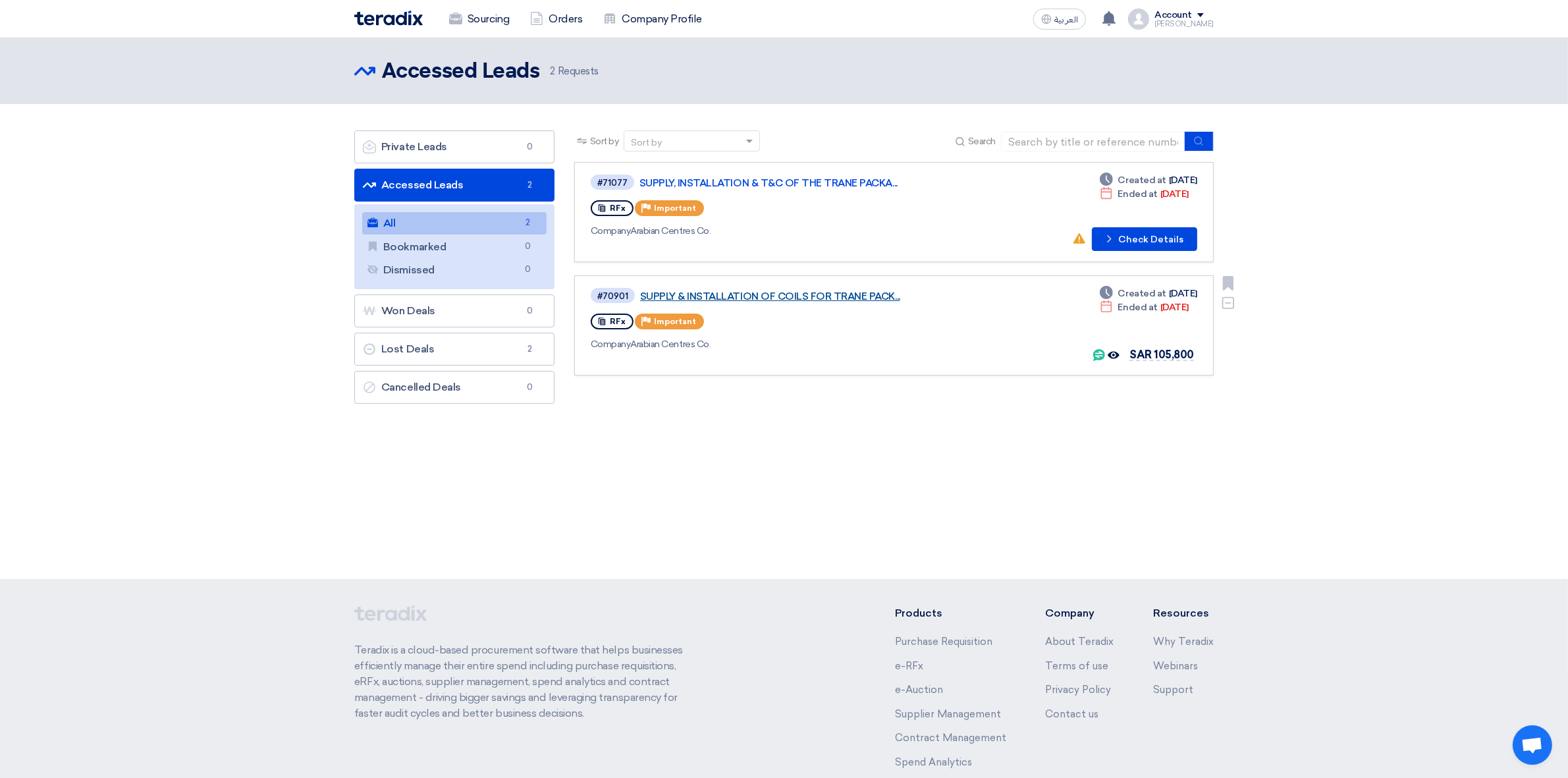
click at [803, 290] on link "SUPPLY & INSTALLATION OF COILS FOR TRANE PACK..." at bounding box center [804, 296] width 329 height 12
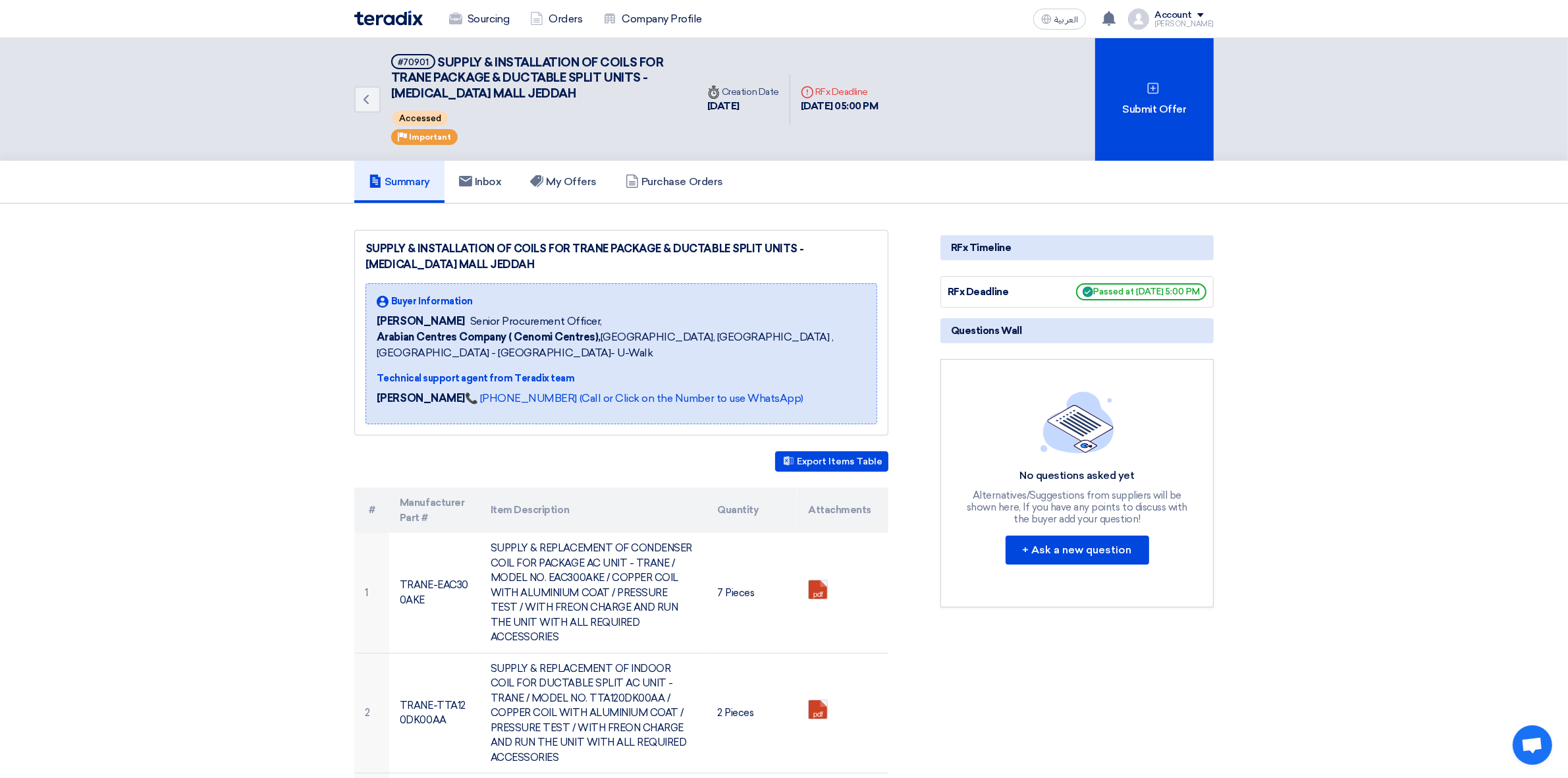
click at [410, 168] on link "Summary" at bounding box center [399, 182] width 91 height 42
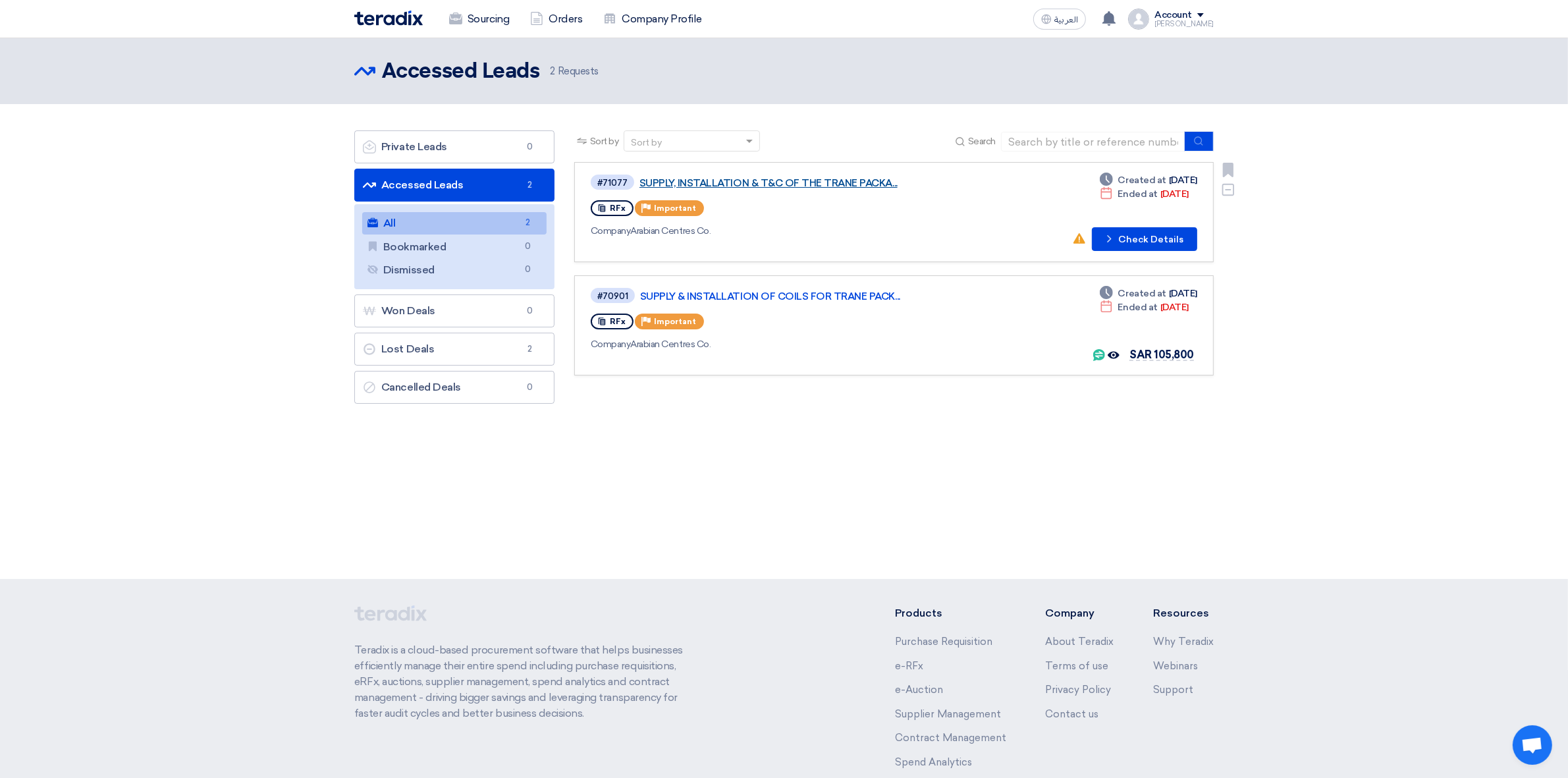
click at [782, 179] on link "SUPPLY, INSTALLATION & T&C OF THE TRANE PACKA..." at bounding box center [803, 183] width 329 height 12
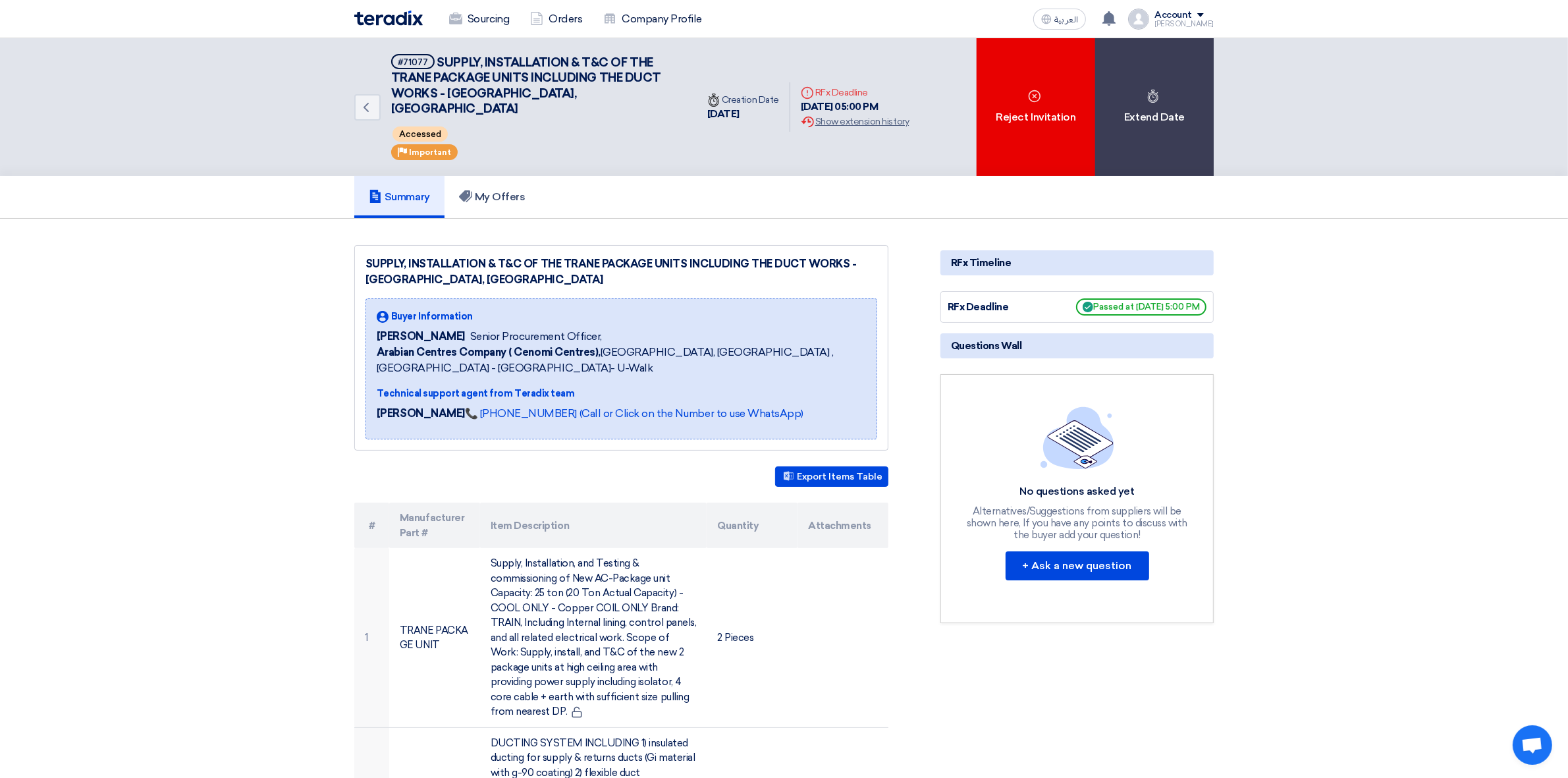
click at [1011, 300] on div "RFx Deadline" at bounding box center [997, 307] width 99 height 15
click at [891, 119] on div "Extension History Show extension history" at bounding box center [855, 121] width 108 height 14
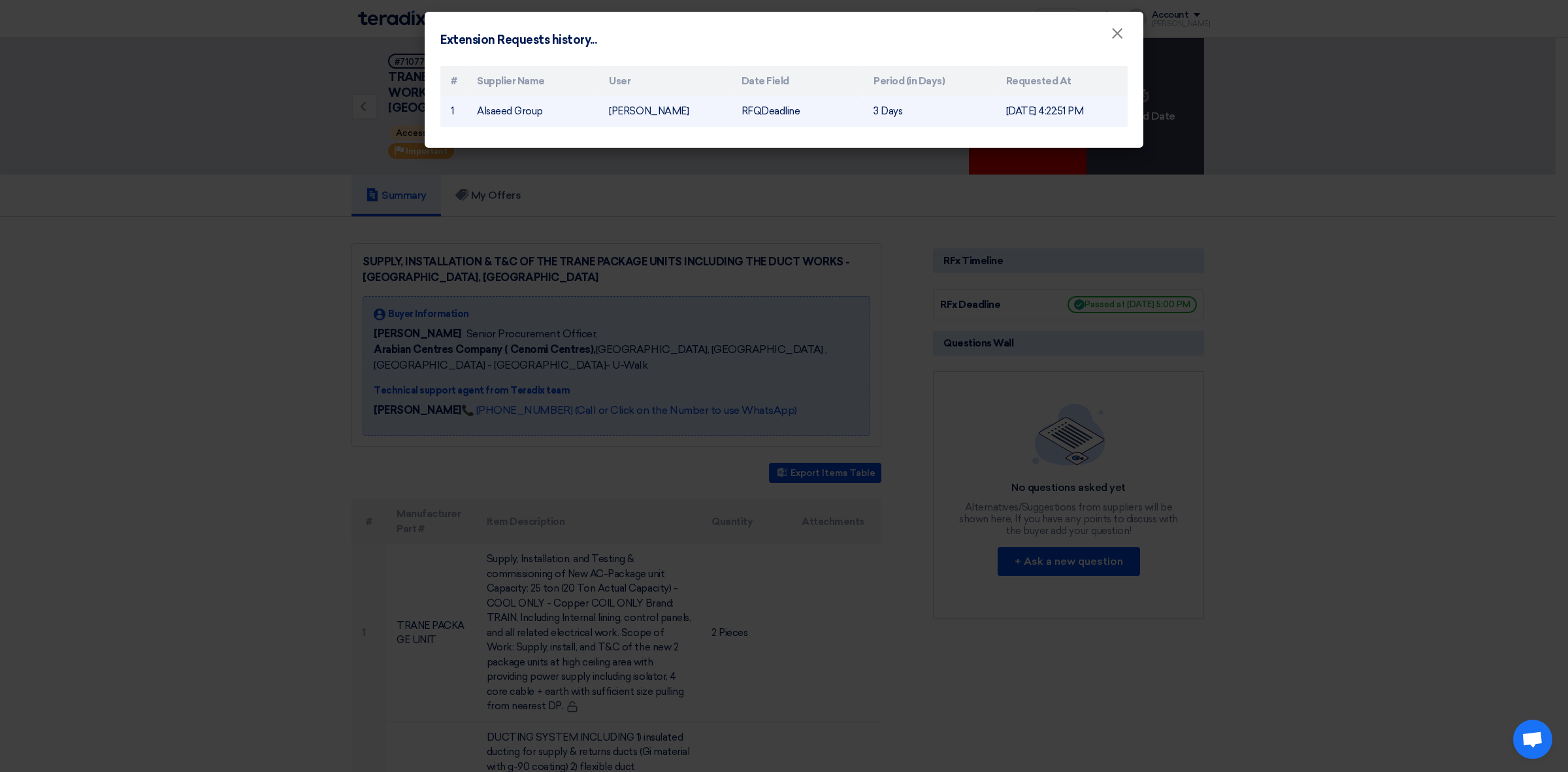
drag, startPoint x: 1006, startPoint y: 113, endPoint x: 1109, endPoint y: 108, distance: 103.1
click at [1109, 108] on td "Aug 24, 2025, 4:22:51 PM" at bounding box center [1062, 111] width 132 height 31
click at [1118, 40] on span "×" at bounding box center [1118, 36] width 13 height 26
